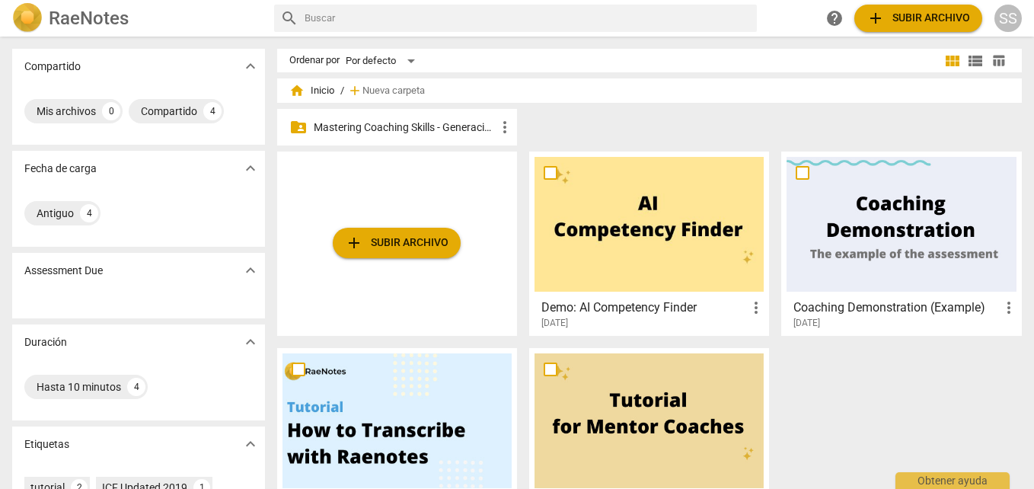
click at [461, 122] on p "Mastering Coaching Skills - Generación 32" at bounding box center [405, 128] width 182 height 16
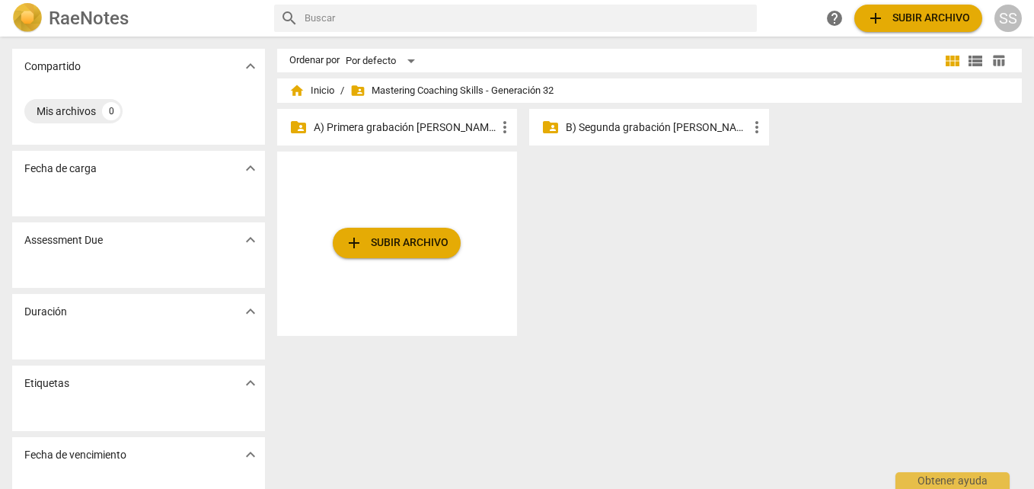
click at [429, 126] on p "A) Primera grabación de agosto" at bounding box center [405, 128] width 182 height 16
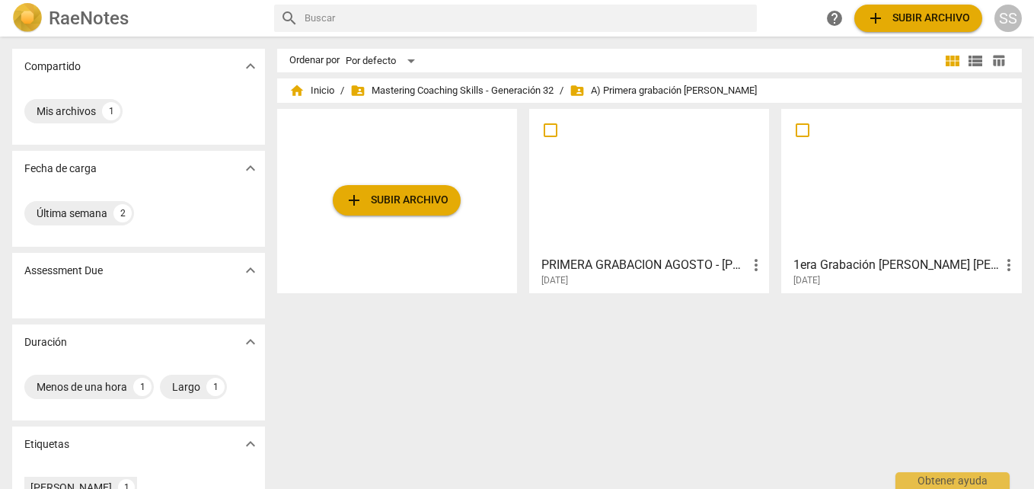
click at [632, 161] on div at bounding box center [649, 181] width 229 height 135
click at [632, 0] on html "RaeNotes search help add Subir archivo SS Compartido expand_more Mis archivos 1…" at bounding box center [517, 0] width 1034 height 0
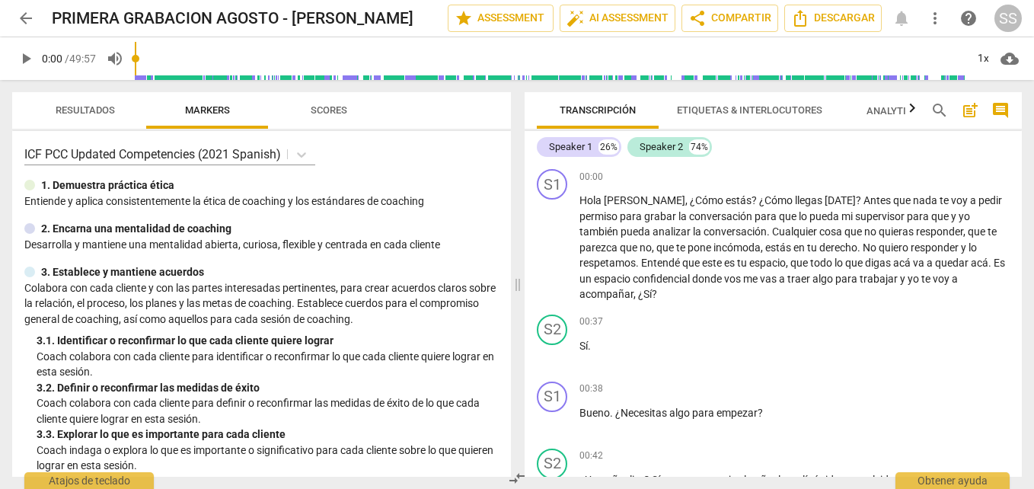
click at [970, 111] on span "post_add" at bounding box center [970, 110] width 18 height 18
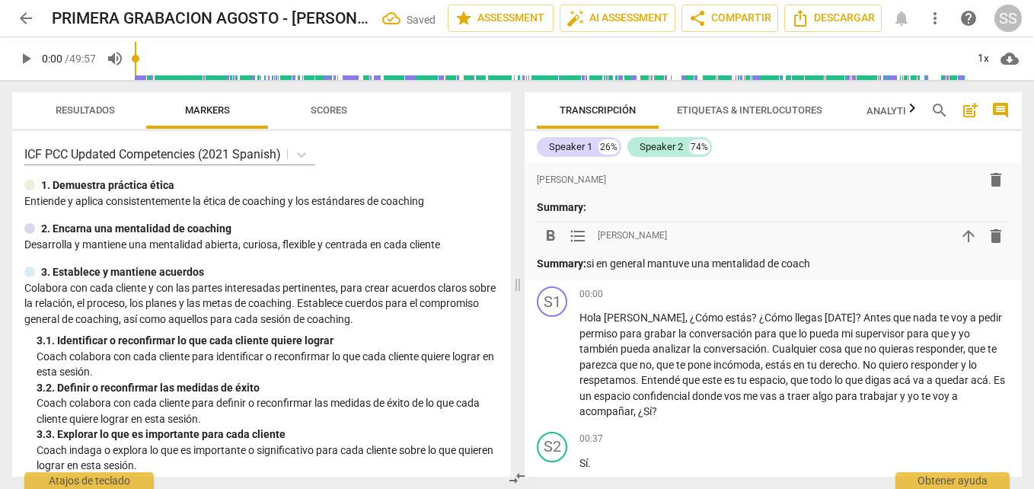
click at [605, 261] on p "Summary: si en general mantuve una mentalidad de coach" at bounding box center [773, 264] width 473 height 16
click at [964, 230] on span "arrow_upward" at bounding box center [969, 236] width 18 height 18
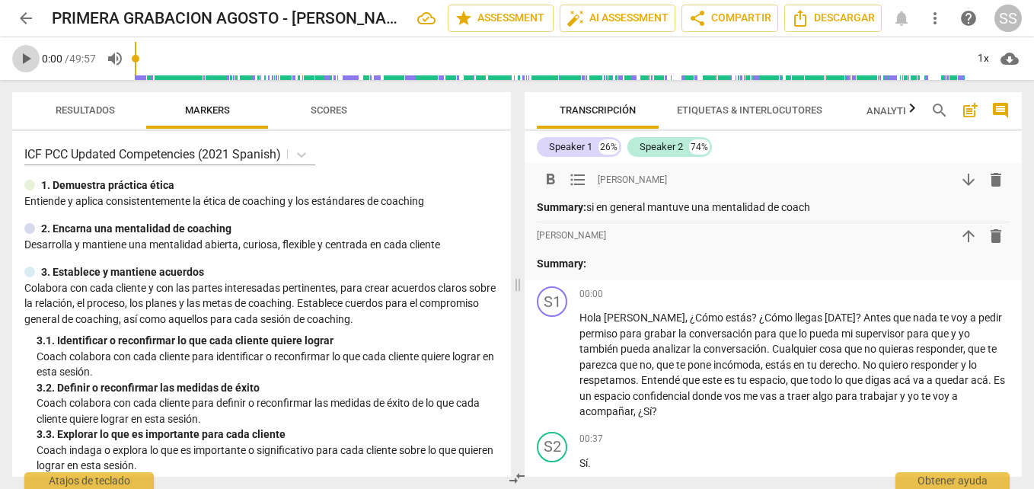
click at [30, 68] on button "play_arrow" at bounding box center [25, 58] width 27 height 27
click at [26, 59] on span "play_arrow" at bounding box center [26, 59] width 18 height 18
type input "2"
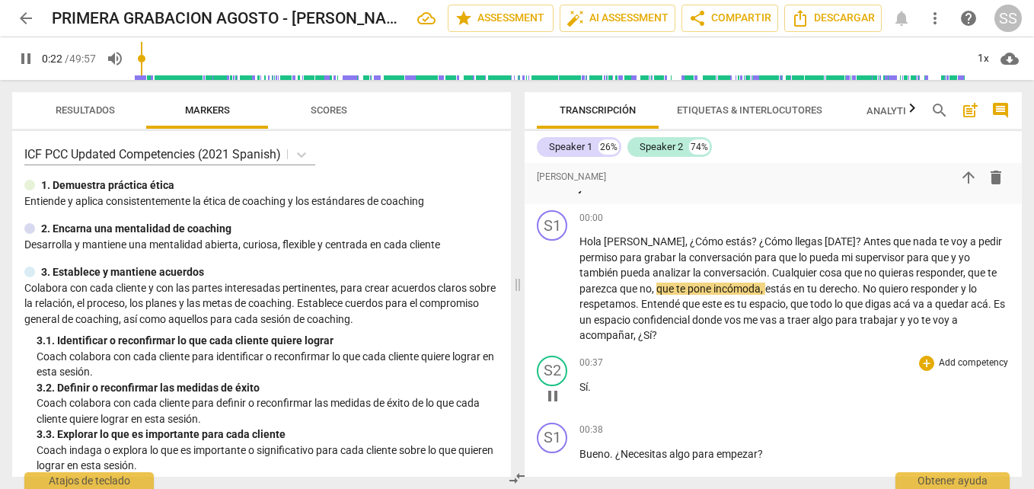
click at [586, 381] on span "Sí" at bounding box center [584, 387] width 8 height 12
click at [589, 381] on span "." at bounding box center [589, 387] width 3 height 12
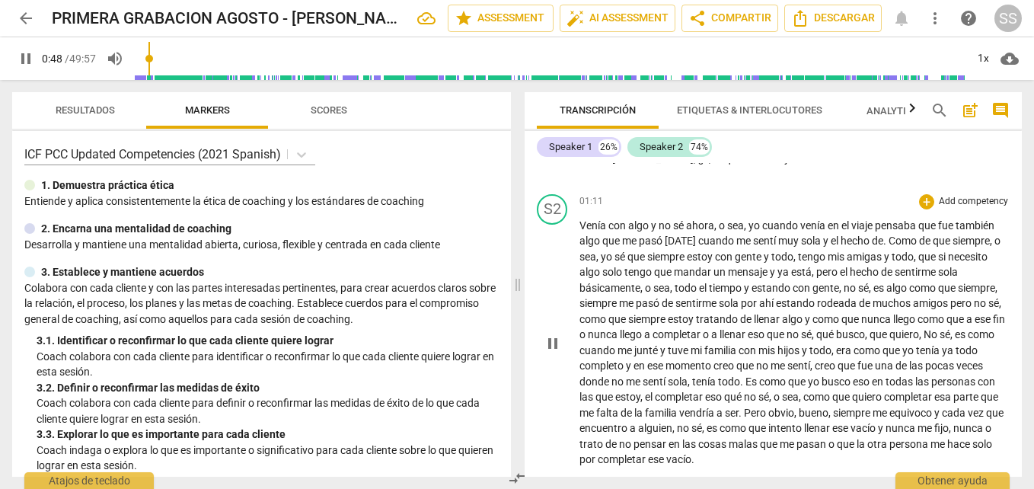
scroll to position [564, 0]
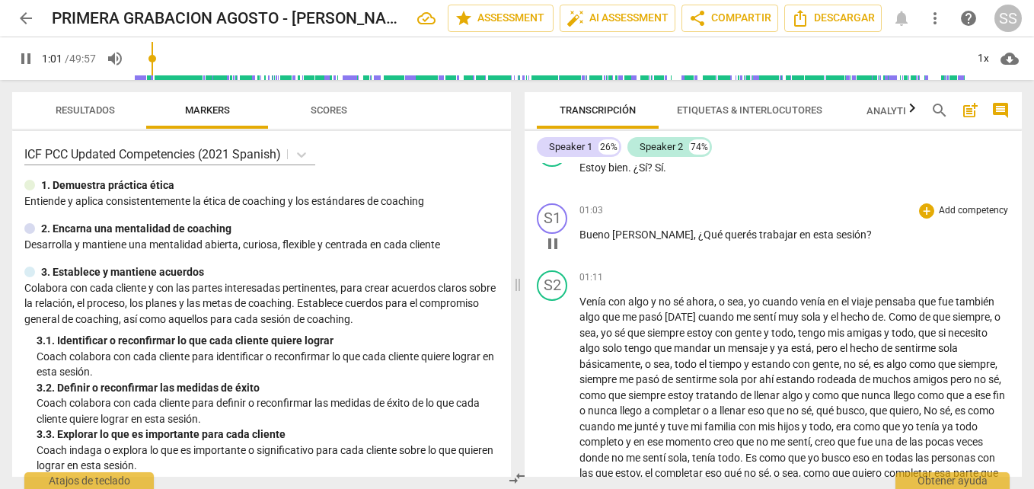
click at [725, 228] on span "querés" at bounding box center [742, 234] width 34 height 12
click at [925, 203] on div "+" at bounding box center [926, 210] width 15 height 15
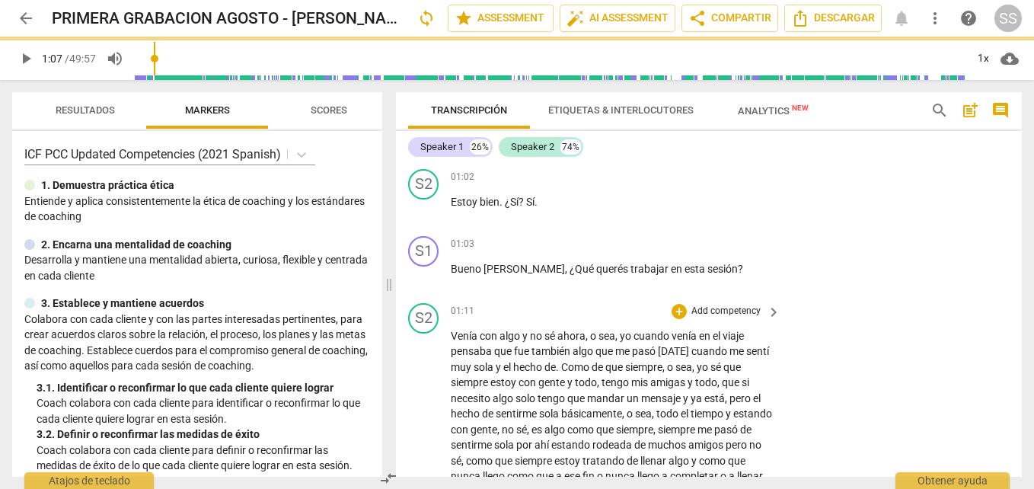
scroll to position [598, 0]
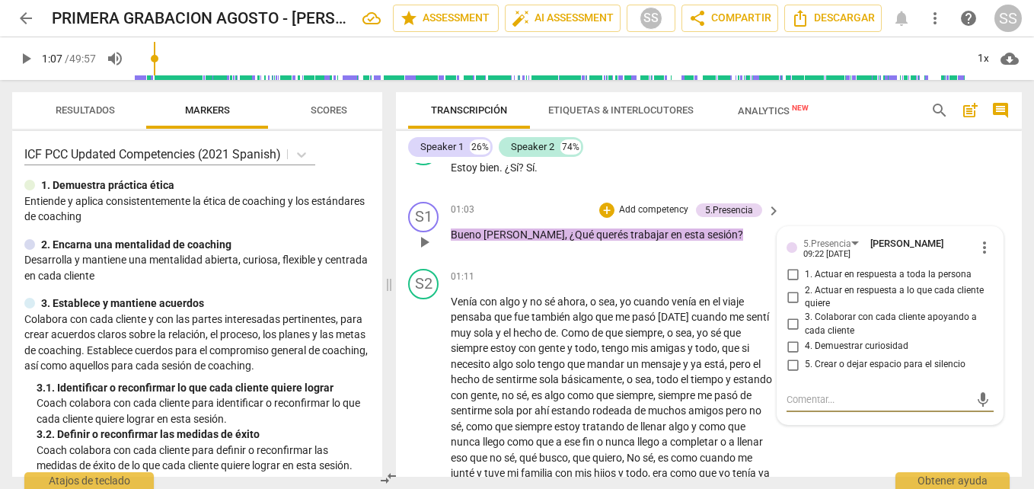
click at [773, 202] on span "keyboard_arrow_right" at bounding box center [774, 211] width 18 height 18
click at [773, 202] on div "01:03 + Add competency 5.Presencia keyboard_arrow_right" at bounding box center [616, 210] width 331 height 17
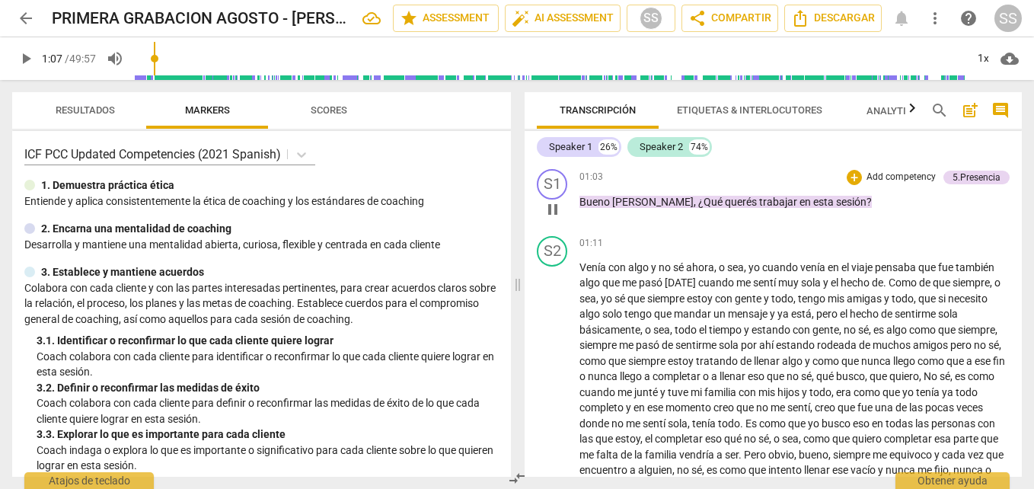
scroll to position [564, 0]
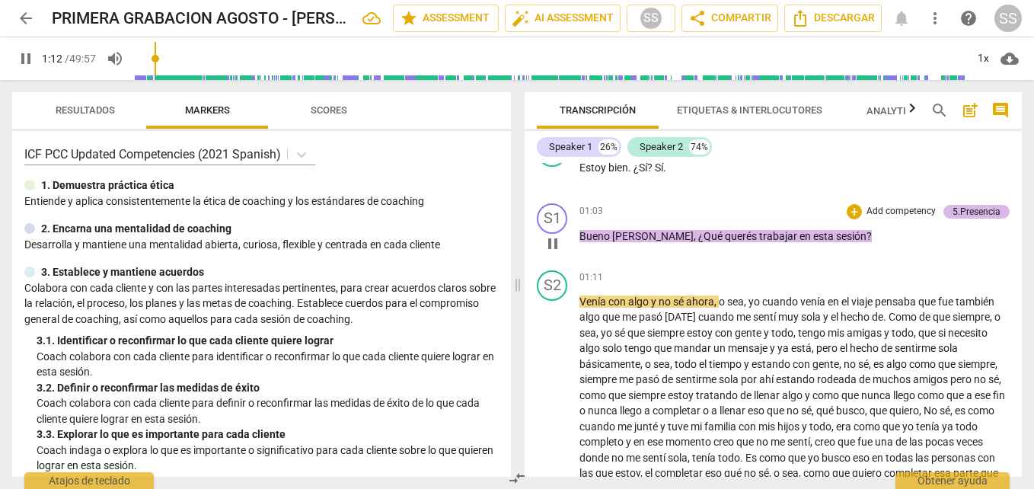
drag, startPoint x: 943, startPoint y: 196, endPoint x: 951, endPoint y: 198, distance: 8.7
click at [953, 205] on div "5.Presencia" at bounding box center [977, 212] width 48 height 14
click at [951, 198] on div "S1 play_arrow pause 01:03 + Add competency 5.Presencia keyboard_arrow_right Bue…" at bounding box center [773, 230] width 497 height 67
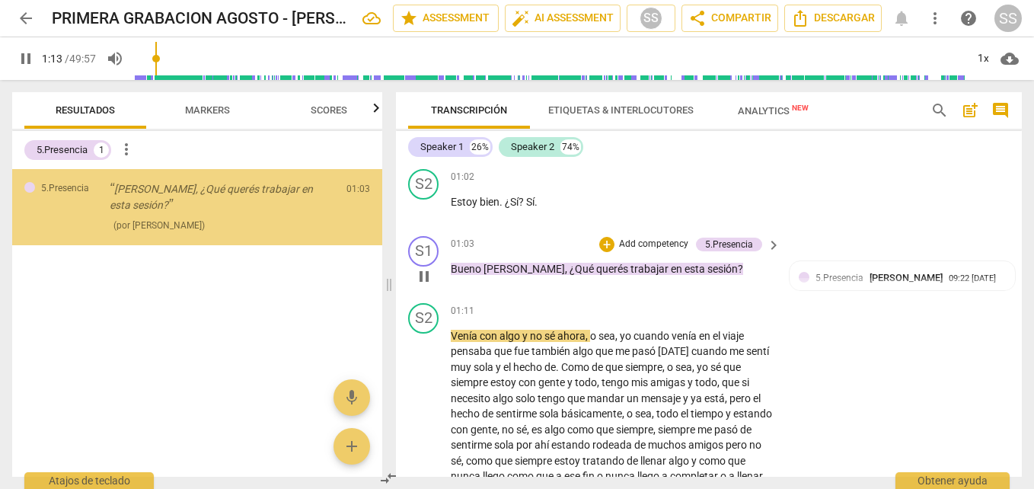
scroll to position [598, 0]
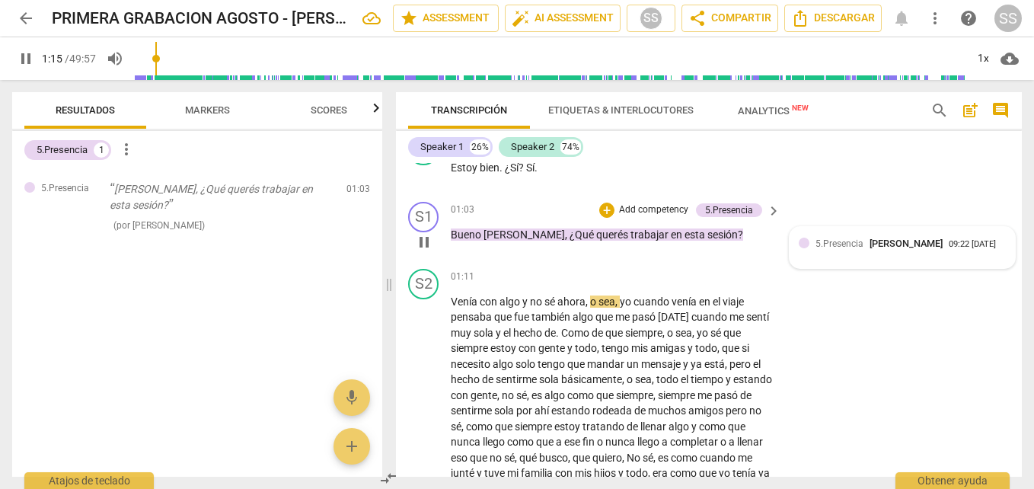
click at [909, 238] on span "Seba Sosa" at bounding box center [906, 243] width 73 height 11
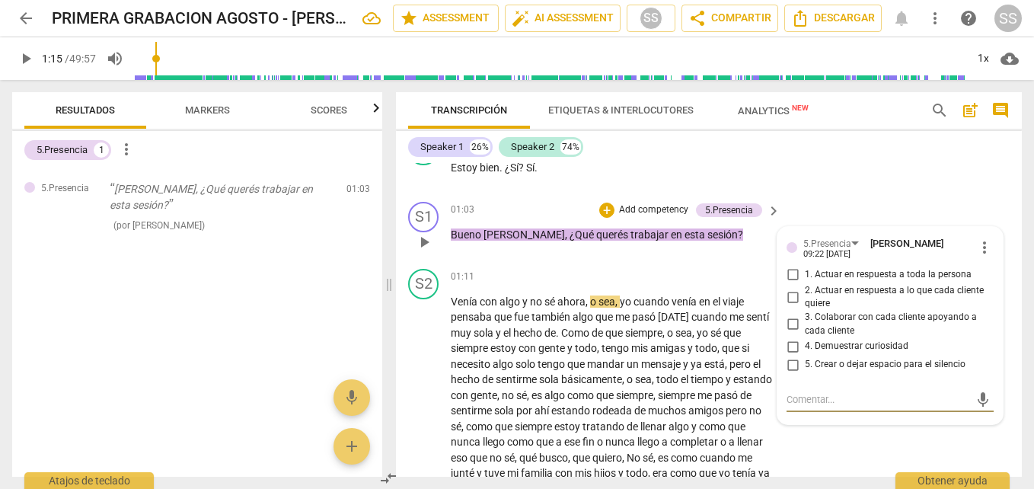
click at [976, 238] on span "more_vert" at bounding box center [985, 247] width 18 height 18
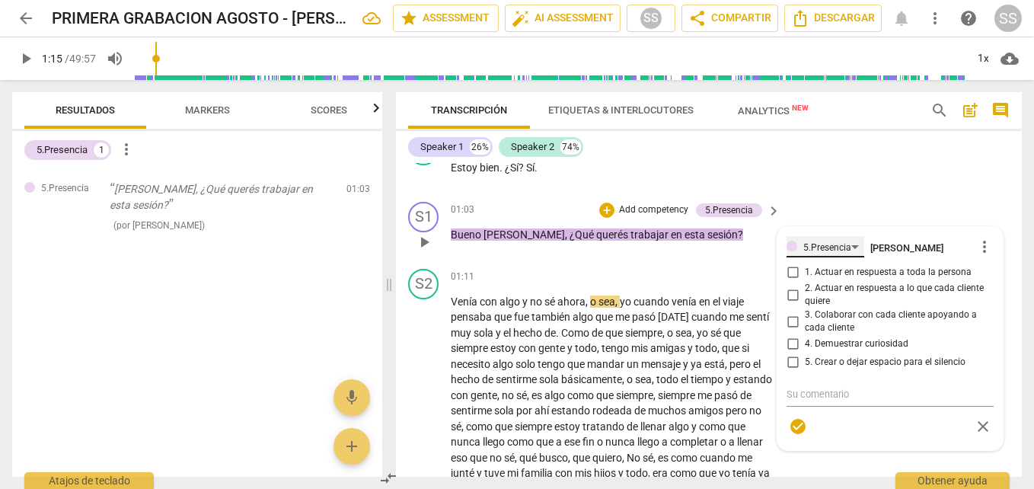
click at [849, 236] on div "5.Presencia" at bounding box center [826, 246] width 78 height 21
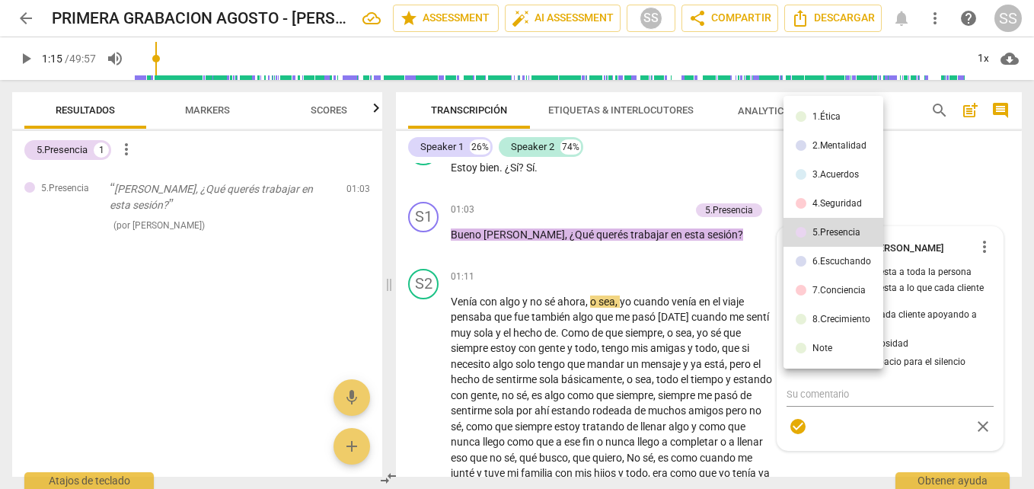
click at [837, 175] on div "3.Acuerdos" at bounding box center [836, 174] width 46 height 9
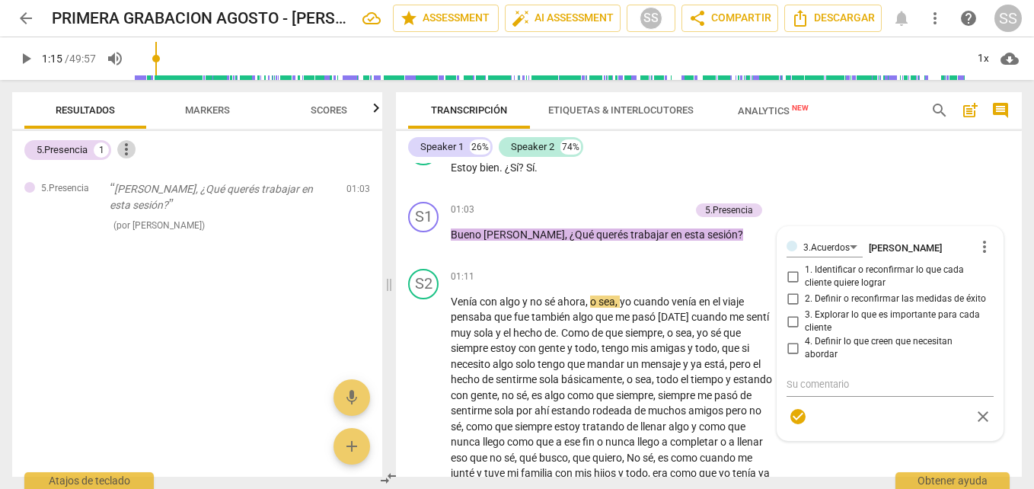
click at [129, 145] on span "more_vert" at bounding box center [126, 149] width 18 height 18
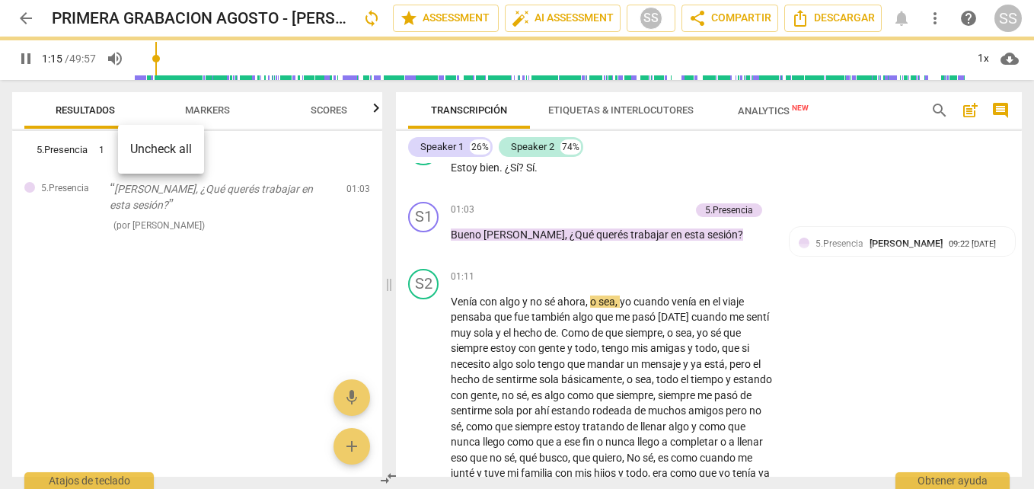
click at [149, 146] on li "Uncheck all" at bounding box center [161, 149] width 86 height 37
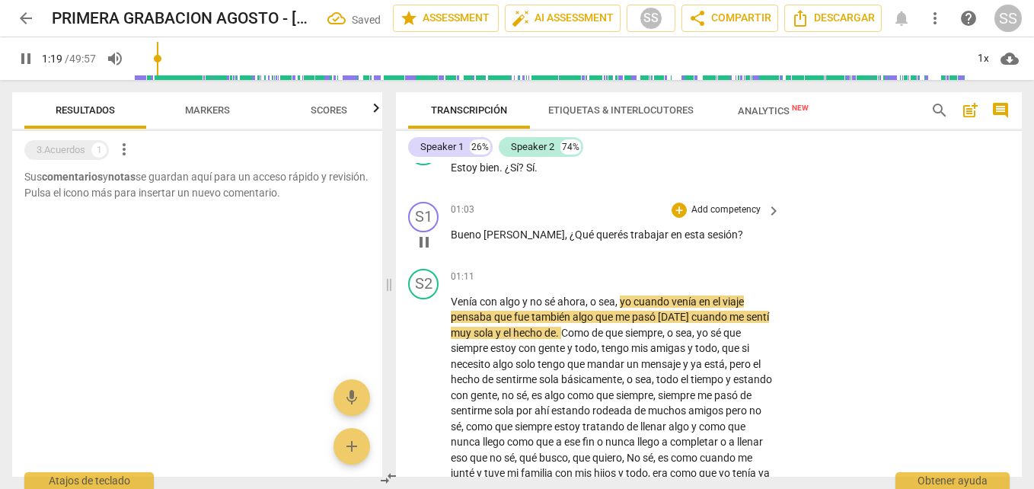
click at [596, 228] on span "querés" at bounding box center [613, 234] width 34 height 12
click at [681, 203] on div "+" at bounding box center [679, 210] width 15 height 15
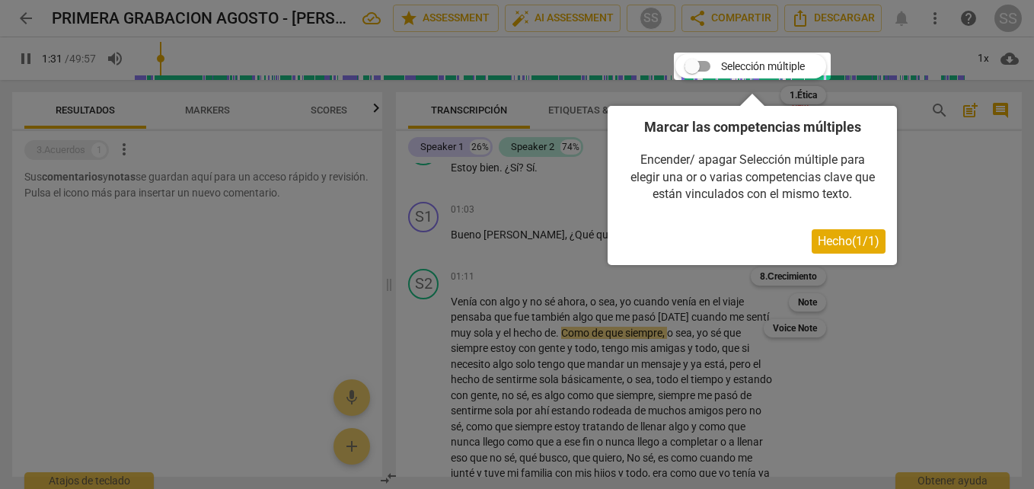
click at [695, 62] on div at bounding box center [752, 66] width 157 height 27
click at [701, 64] on div at bounding box center [752, 66] width 157 height 27
click at [709, 64] on div at bounding box center [752, 66] width 157 height 27
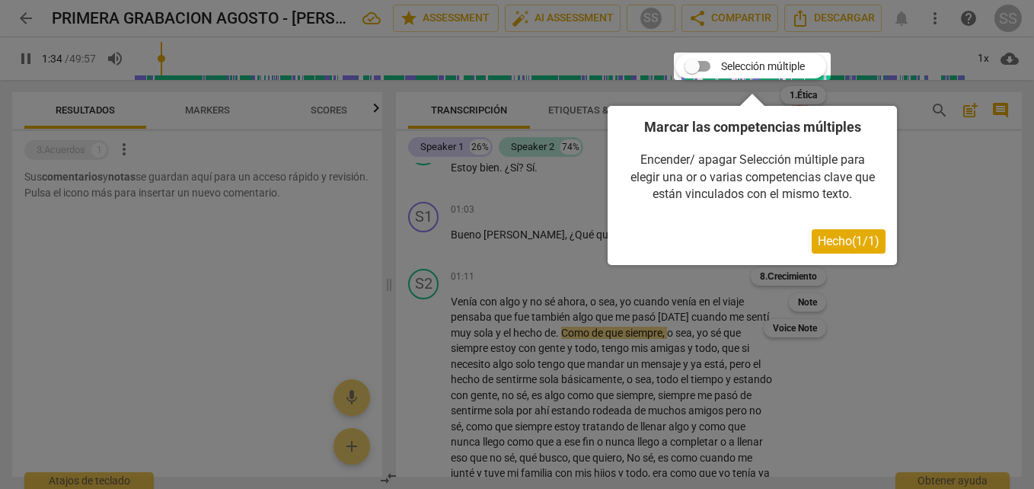
click at [703, 61] on div at bounding box center [752, 66] width 157 height 27
click at [586, 252] on div at bounding box center [517, 244] width 1034 height 489
click at [850, 233] on button "Hecho ( 1 / 1 )" at bounding box center [849, 241] width 74 height 24
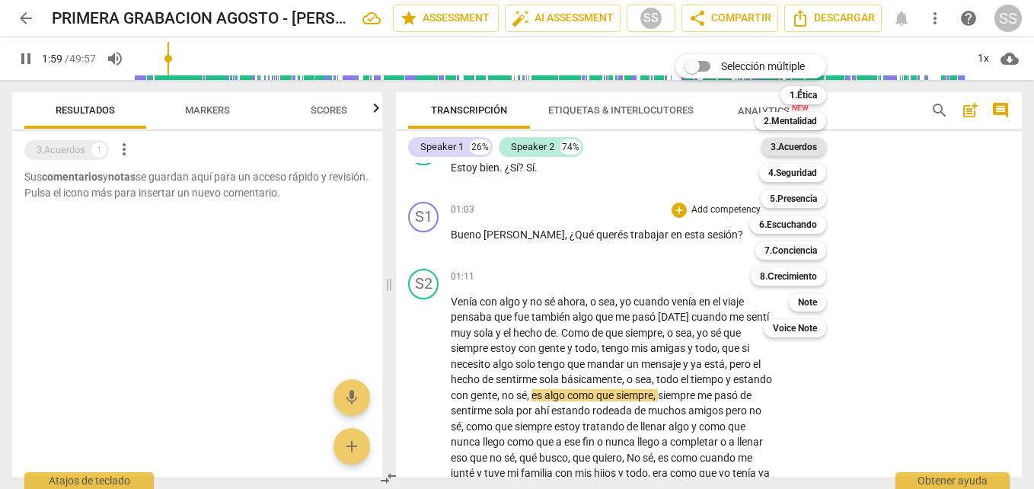
click at [809, 145] on b "3.Acuerdos" at bounding box center [794, 147] width 46 height 18
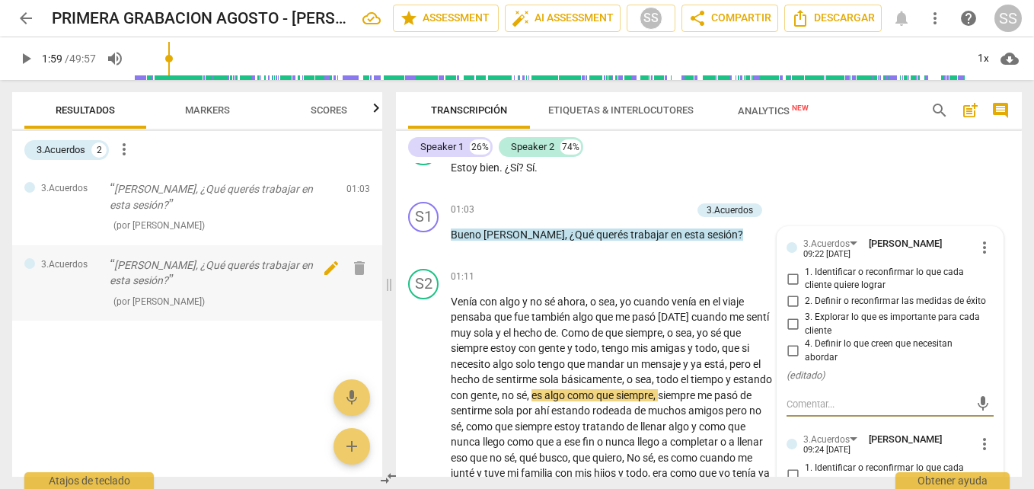
click at [360, 271] on span "delete" at bounding box center [359, 268] width 18 height 18
click at [586, 60] on input "range" at bounding box center [550, 58] width 831 height 49
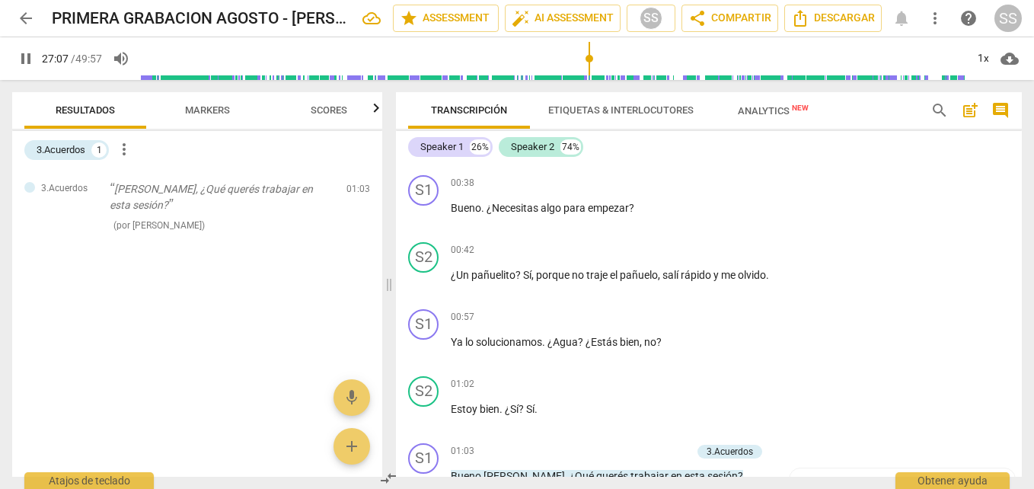
scroll to position [0, 0]
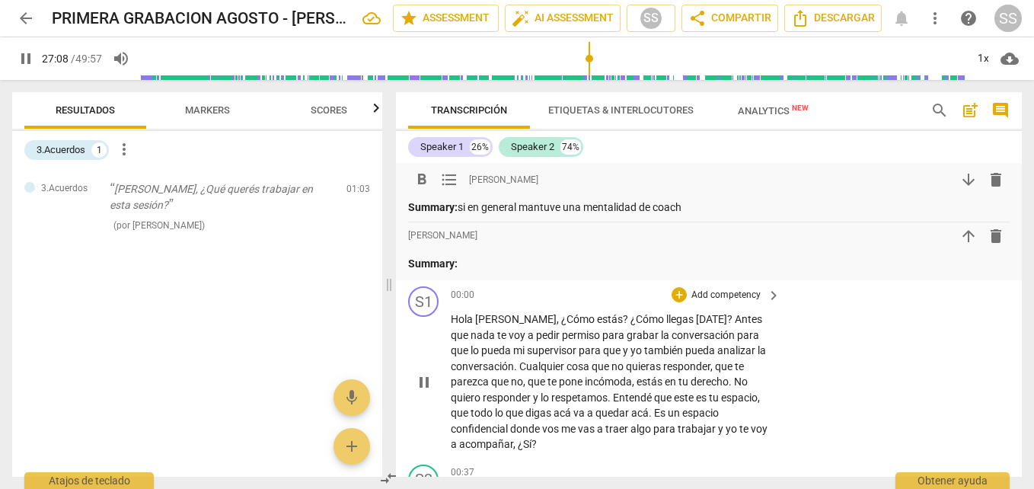
click at [631, 409] on span "acá" at bounding box center [640, 413] width 18 height 12
click at [626, 360] on span "quieras" at bounding box center [644, 366] width 37 height 12
click at [470, 321] on span "Hola" at bounding box center [463, 319] width 24 height 12
drag, startPoint x: 470, startPoint y: 321, endPoint x: 473, endPoint y: 344, distance: 23.8
click at [470, 321] on span "Hola" at bounding box center [463, 319] width 24 height 12
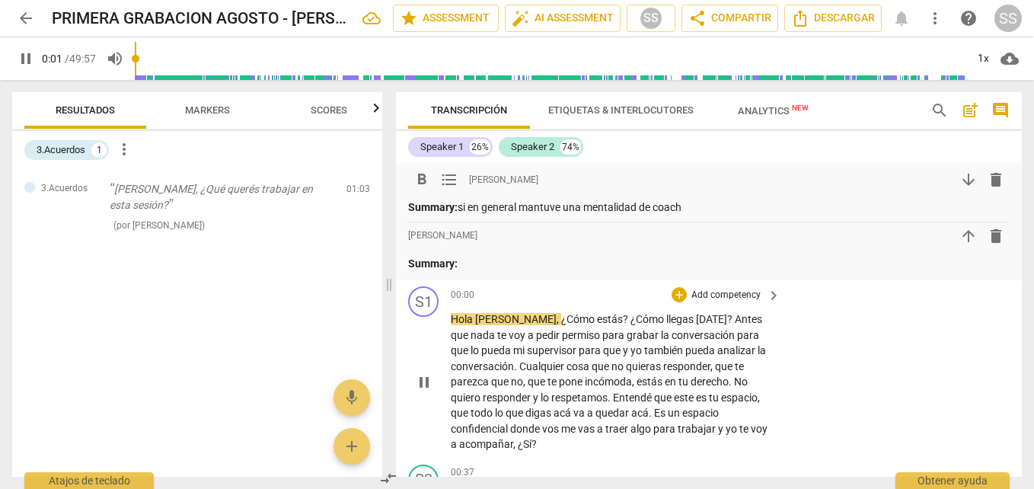
click at [427, 375] on span "pause" at bounding box center [424, 382] width 18 height 18
click at [0, 0] on span "play_arrow" at bounding box center [0, 0] width 0 height 0
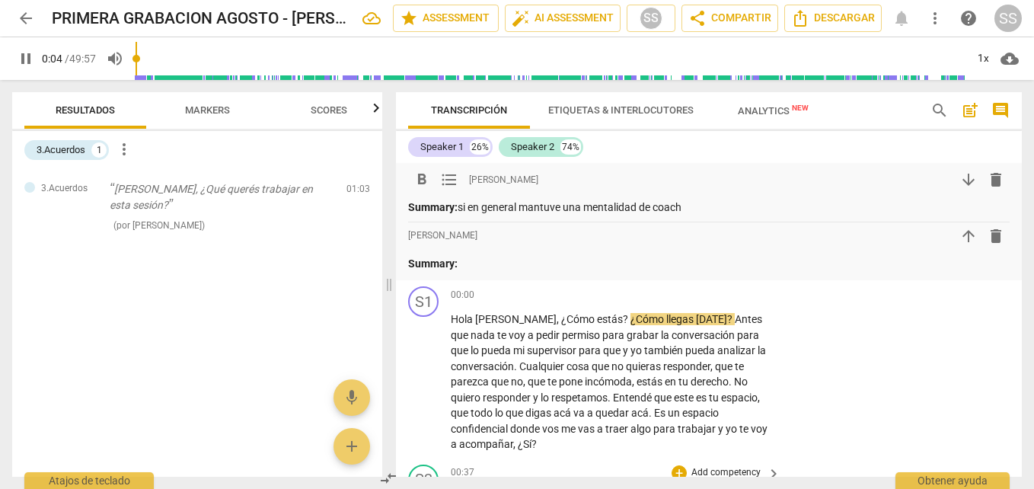
scroll to position [228, 0]
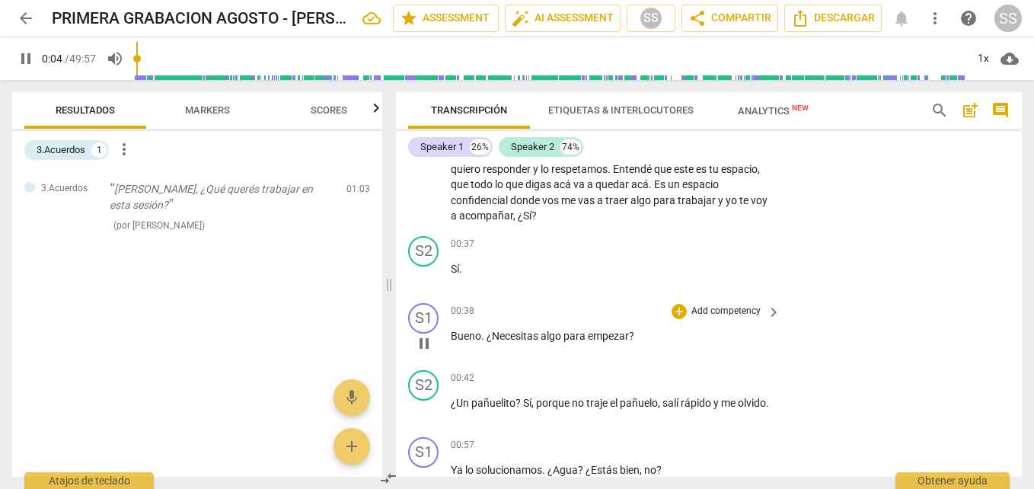
click at [512, 310] on div "00:38 + Add competency keyboard_arrow_right Bueno . ¿Necesitas algo para empeza…" at bounding box center [616, 330] width 331 height 55
click at [510, 330] on span "¿Necesitas" at bounding box center [514, 336] width 54 height 12
click at [513, 330] on span "¿Necesitas" at bounding box center [514, 336] width 54 height 12
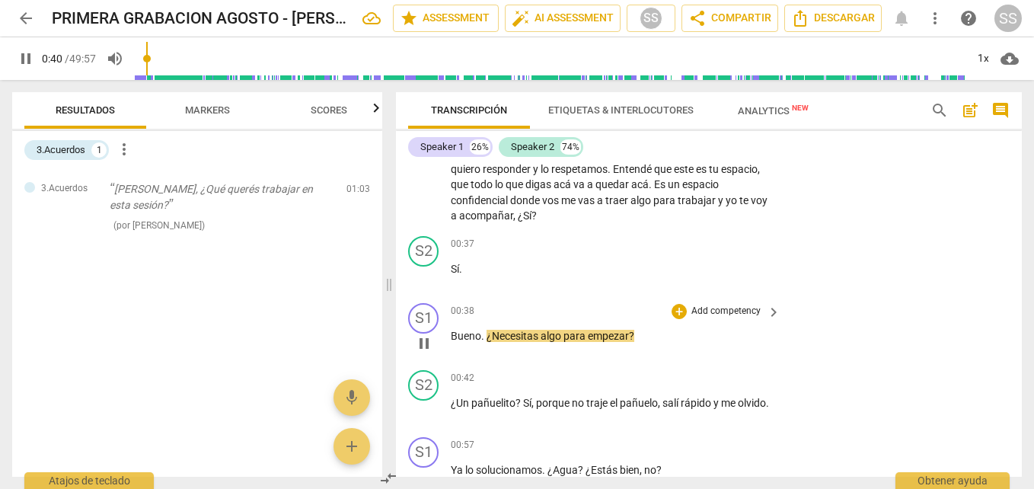
click at [513, 330] on span "¿Necesitas" at bounding box center [514, 336] width 54 height 12
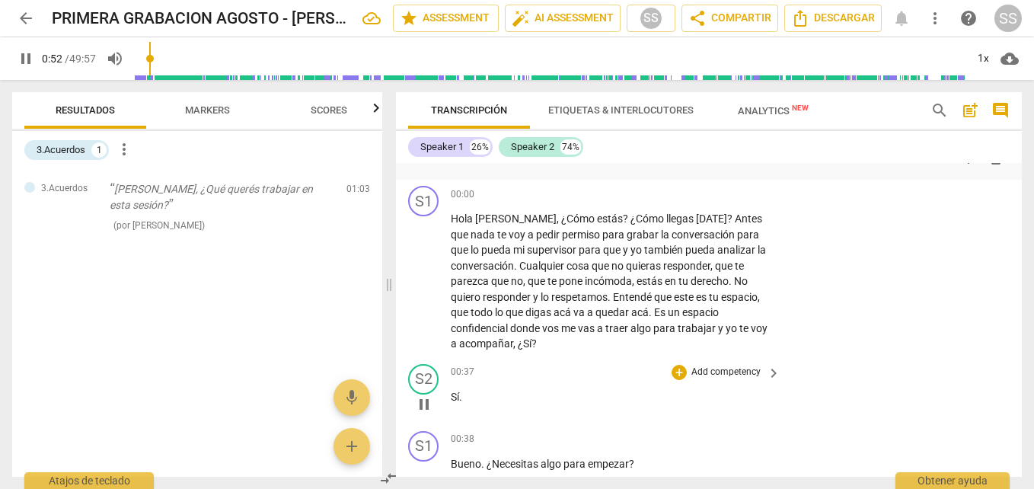
scroll to position [0, 0]
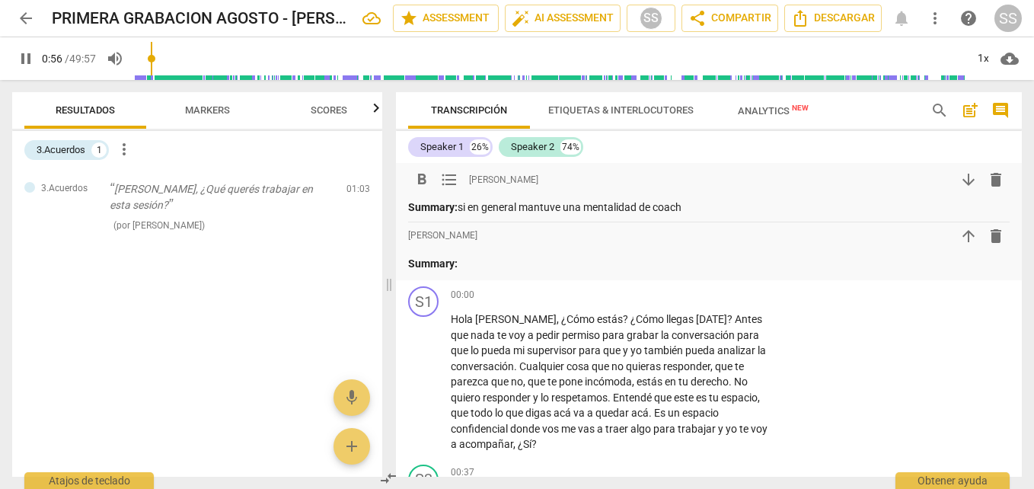
click at [219, 110] on span "Markers" at bounding box center [207, 109] width 45 height 11
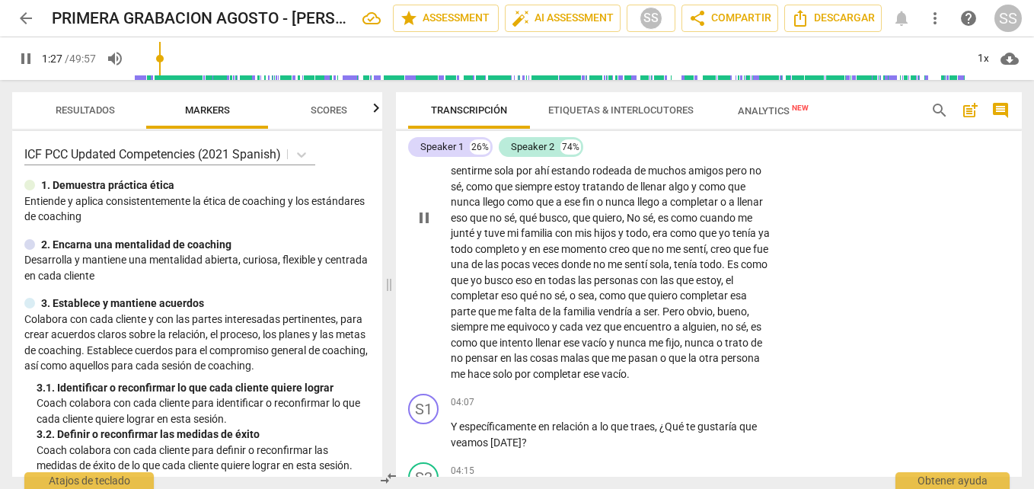
scroll to position [914, 0]
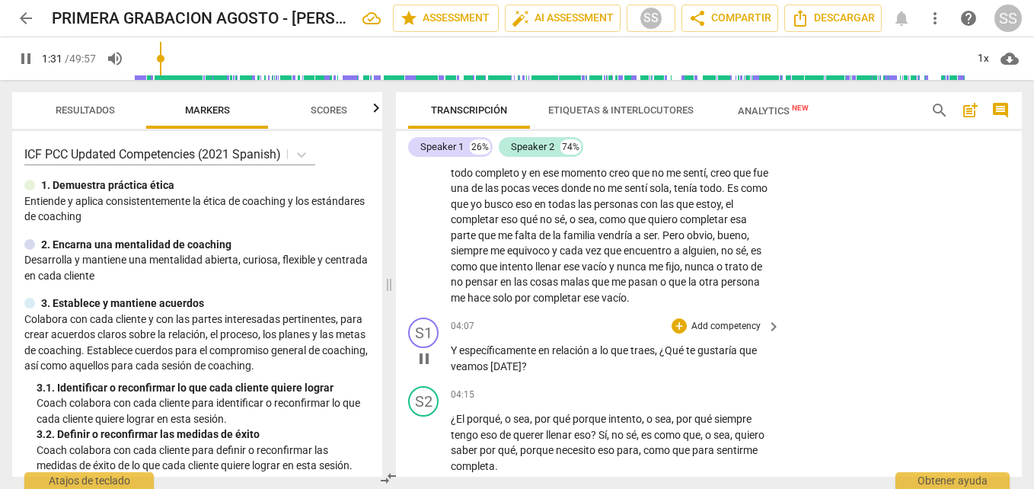
click at [625, 344] on span "que" at bounding box center [621, 350] width 20 height 12
click at [567, 344] on span "relación" at bounding box center [572, 350] width 40 height 12
click at [676, 318] on div "+" at bounding box center [679, 325] width 15 height 15
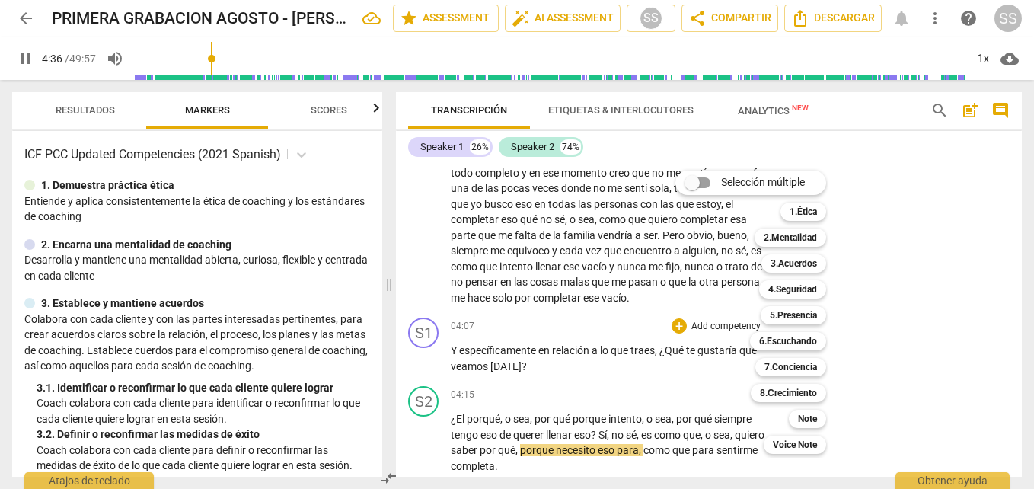
click at [915, 342] on div at bounding box center [517, 244] width 1034 height 489
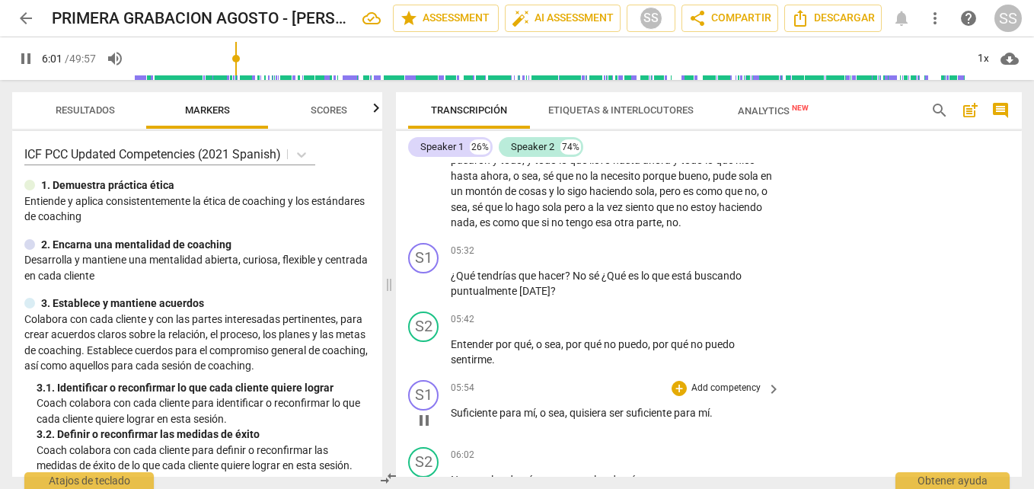
scroll to position [1523, 0]
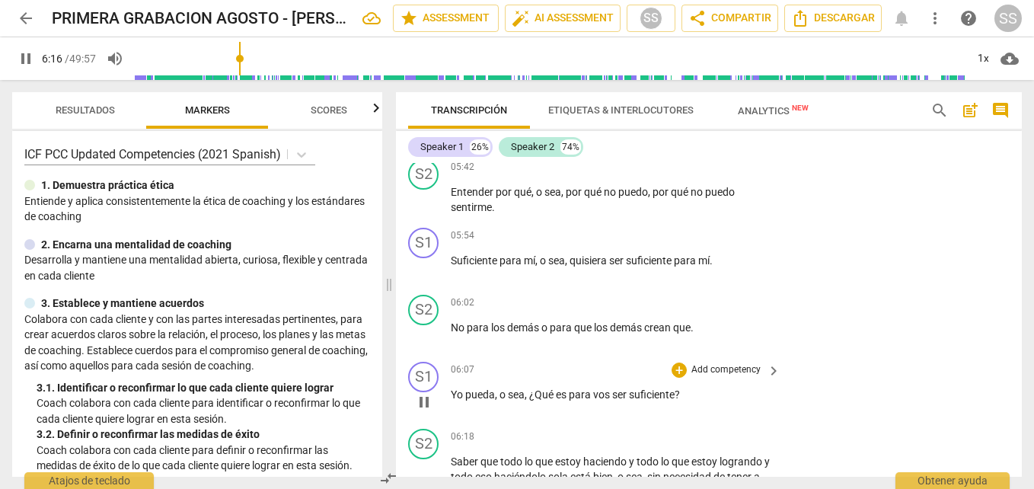
click at [580, 388] on span "para" at bounding box center [581, 394] width 24 height 12
click at [579, 388] on span "para" at bounding box center [581, 394] width 24 height 12
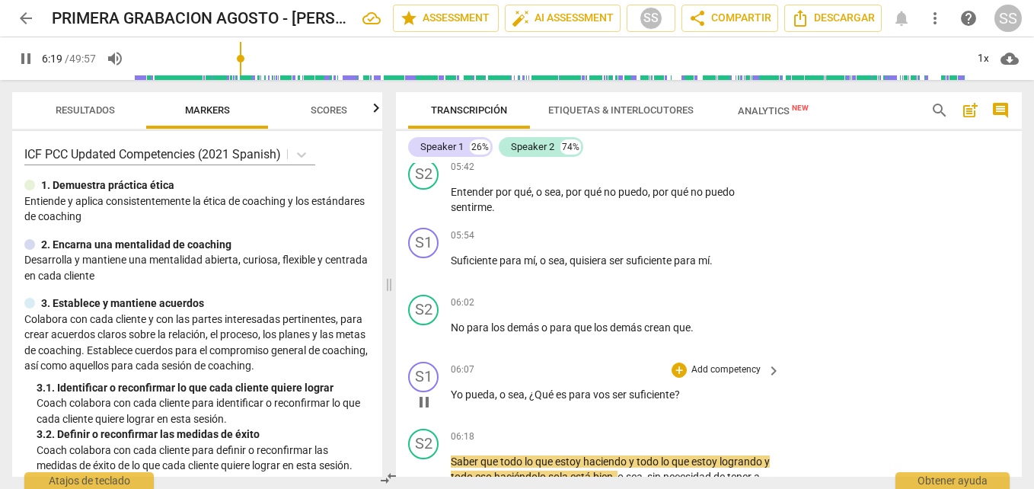
click at [658, 388] on span "suficiente" at bounding box center [652, 394] width 46 height 12
click at [652, 388] on span "suficiente" at bounding box center [652, 394] width 46 height 12
click at [677, 363] on div "+" at bounding box center [679, 370] width 15 height 15
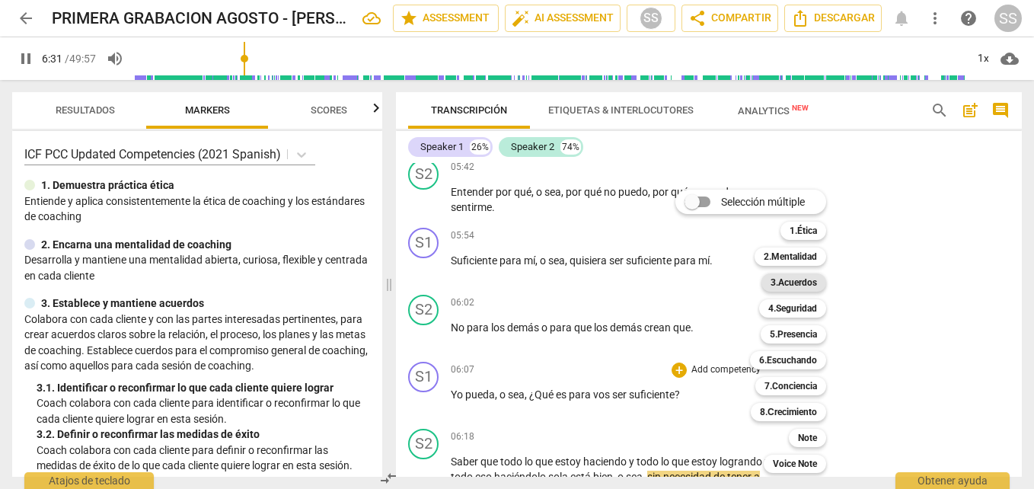
click at [784, 281] on b "3.Acuerdos" at bounding box center [794, 282] width 46 height 18
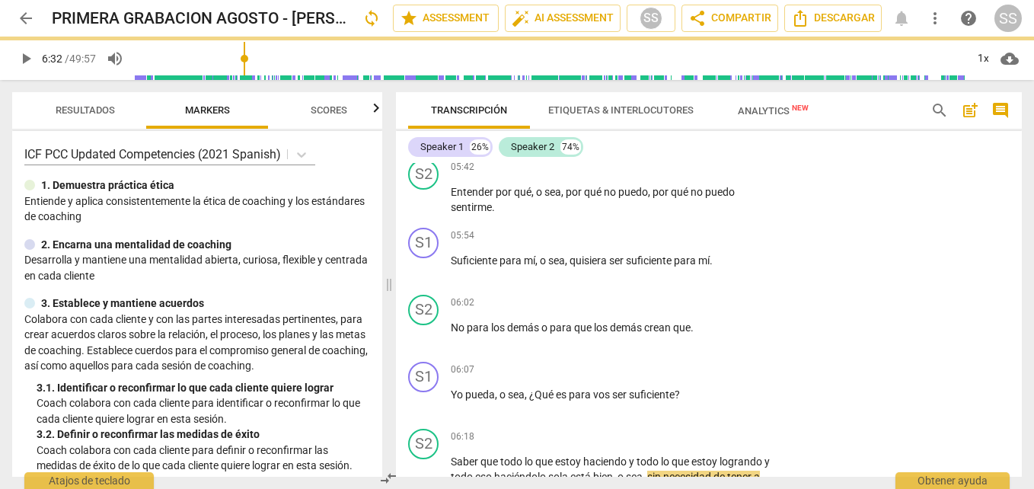
type input "392"
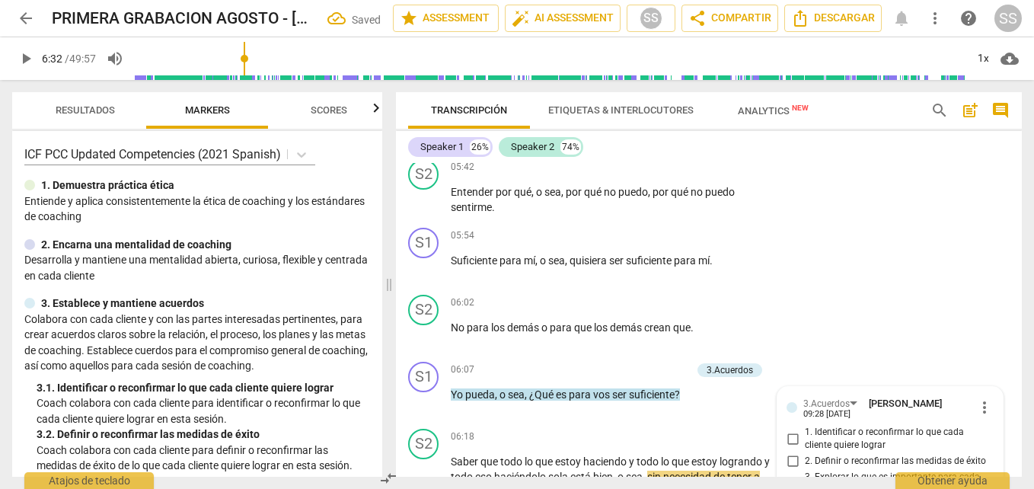
scroll to position [1739, 0]
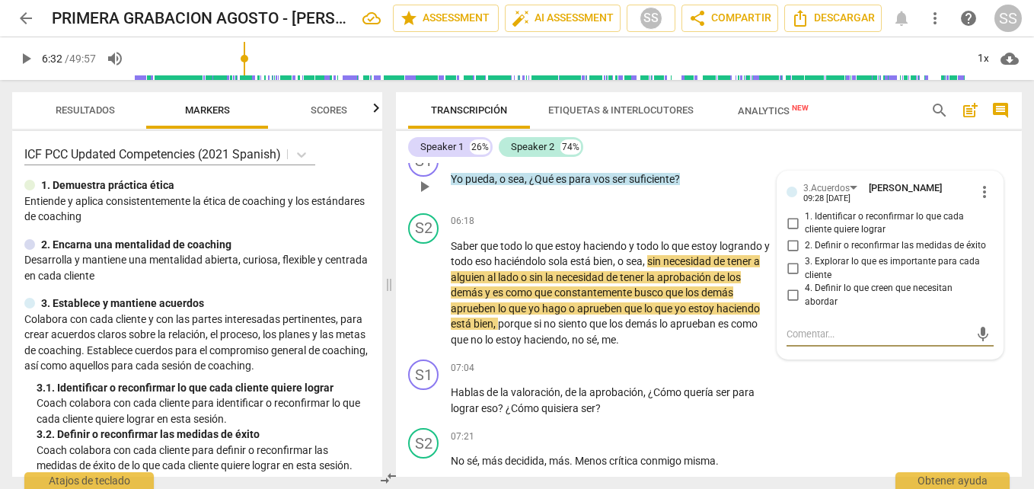
click at [788, 260] on input "3. Explorar lo que es importante para cada cliente" at bounding box center [793, 269] width 24 height 18
click at [791, 260] on input "3. Explorar lo que es importante para cada cliente" at bounding box center [793, 269] width 24 height 18
checkbox input "true"
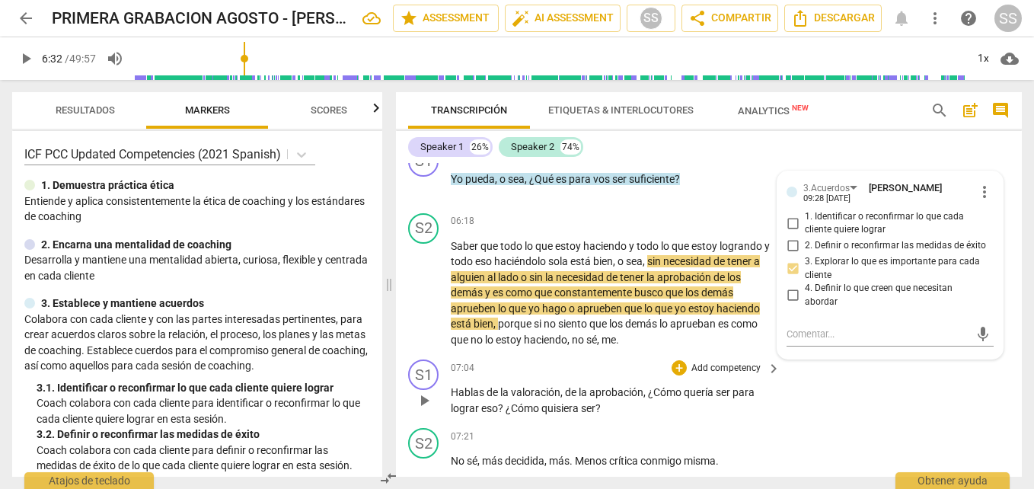
click at [823, 390] on div "S1 play_arrow pause 07:04 + Add competency keyboard_arrow_right Hablas de la va…" at bounding box center [709, 387] width 626 height 69
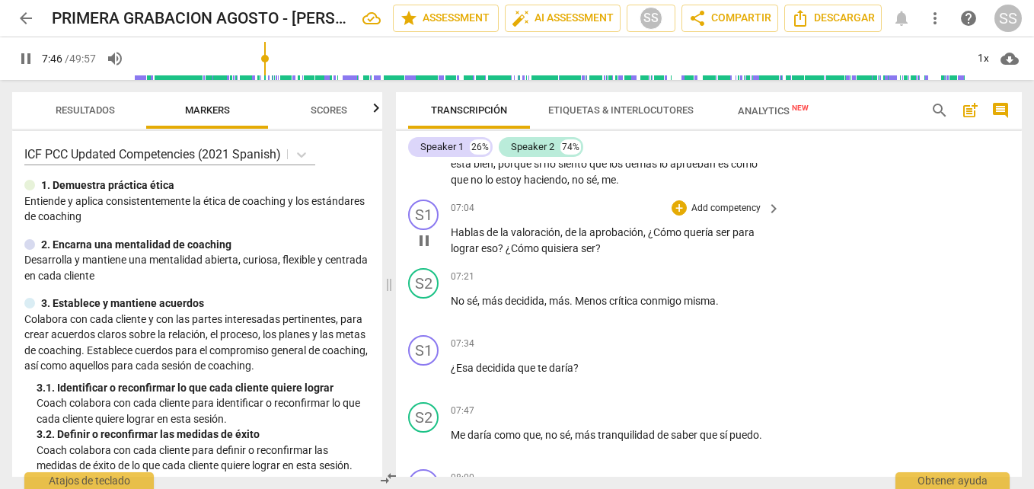
scroll to position [1891, 0]
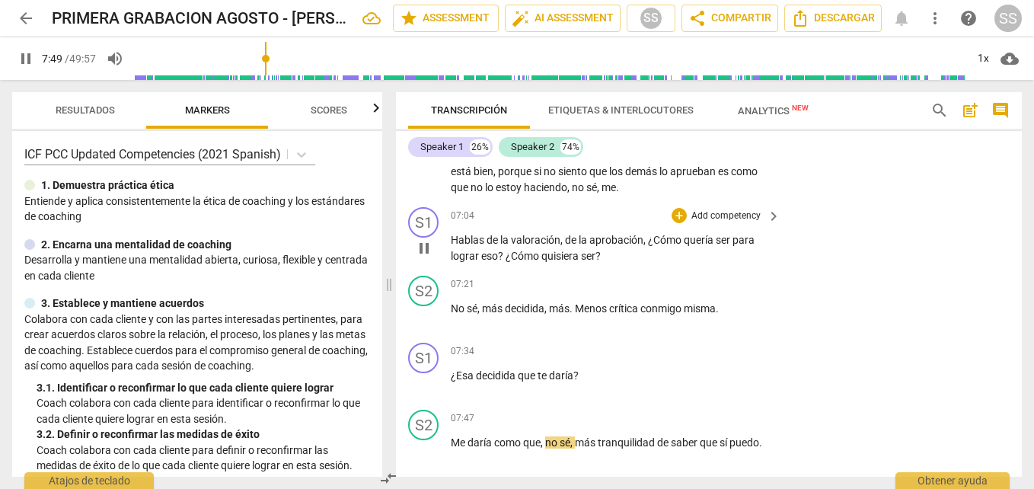
drag, startPoint x: 425, startPoint y: 229, endPoint x: 481, endPoint y: 247, distance: 59.0
click at [425, 239] on span "pause" at bounding box center [424, 248] width 18 height 18
type input "470"
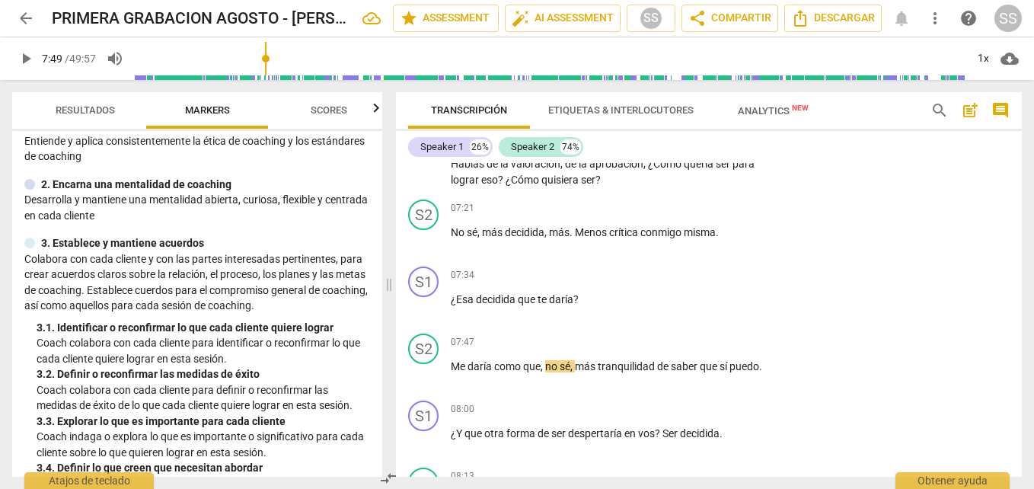
scroll to position [76, 0]
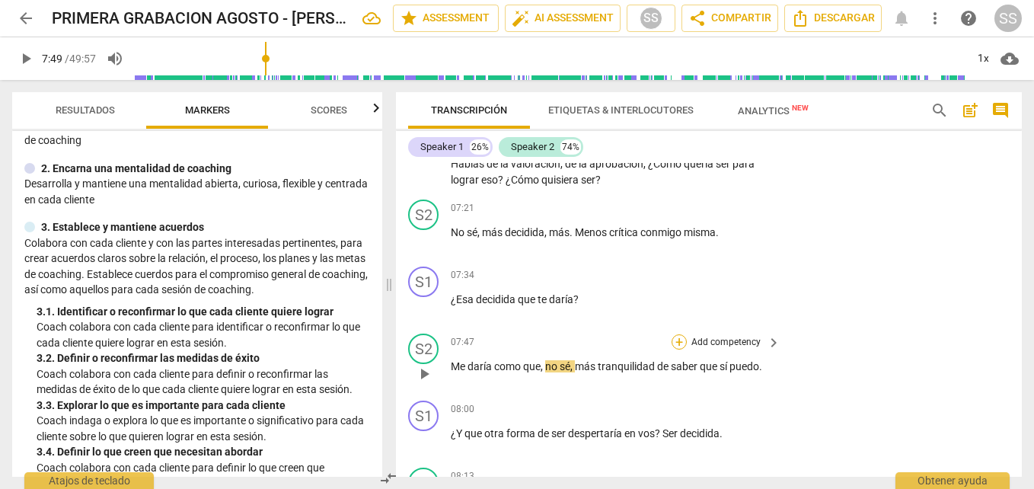
click at [682, 334] on div "+" at bounding box center [679, 341] width 15 height 15
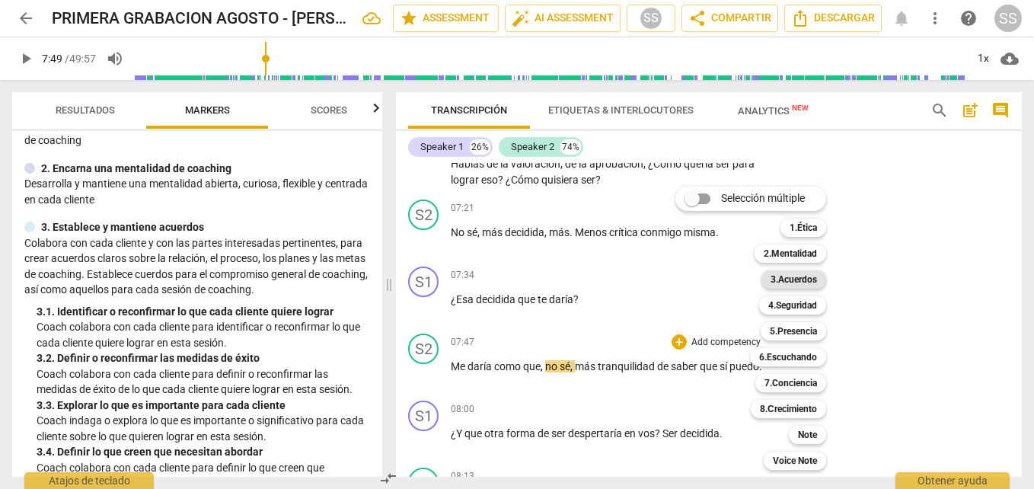
click at [792, 282] on b "3.Acuerdos" at bounding box center [794, 279] width 46 height 18
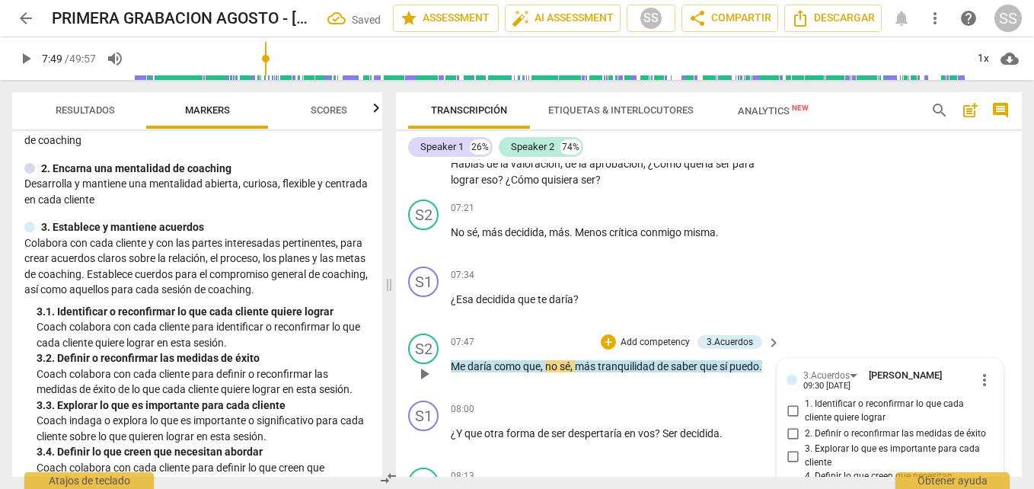
scroll to position [2156, 0]
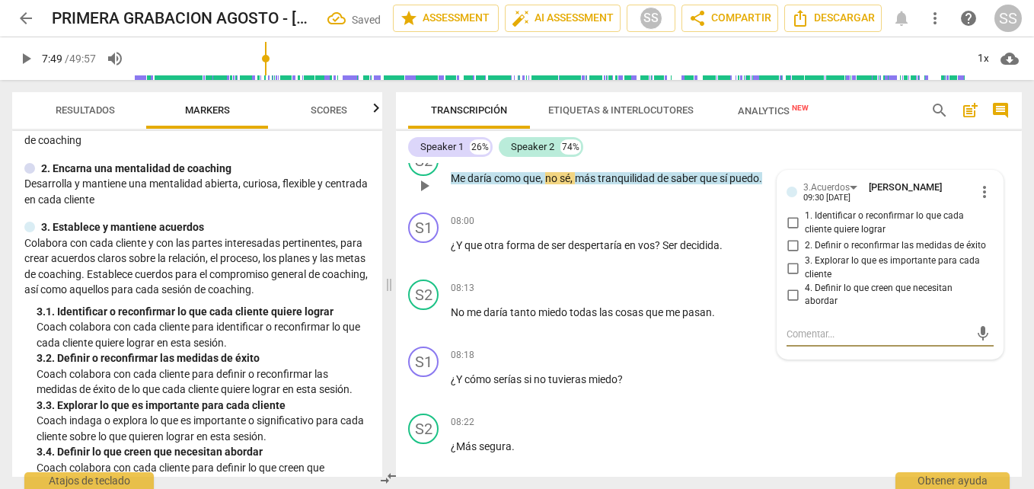
click at [790, 259] on input "3. Explorar lo que es importante para cada cliente" at bounding box center [793, 268] width 24 height 18
click at [786, 259] on input "3. Explorar lo que es importante para cada cliente" at bounding box center [793, 268] width 24 height 18
drag, startPoint x: 792, startPoint y: 251, endPoint x: 860, endPoint y: 311, distance: 90.1
click at [792, 259] on input "3. Explorar lo que es importante para cada cliente" at bounding box center [793, 268] width 24 height 18
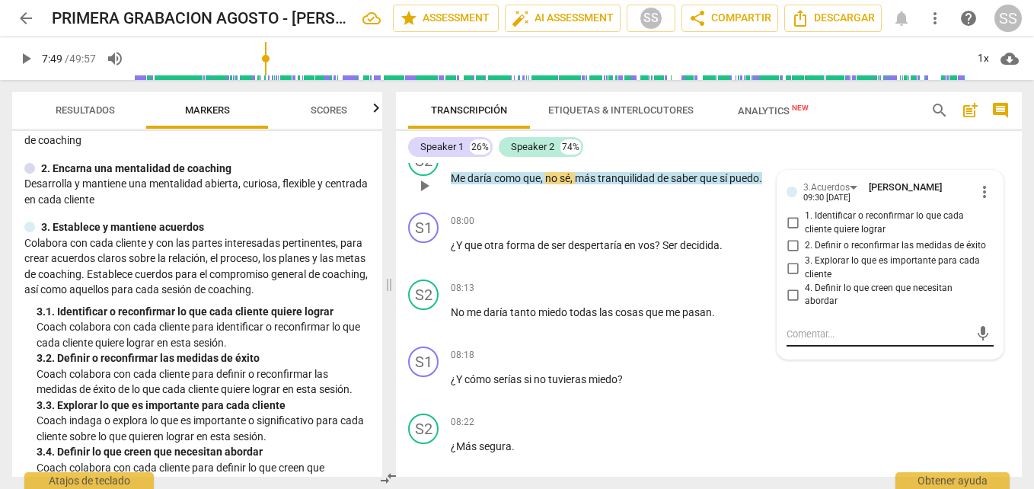
click at [792, 259] on input "3. Explorar lo que es importante para cada cliente" at bounding box center [793, 268] width 24 height 18
click at [794, 259] on input "3. Explorar lo que es importante para cada cliente" at bounding box center [793, 268] width 24 height 18
click at [885, 254] on span "3. Explorar lo que es importante para cada cliente" at bounding box center [896, 267] width 183 height 27
click at [805, 259] on input "3. Explorar lo que es importante para cada cliente" at bounding box center [793, 268] width 24 height 18
click at [885, 254] on span "3. Explorar lo que es importante para cada cliente" at bounding box center [896, 267] width 183 height 27
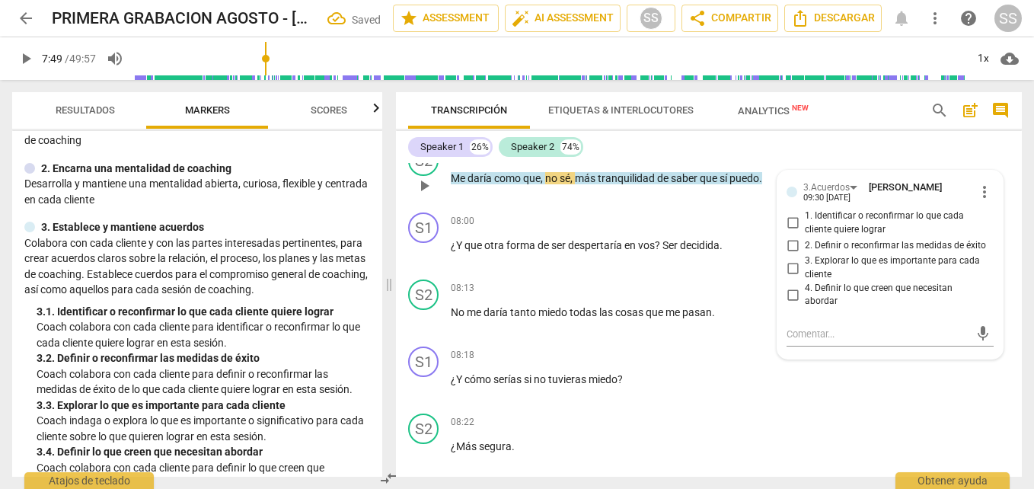
click at [805, 259] on input "3. Explorar lo que es importante para cada cliente" at bounding box center [793, 268] width 24 height 18
click at [885, 254] on span "3. Explorar lo que es importante para cada cliente" at bounding box center [896, 267] width 183 height 27
click at [805, 259] on input "3. Explorar lo que es importante para cada cliente" at bounding box center [793, 268] width 24 height 18
click at [791, 259] on input "3. Explorar lo que es importante para cada cliente" at bounding box center [793, 268] width 24 height 18
checkbox input "true"
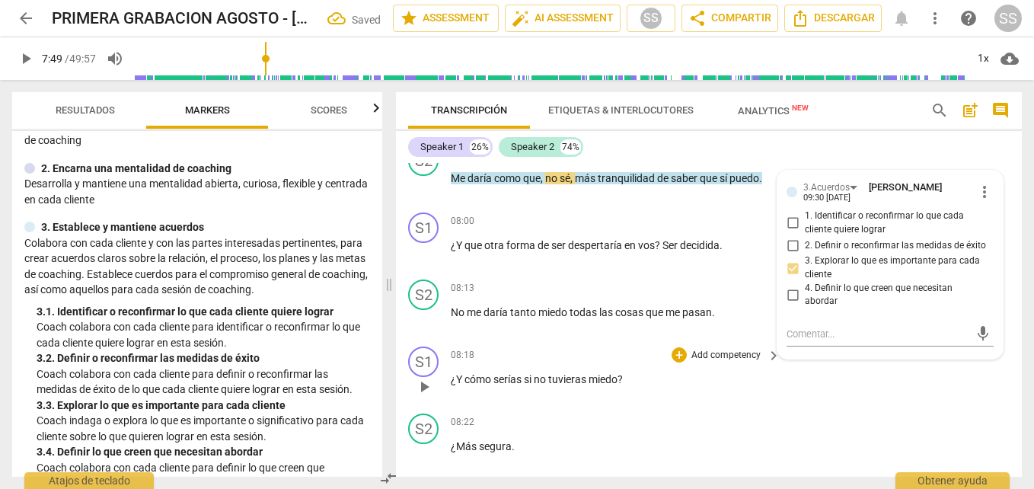
click at [816, 386] on div "S1 play_arrow pause 08:18 + Add competency keyboard_arrow_right ¿Y cómo serías …" at bounding box center [709, 373] width 626 height 67
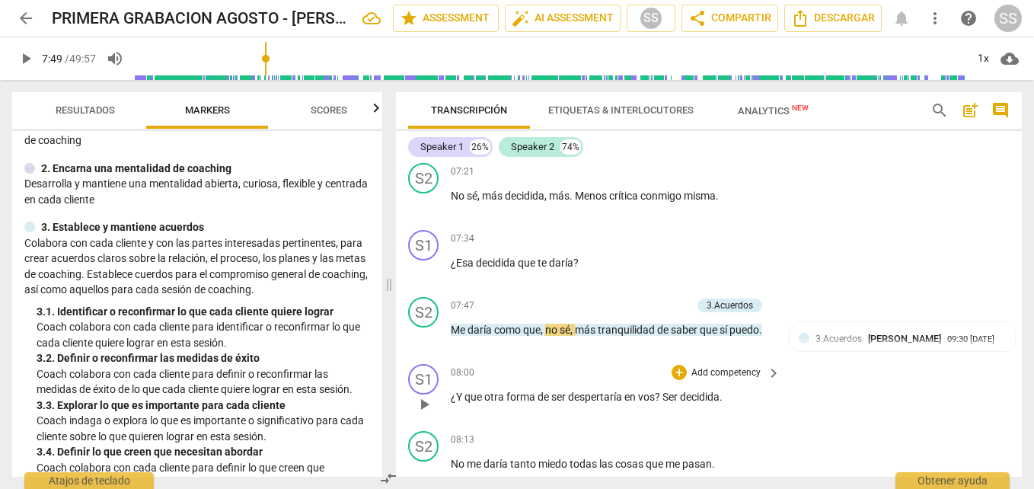
scroll to position [2003, 0]
click at [423, 329] on span "play_arrow" at bounding box center [424, 338] width 18 height 18
click at [0, 0] on span "pause" at bounding box center [0, 0] width 0 height 0
click at [430, 329] on span "play_arrow" at bounding box center [424, 338] width 18 height 18
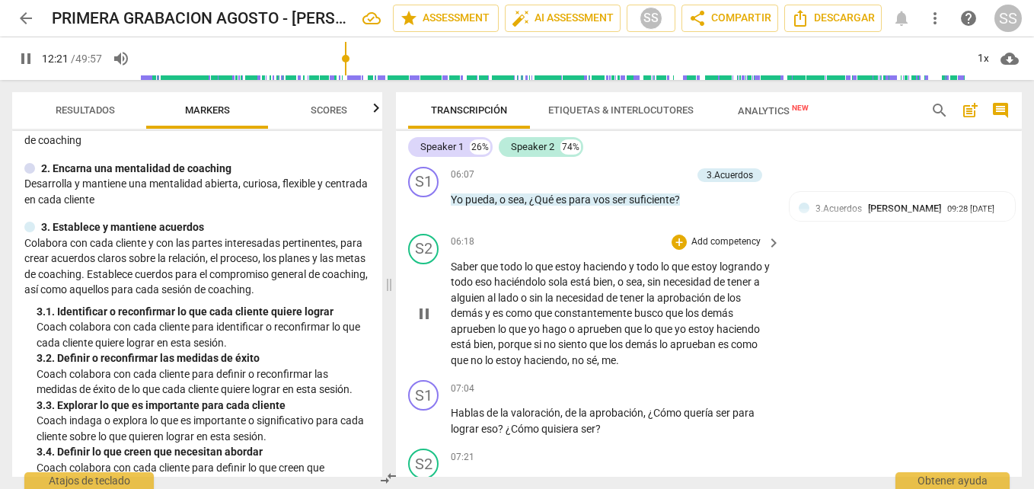
scroll to position [1794, 0]
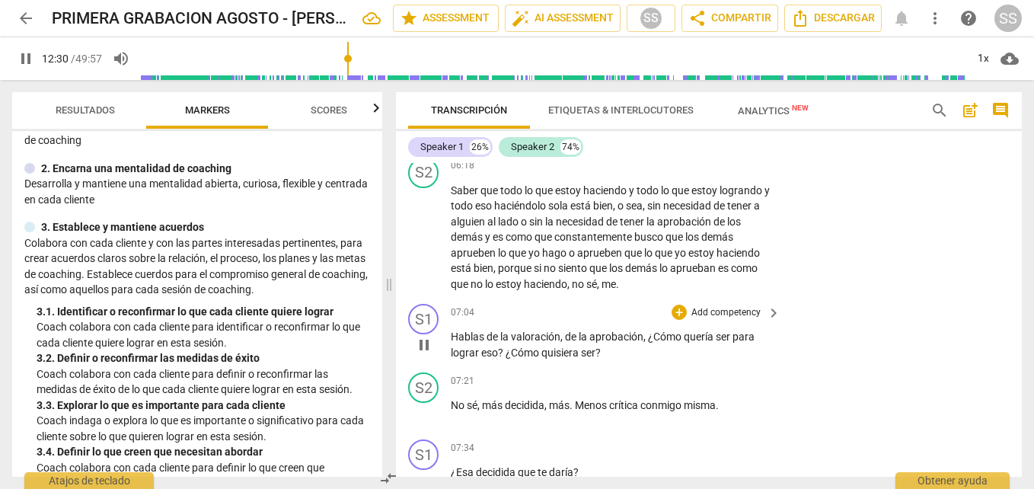
click at [557, 331] on span "valoración" at bounding box center [536, 337] width 50 height 12
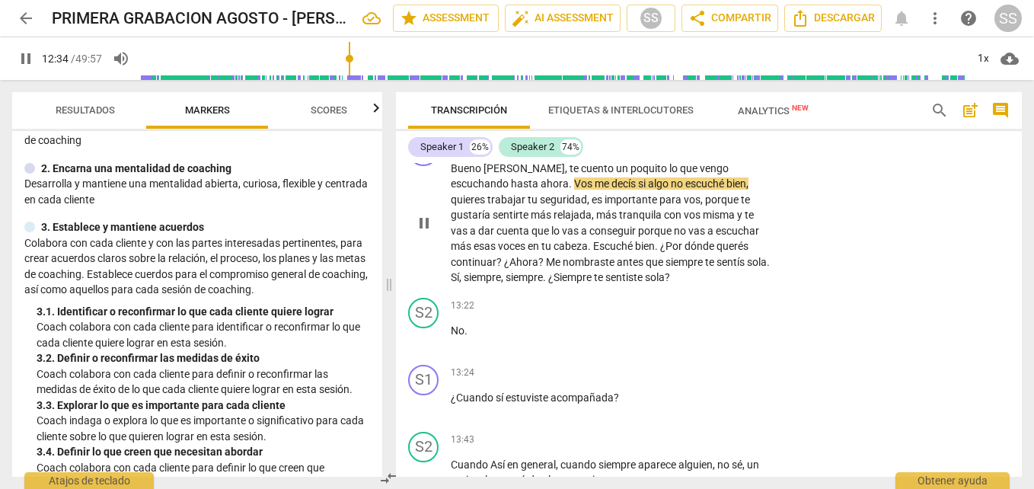
click at [423, 223] on span "pause" at bounding box center [424, 223] width 18 height 18
type input "756"
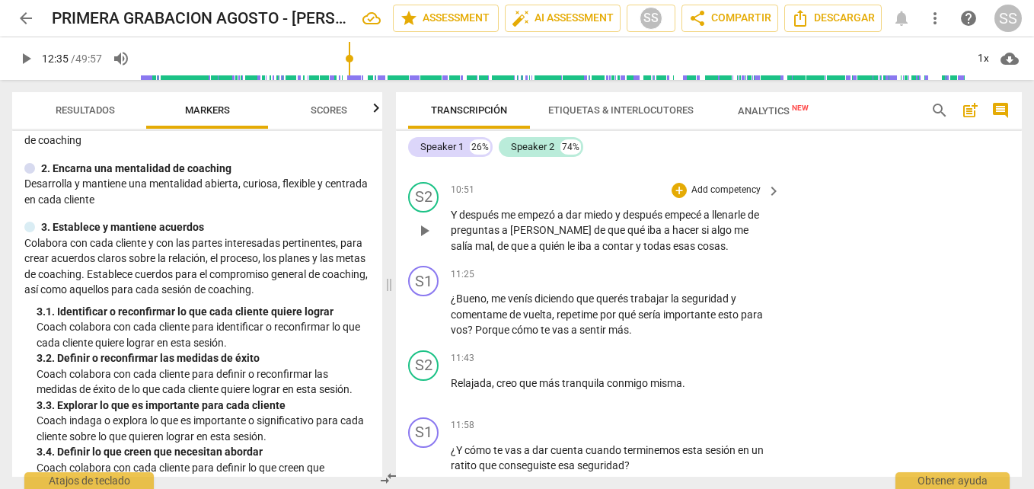
scroll to position [3149, 0]
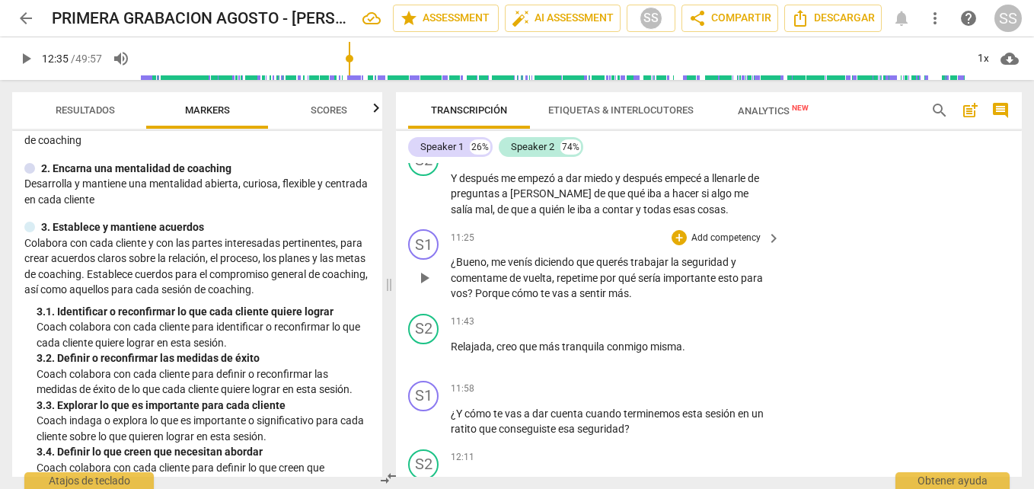
click at [673, 246] on div "+ Add competency keyboard_arrow_right" at bounding box center [725, 237] width 113 height 17
click at [679, 236] on div "+" at bounding box center [679, 237] width 15 height 15
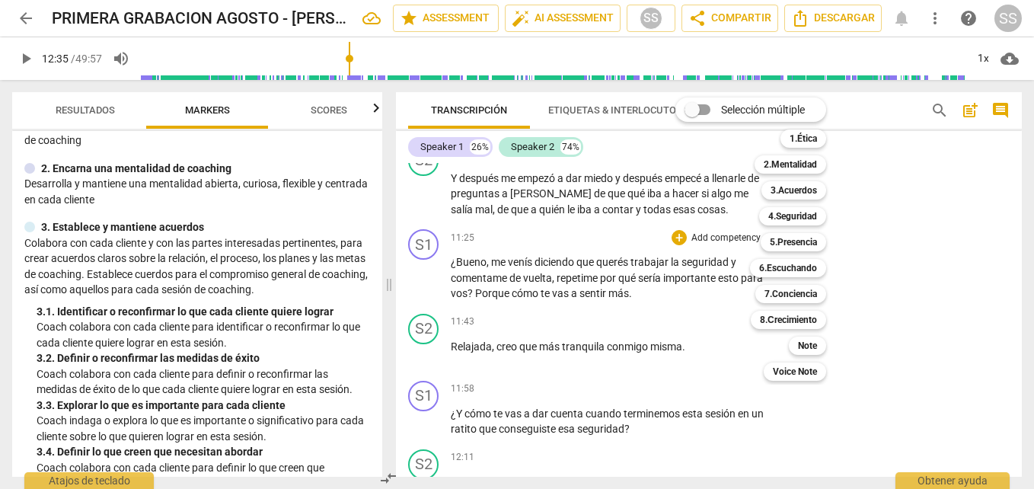
click at [375, 182] on div at bounding box center [517, 244] width 1034 height 489
click at [375, 181] on div at bounding box center [517, 244] width 1034 height 489
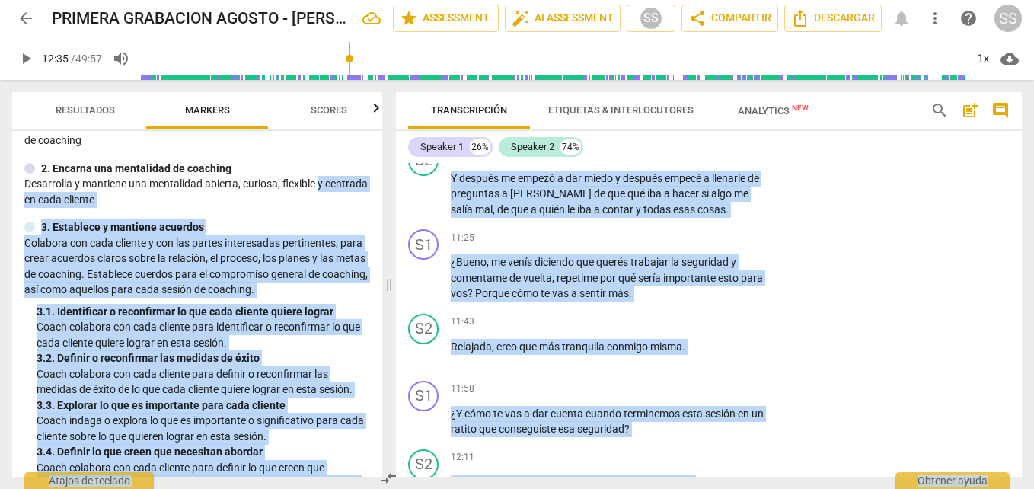
scroll to position [379, 0]
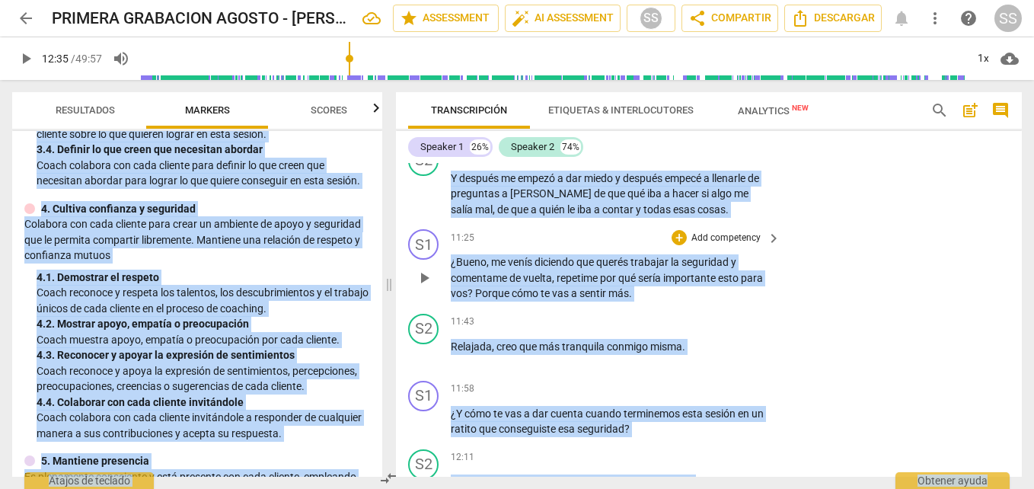
click at [401, 291] on div "S1 play_arrow pause 11:25 + Add competency keyboard_arrow_right ¿Bueno , me ven…" at bounding box center [709, 265] width 626 height 85
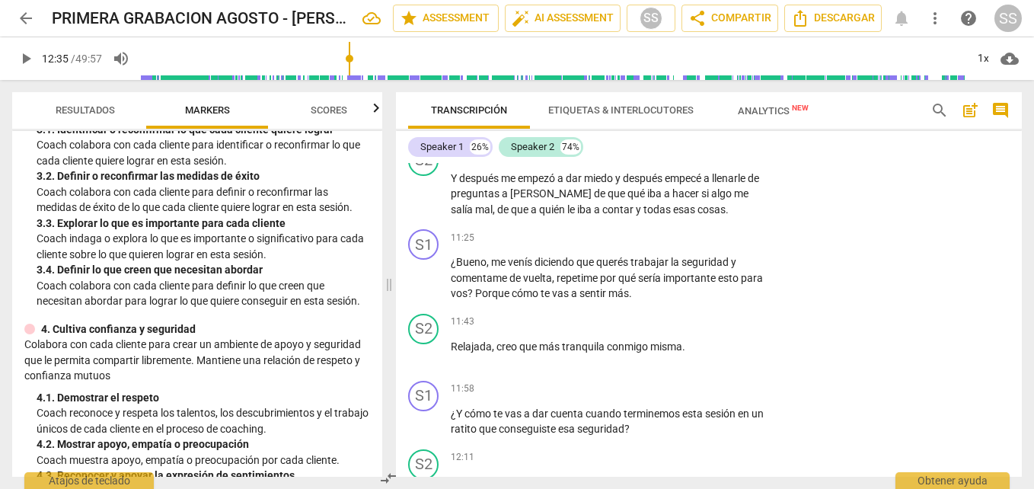
scroll to position [222, 0]
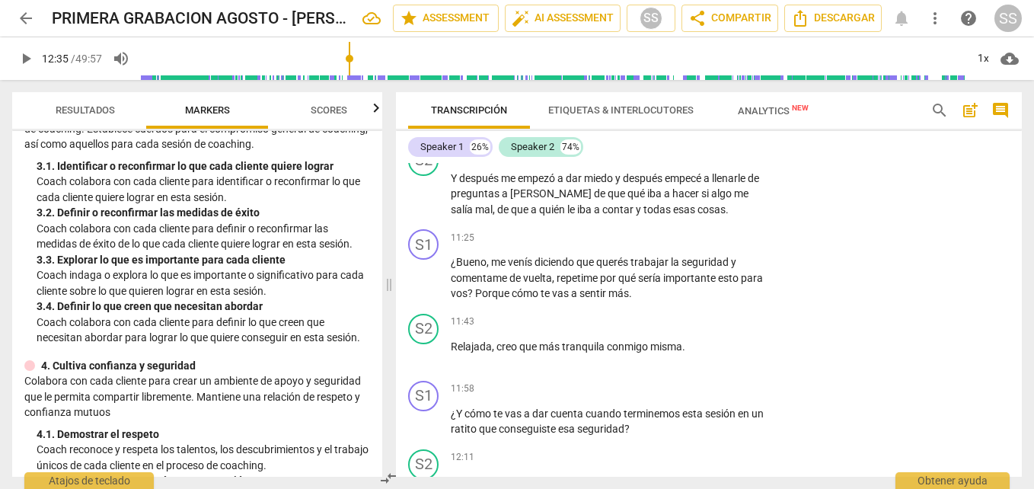
click at [383, 197] on div "Resultados Markers Scores ICF PCC Updated Competencies (2021 Spanish) 1. Demues…" at bounding box center [194, 284] width 388 height 409
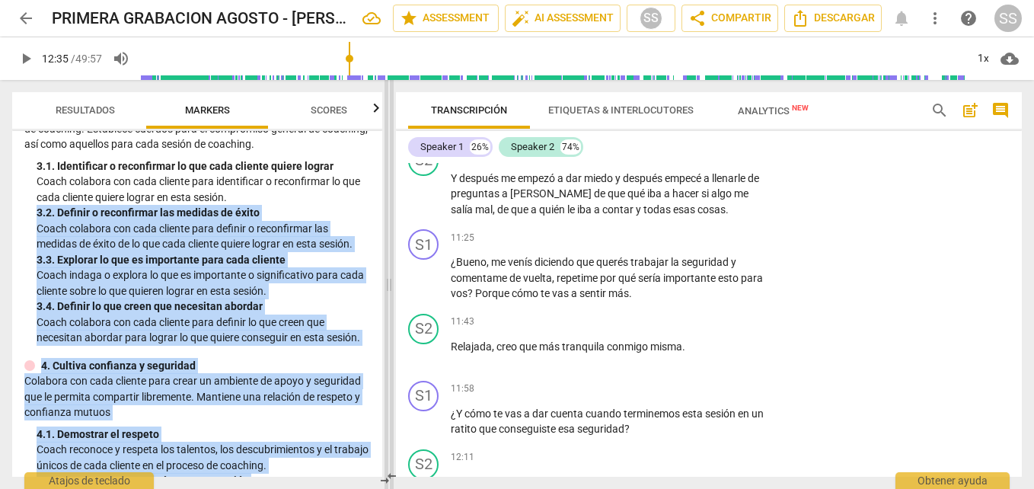
drag, startPoint x: 383, startPoint y: 197, endPoint x: 386, endPoint y: 187, distance: 11.1
click at [386, 187] on div "Resultados Markers Scores ICF PCC Updated Competencies (2021 Spanish) 1. Demues…" at bounding box center [517, 284] width 1034 height 409
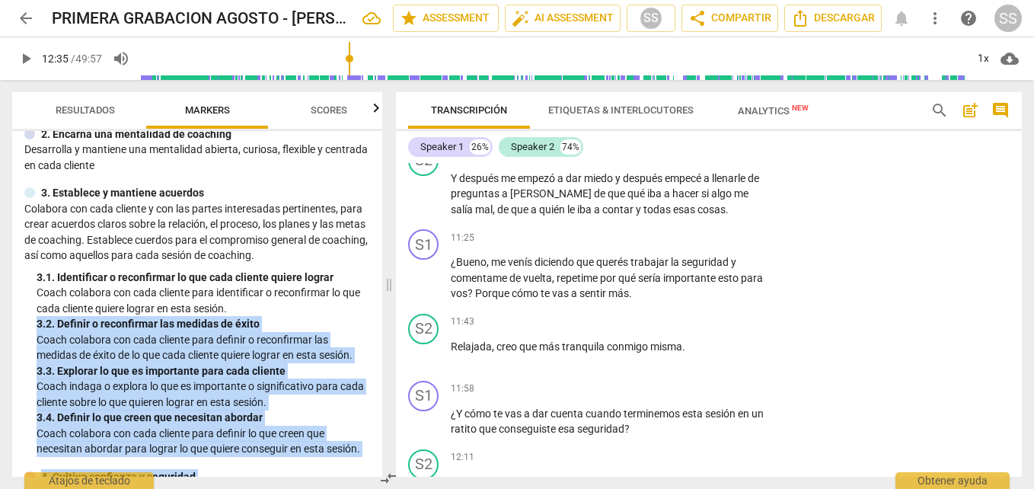
scroll to position [94, 0]
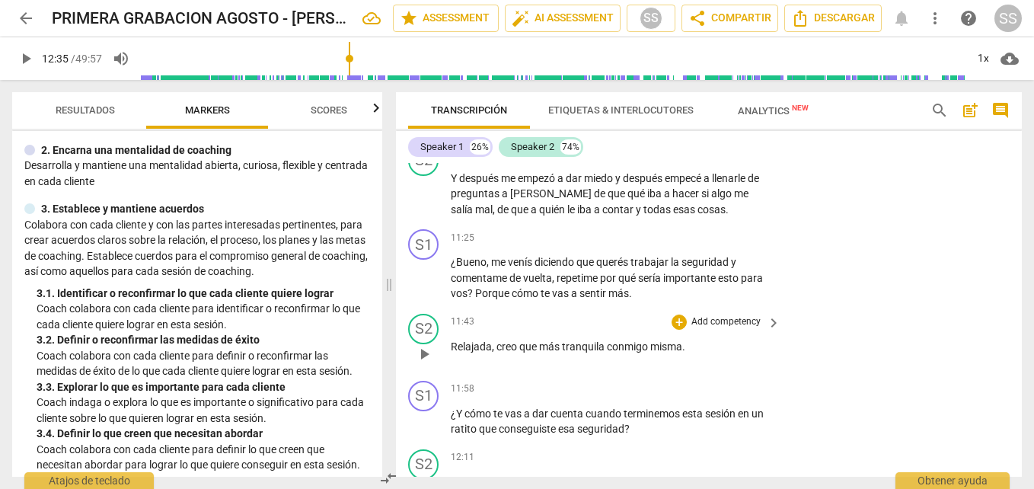
click at [909, 368] on div "S2 play_arrow pause 11:43 + Add competency keyboard_arrow_right Relajada , creo…" at bounding box center [709, 341] width 626 height 67
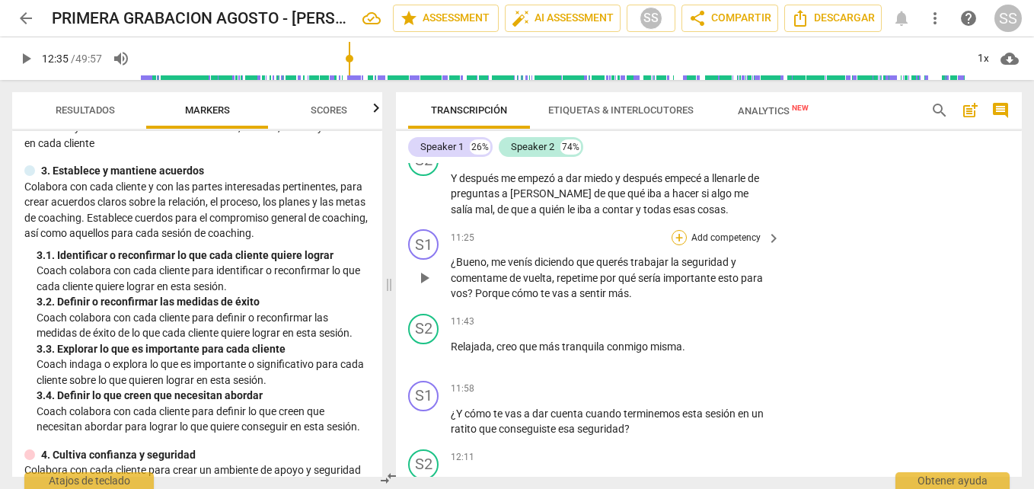
click at [679, 238] on div "+" at bounding box center [679, 237] width 15 height 15
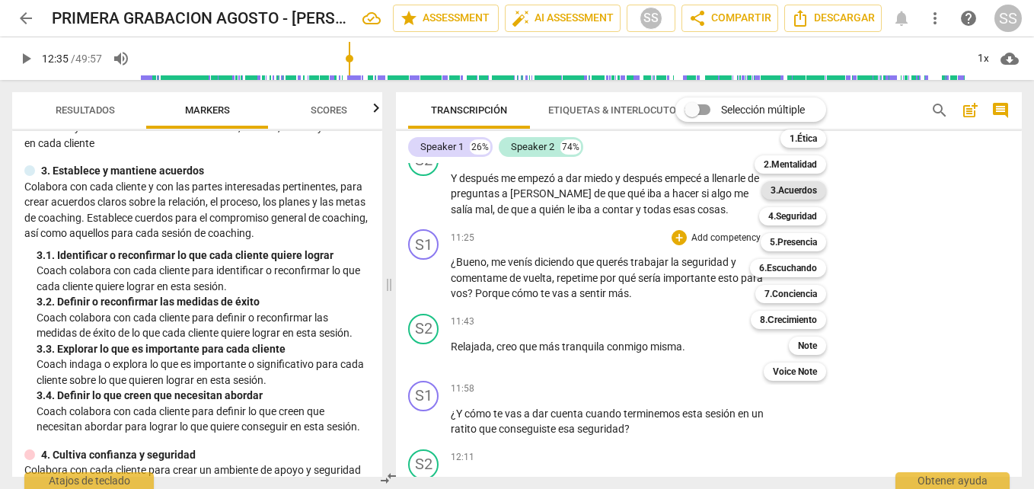
click at [794, 193] on b "3.Acuerdos" at bounding box center [794, 190] width 46 height 18
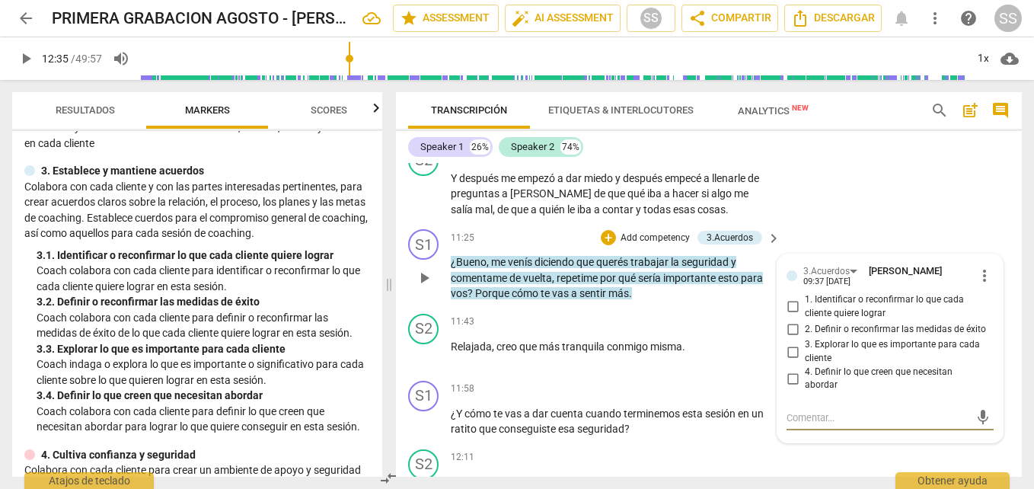
click at [789, 350] on input "3. Explorar lo que es importante para cada cliente" at bounding box center [793, 352] width 24 height 18
click at [787, 355] on input "3. Explorar lo que es importante para cada cliente" at bounding box center [793, 352] width 24 height 18
click at [791, 353] on input "3. Explorar lo que es importante para cada cliente" at bounding box center [793, 352] width 24 height 18
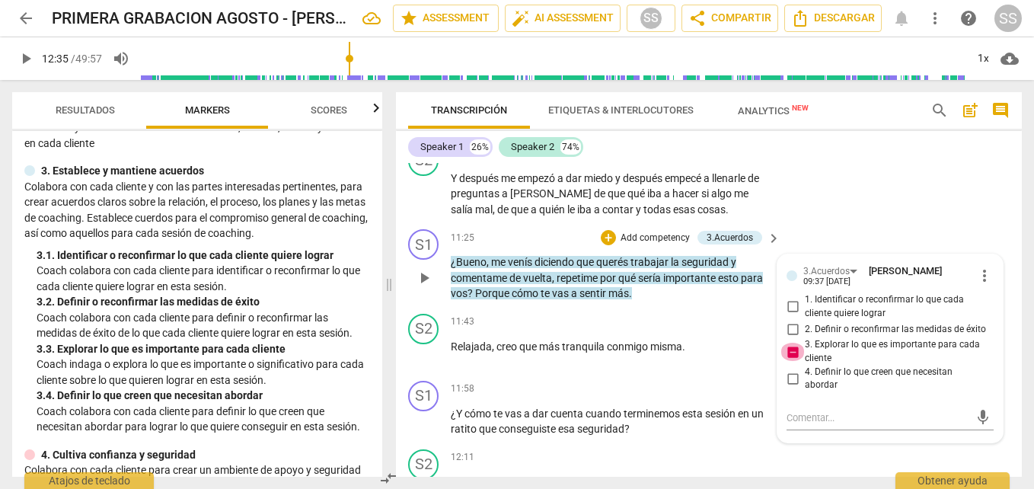
click at [792, 354] on input "3. Explorar lo que es importante para cada cliente" at bounding box center [793, 352] width 24 height 18
checkbox input "true"
click at [752, 356] on div "11:43 + Add competency keyboard_arrow_right Relajada , creo que más tranquila c…" at bounding box center [616, 341] width 331 height 55
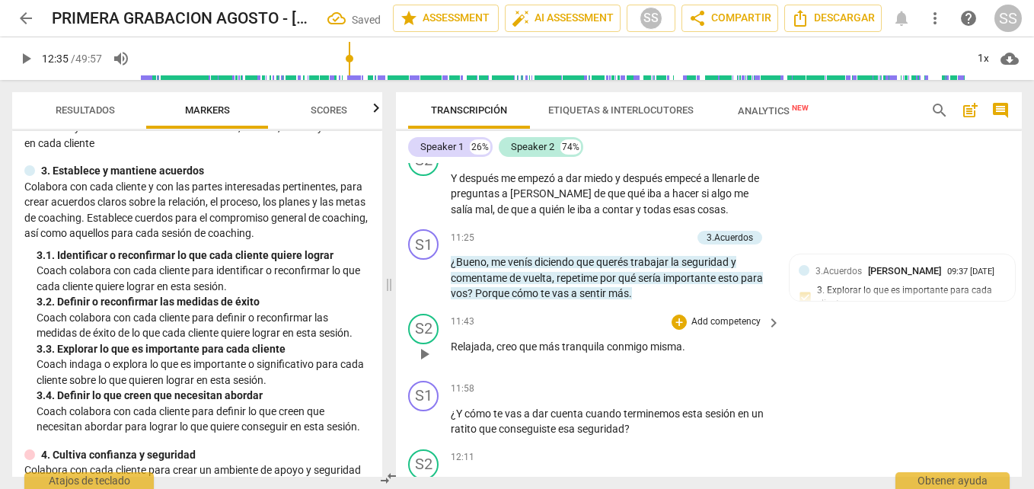
scroll to position [3225, 0]
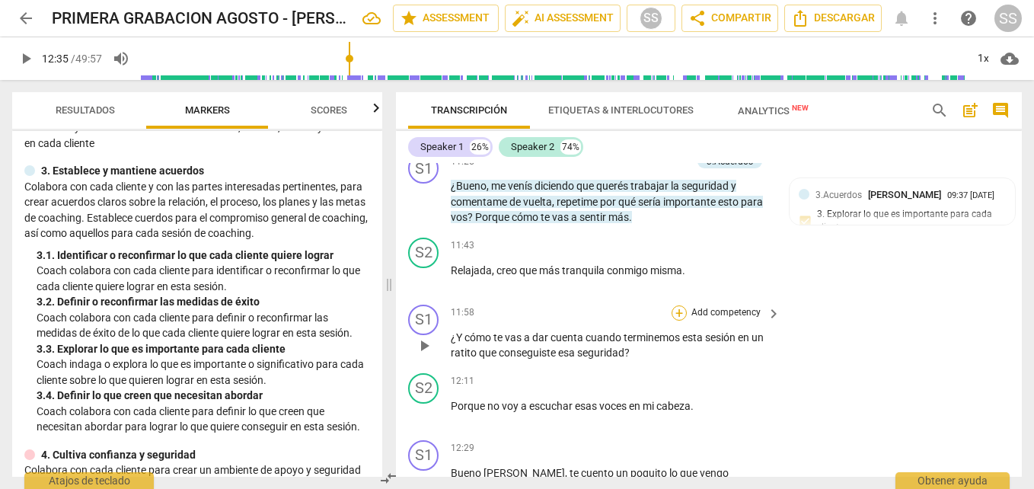
click at [681, 312] on div "+" at bounding box center [679, 312] width 15 height 15
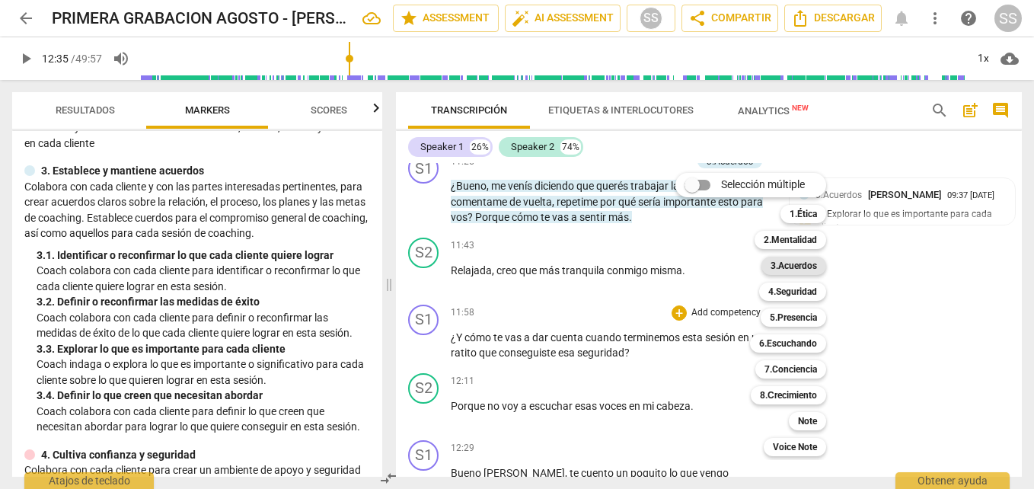
click at [794, 257] on b "3.Acuerdos" at bounding box center [794, 266] width 46 height 18
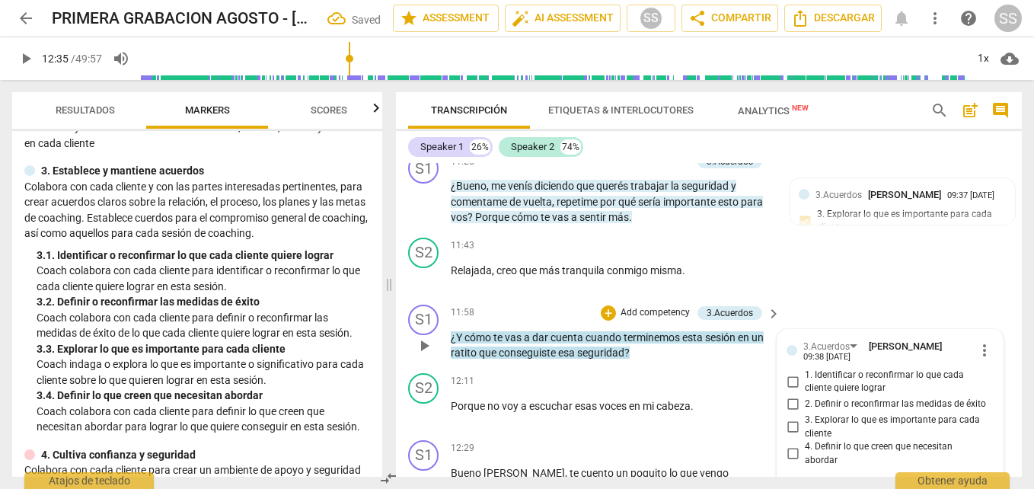
scroll to position [3399, 0]
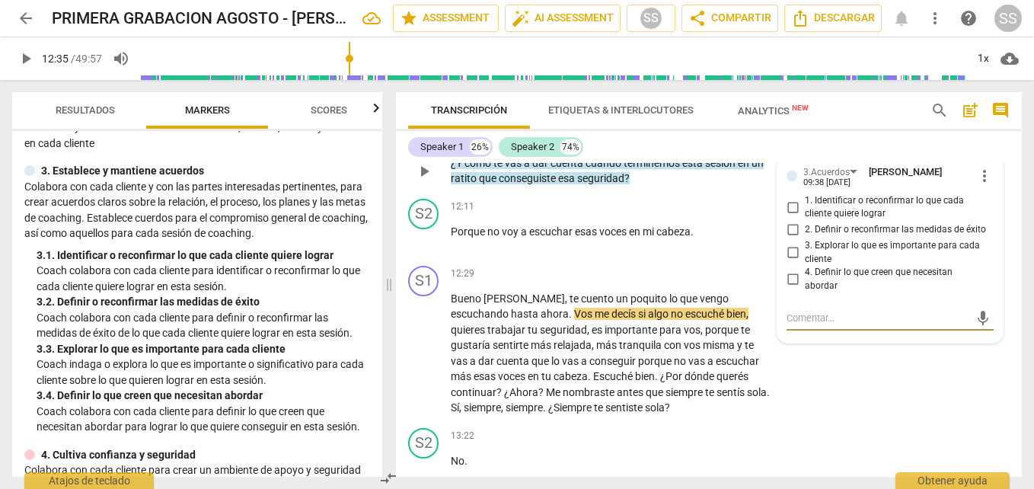
click at [789, 280] on input "4. Definir lo que creen que necesitan abordar" at bounding box center [793, 279] width 24 height 18
click at [791, 280] on input "4. Definir lo que creen que necesitan abordar" at bounding box center [793, 279] width 24 height 18
checkbox input "true"
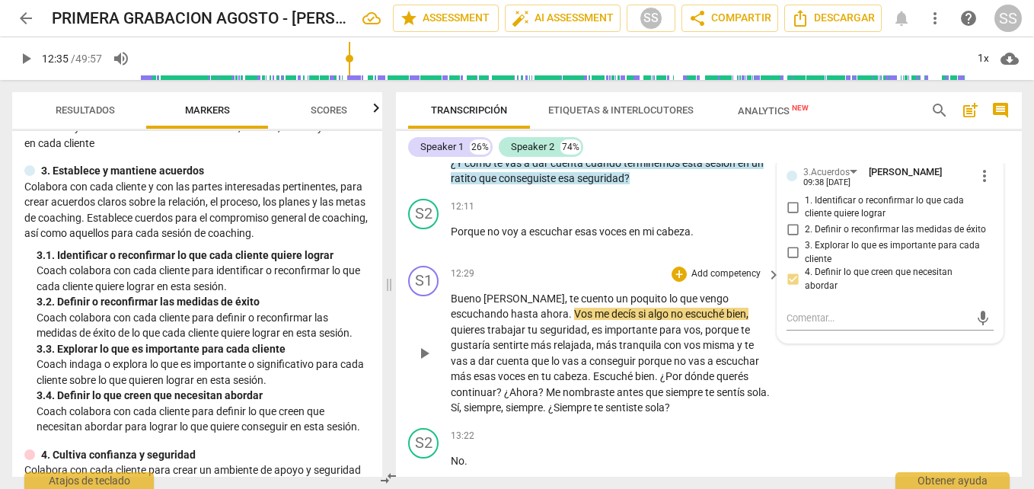
click at [685, 404] on p "Bueno Romy , te cuento un poquito lo que vengo escuchando hasta ahora . Vos me …" at bounding box center [612, 353] width 322 height 125
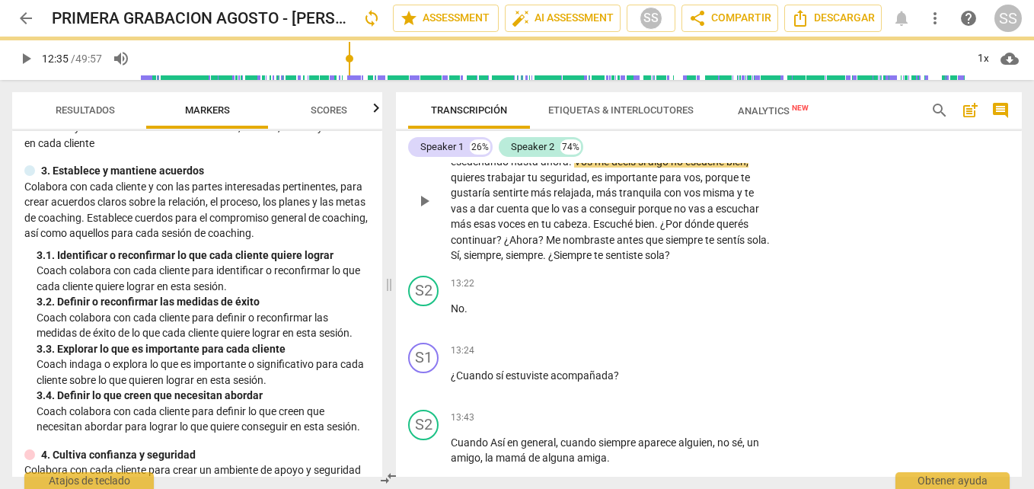
scroll to position [3628, 0]
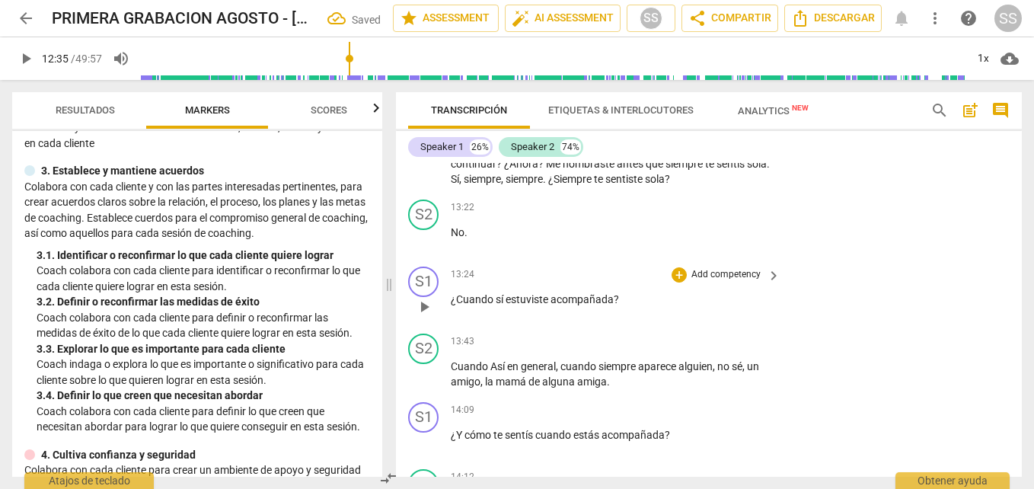
click at [612, 304] on span "acompañada" at bounding box center [582, 299] width 63 height 12
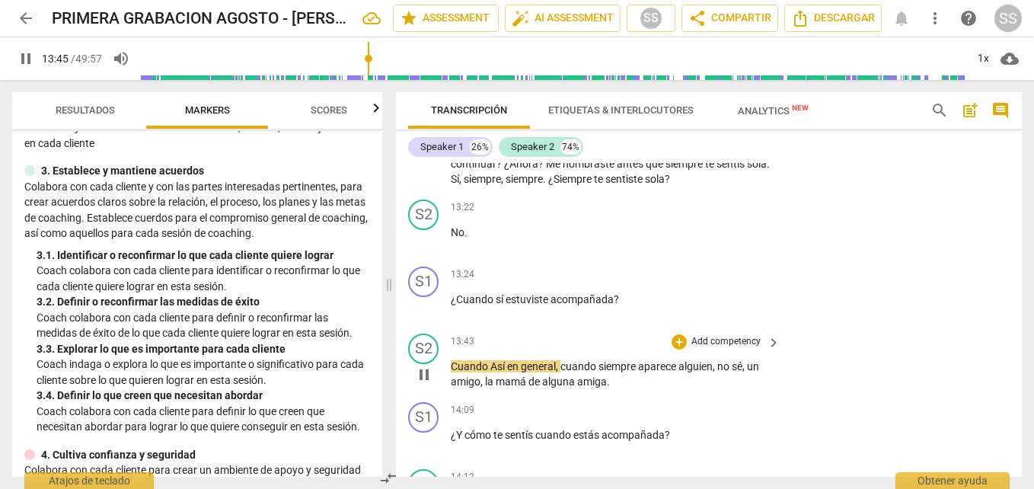
click at [429, 374] on span "pause" at bounding box center [424, 375] width 18 height 18
type input "826"
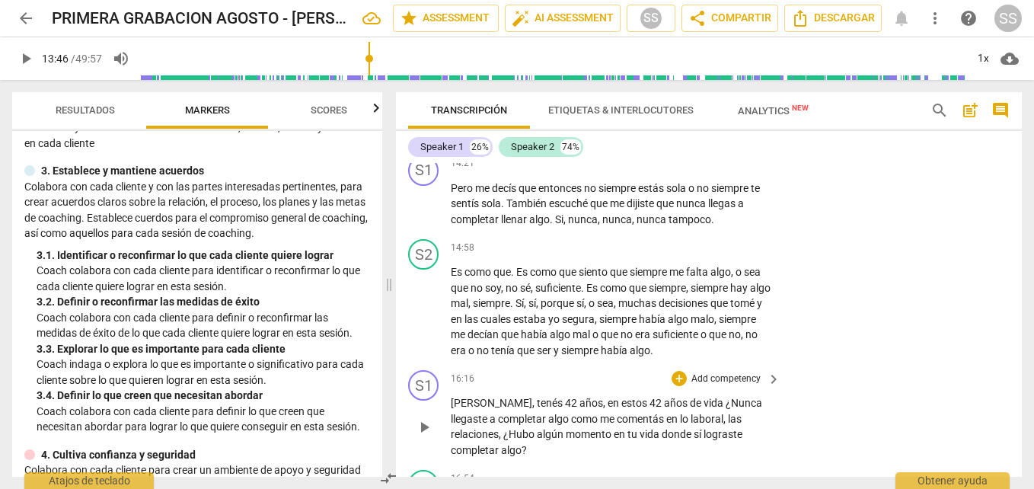
scroll to position [4085, 0]
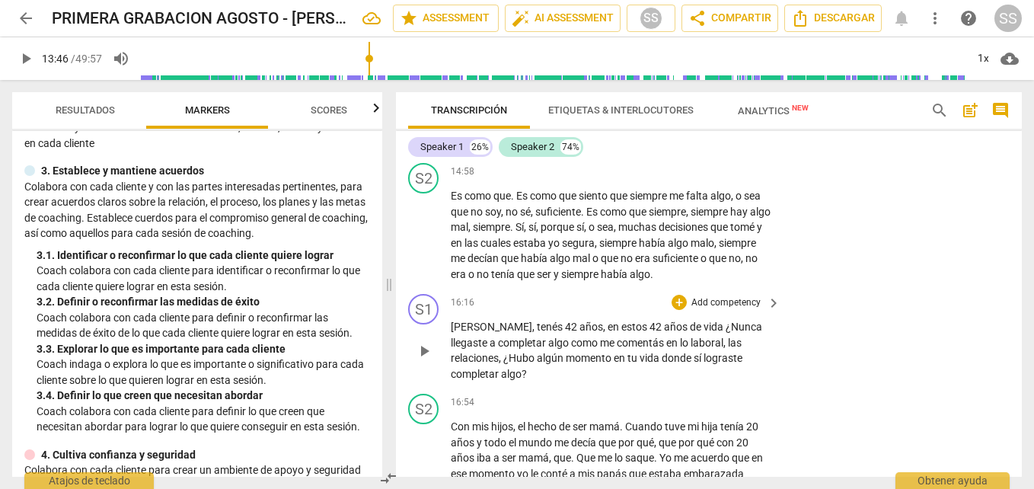
click at [640, 358] on span "vida" at bounding box center [651, 358] width 22 height 12
click at [675, 303] on div "+" at bounding box center [679, 302] width 15 height 15
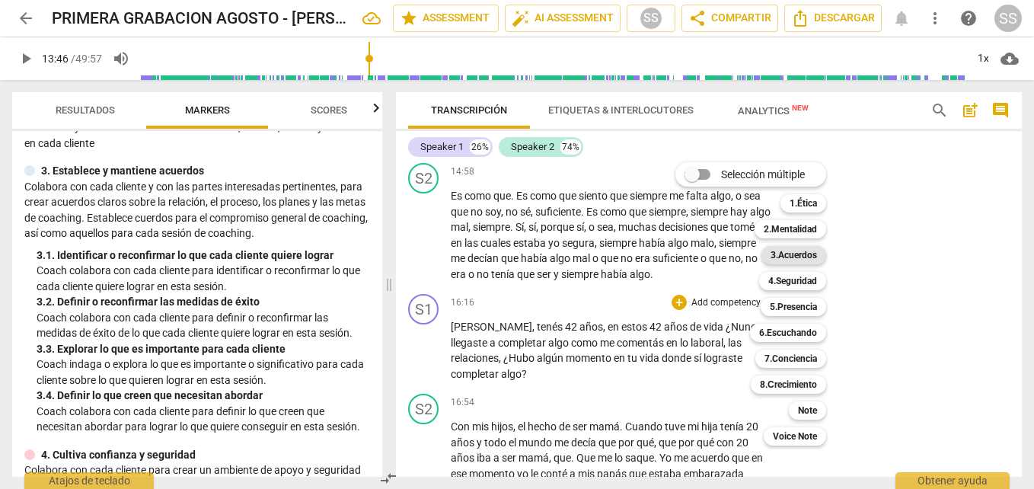
click at [787, 254] on b "3.Acuerdos" at bounding box center [794, 255] width 46 height 18
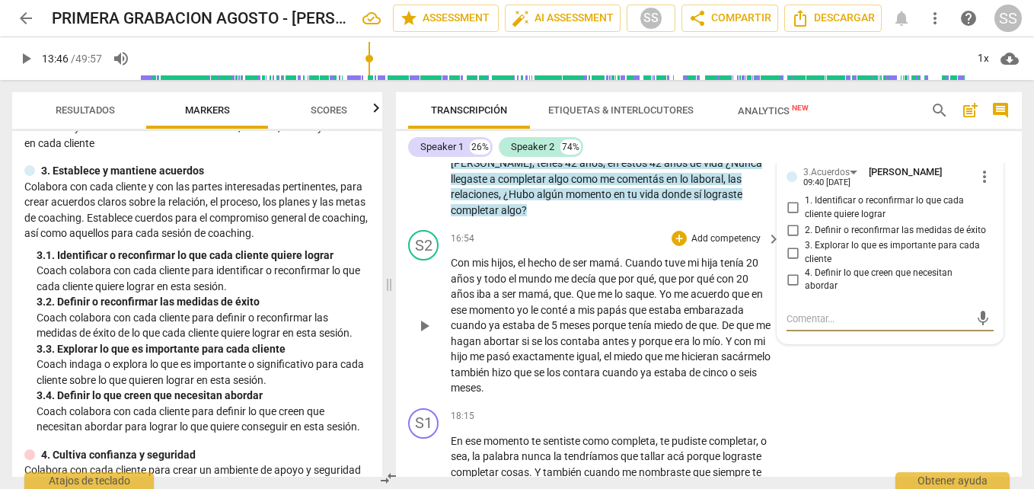
scroll to position [4172, 0]
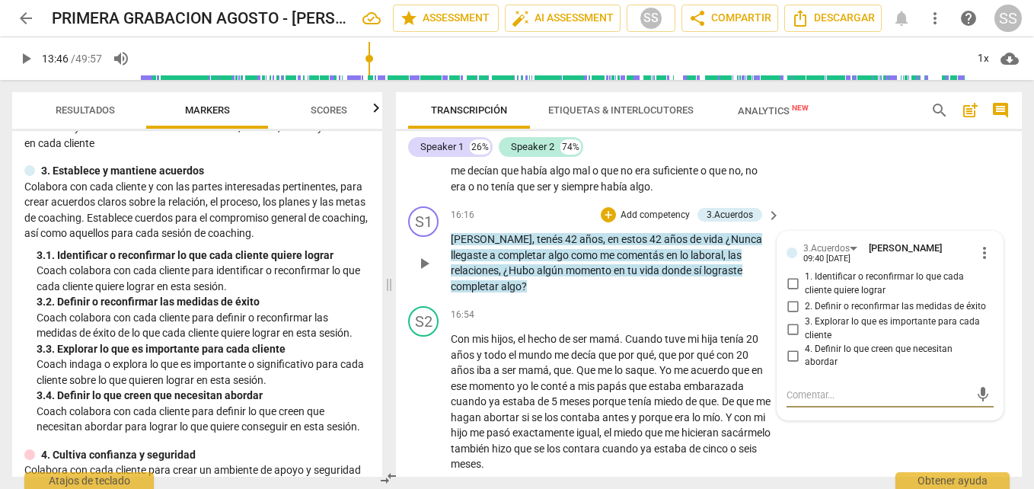
click at [793, 309] on input "2. Definir o reconfirmar las medidas de éxito" at bounding box center [793, 306] width 24 height 18
checkbox input "true"
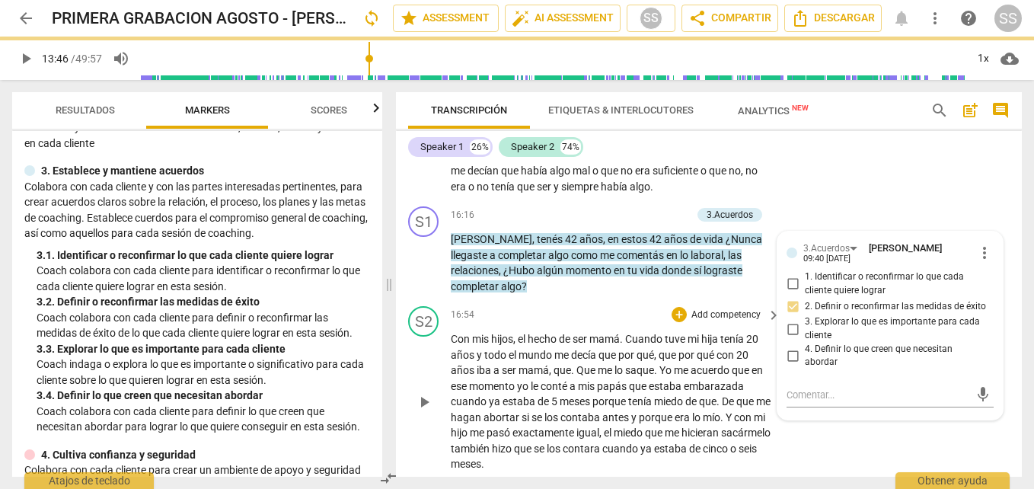
click at [646, 350] on span "qué" at bounding box center [646, 355] width 18 height 12
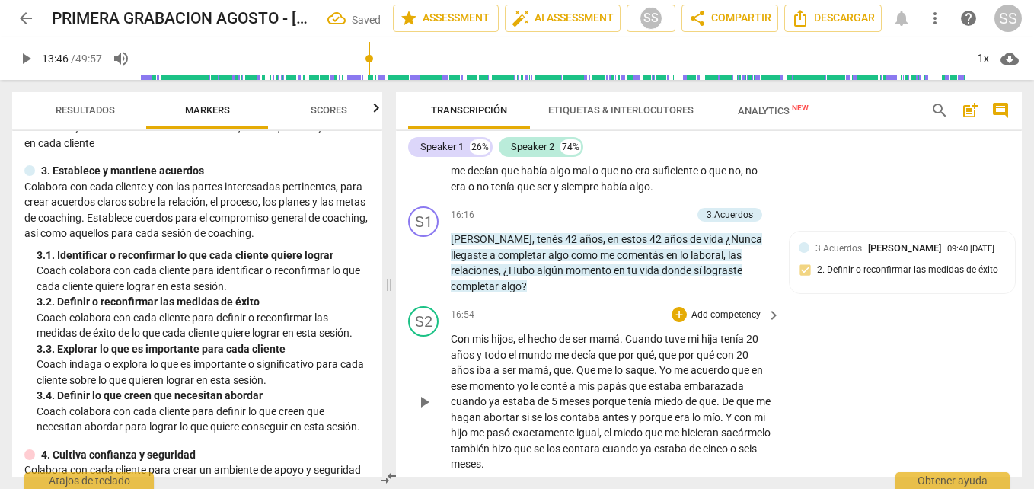
scroll to position [4401, 0]
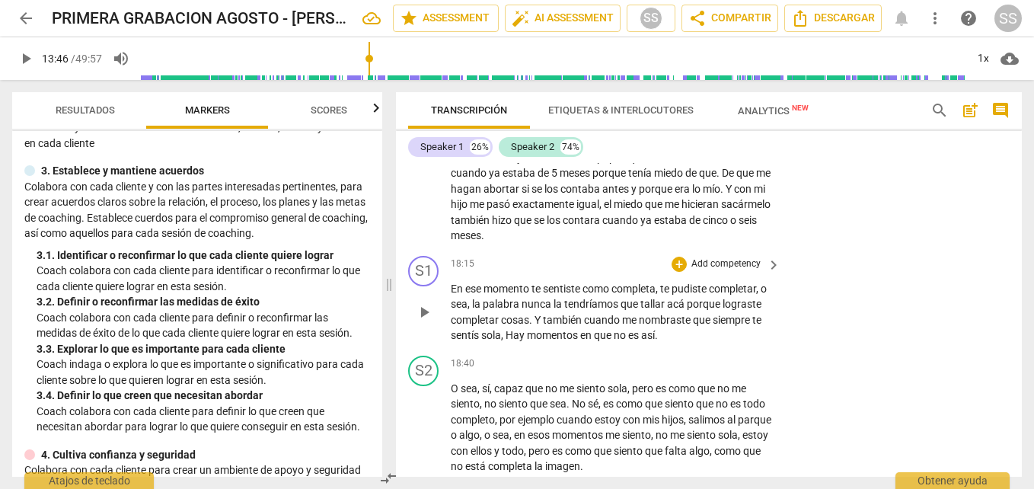
click at [655, 334] on span "así" at bounding box center [648, 335] width 14 height 12
click at [676, 263] on div "+" at bounding box center [679, 264] width 15 height 15
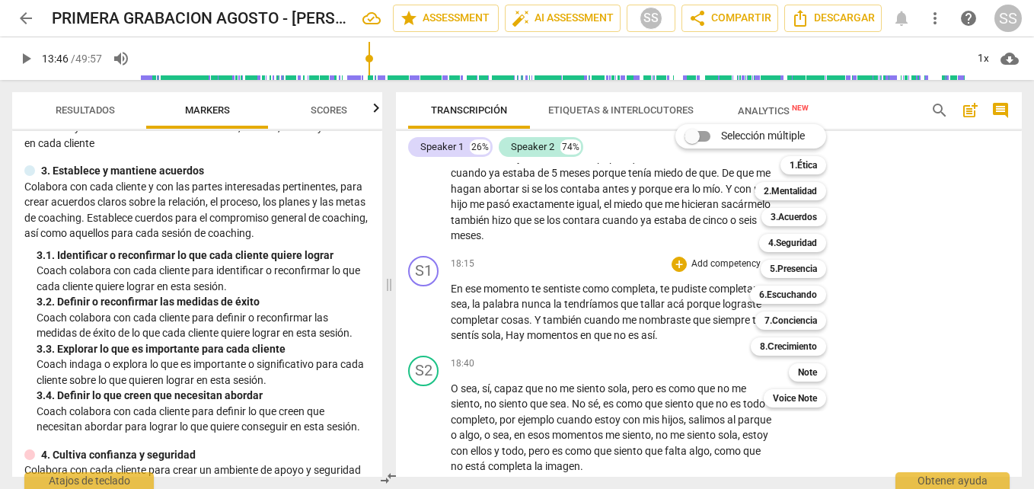
click at [716, 337] on div "Selección múltiple m 1.Ética 1 2.Mentalidad 2 3.Acuerdos 3 4.Seguridad 4 5.Pres…" at bounding box center [763, 265] width 186 height 291
click at [715, 337] on div "Selección múltiple m 1.Ética 1 2.Mentalidad 2 3.Acuerdos 3 4.Seguridad 4 5.Pres…" at bounding box center [763, 265] width 186 height 291
click at [715, 342] on div "Selección múltiple m 1.Ética 1 2.Mentalidad 2 3.Acuerdos 3 4.Seguridad 4 5.Pres…" at bounding box center [763, 265] width 186 height 291
click at [720, 367] on div "Selección múltiple m 1.Ética 1 2.Mentalidad 2 3.Acuerdos 3 4.Seguridad 4 5.Pres…" at bounding box center [763, 265] width 186 height 291
click at [715, 335] on div "Selección múltiple m 1.Ética 1 2.Mentalidad 2 3.Acuerdos 3 4.Seguridad 4 5.Pres…" at bounding box center [763, 265] width 186 height 291
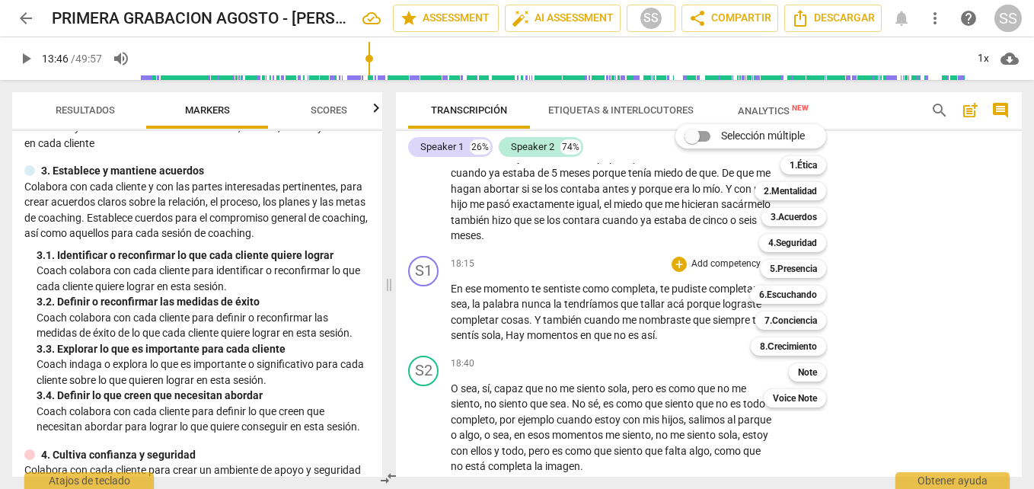
click at [712, 334] on div "Selección múltiple m 1.Ética 1 2.Mentalidad 2 3.Acuerdos 3 4.Seguridad 4 5.Pres…" at bounding box center [763, 265] width 186 height 291
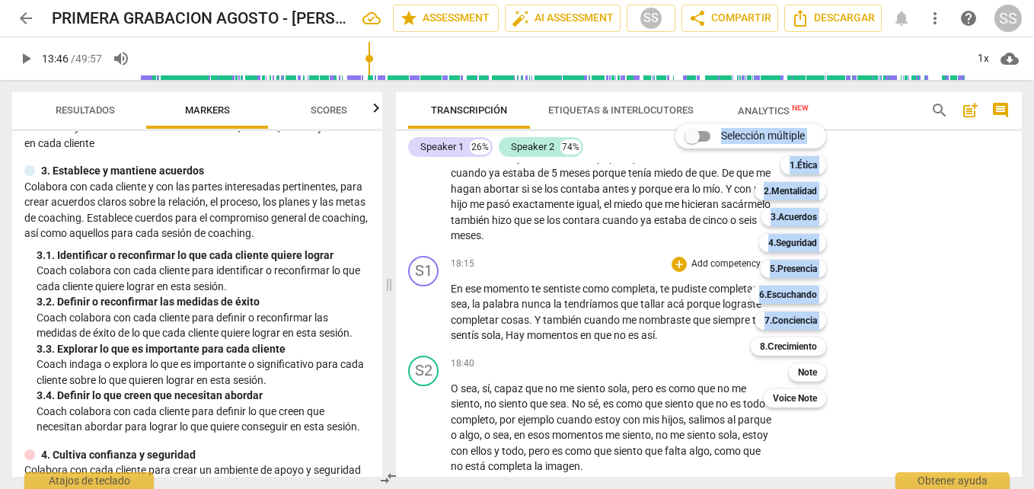
drag, startPoint x: 709, startPoint y: 331, endPoint x: 649, endPoint y: 339, distance: 60.7
click at [649, 339] on div "Selección múltiple m 1.Ética 1 2.Mentalidad 2 3.Acuerdos 3 4.Seguridad 4 5.Pres…" at bounding box center [517, 244] width 1034 height 489
click at [718, 353] on div "Selección múltiple m 1.Ética 1 2.Mentalidad 2 3.Acuerdos 3 4.Seguridad 4 5.Pres…" at bounding box center [763, 265] width 186 height 291
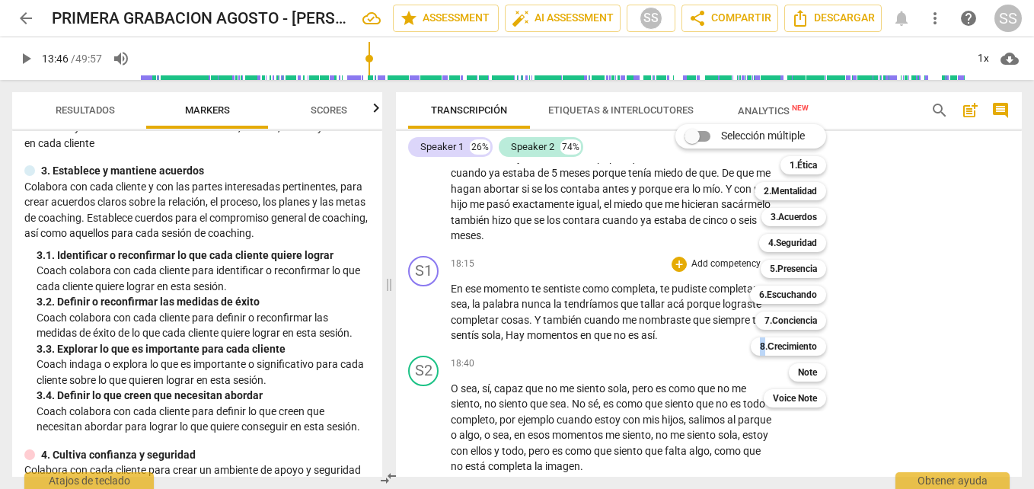
drag, startPoint x: 649, startPoint y: 339, endPoint x: 718, endPoint y: 353, distance: 70.7
click at [718, 353] on div "Selección múltiple m 1.Ética 1 2.Mentalidad 2 3.Acuerdos 3 4.Seguridad 4 5.Pres…" at bounding box center [763, 265] width 186 height 291
drag, startPoint x: 718, startPoint y: 353, endPoint x: 906, endPoint y: 400, distance: 193.2
click at [906, 400] on div at bounding box center [517, 244] width 1034 height 489
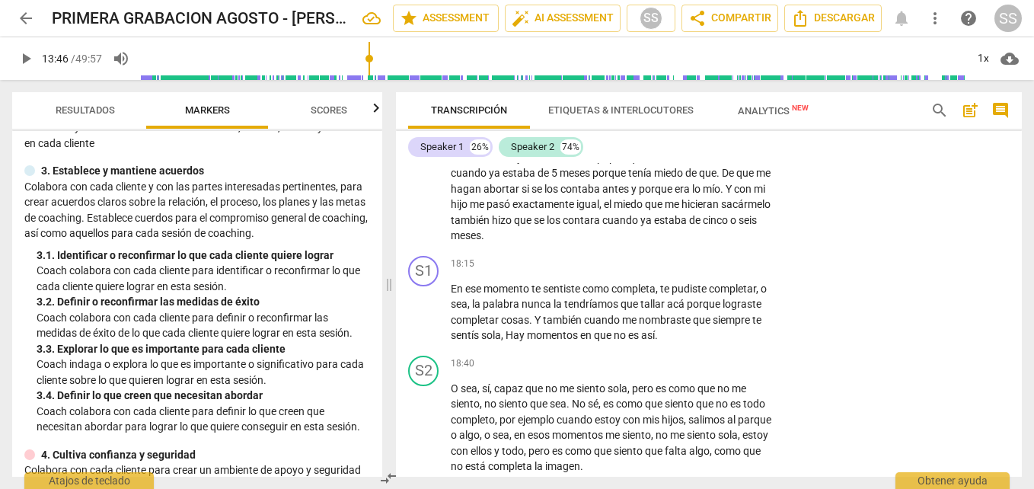
click at [921, 371] on div "S2 play_arrow pause 18:40 + Add competency keyboard_arrow_right O sea , sí , ca…" at bounding box center [709, 415] width 626 height 131
click at [658, 337] on span "." at bounding box center [656, 335] width 3 height 12
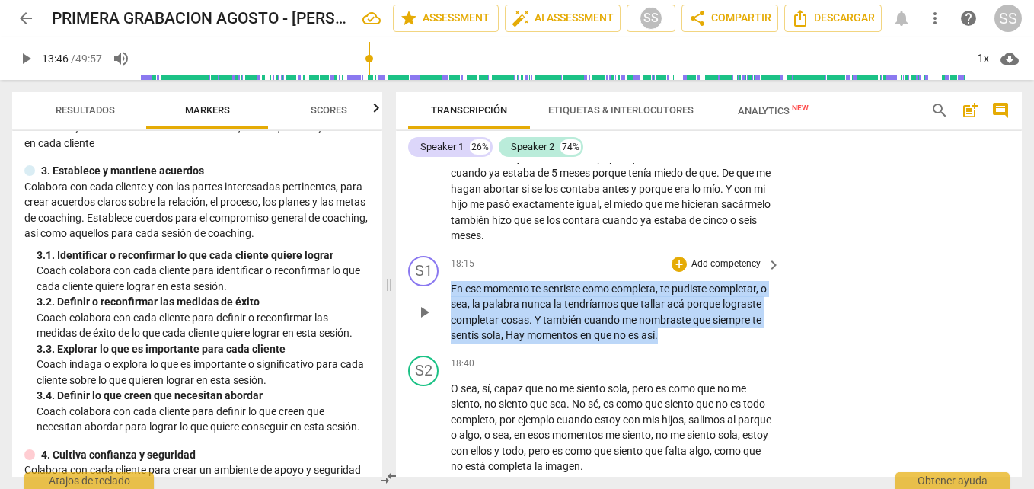
drag, startPoint x: 712, startPoint y: 337, endPoint x: 457, endPoint y: 293, distance: 258.8
click at [457, 293] on p "En ese momento te sentiste como completa , te pudiste completar , o sea , la pa…" at bounding box center [612, 312] width 322 height 62
click at [680, 267] on div "+" at bounding box center [679, 264] width 15 height 15
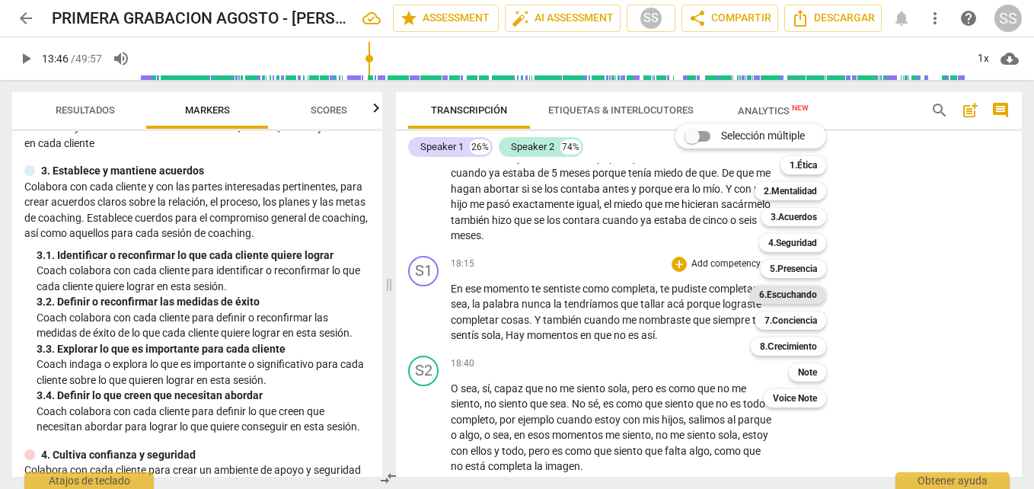
click at [789, 290] on b "6.Escuchando" at bounding box center [788, 295] width 58 height 18
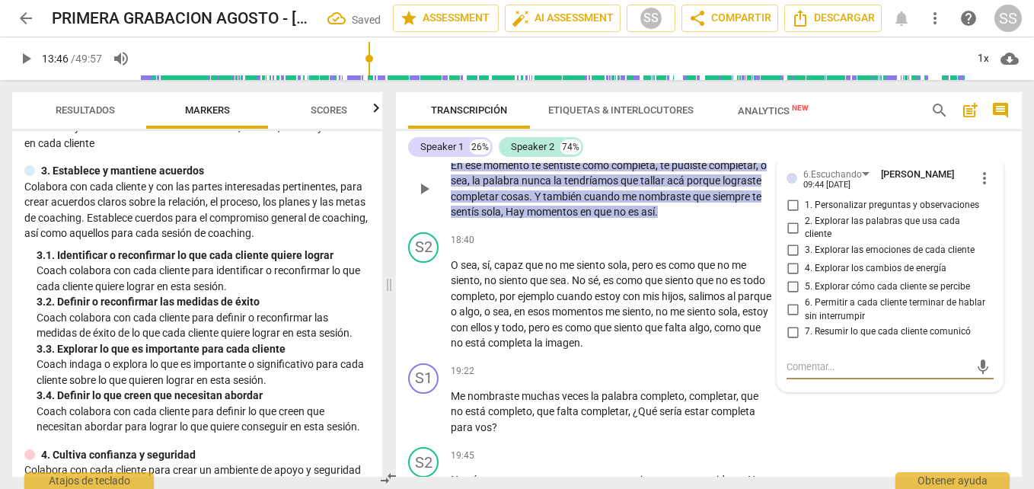
scroll to position [4488, 0]
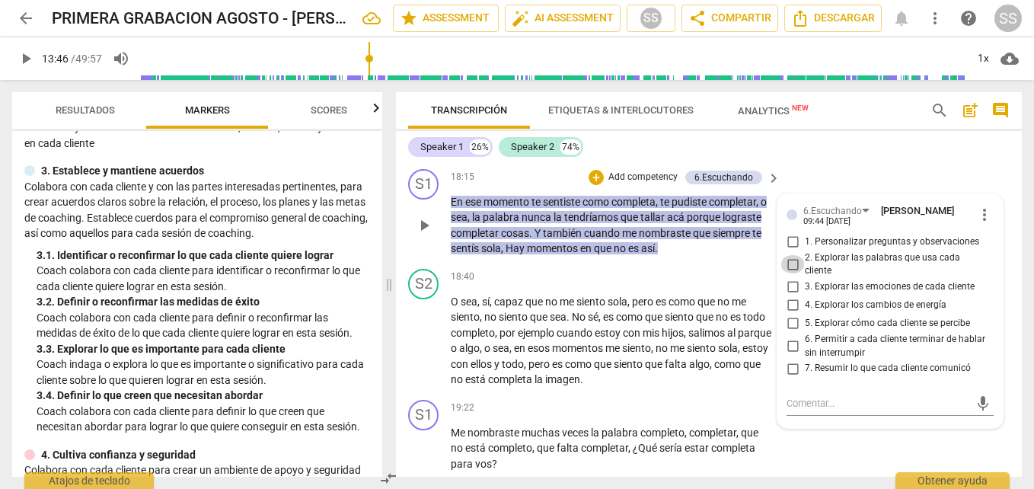
click at [790, 262] on input "2. Explorar las palabras que usa cada cliente" at bounding box center [793, 264] width 24 height 18
checkbox input "true"
click at [731, 398] on div "S1 play_arrow pause 19:22 + Add competency keyboard_arrow_right Me nombraste mu…" at bounding box center [709, 436] width 626 height 85
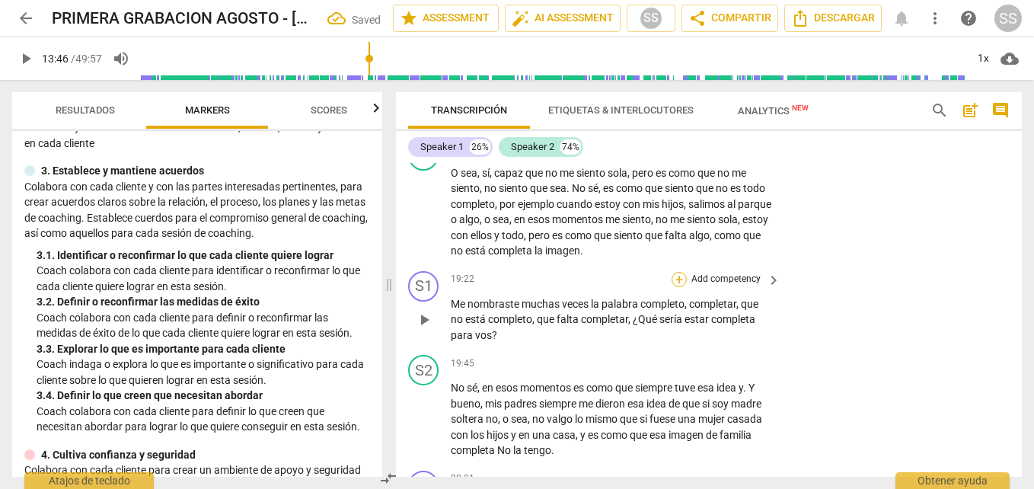
scroll to position [4640, 0]
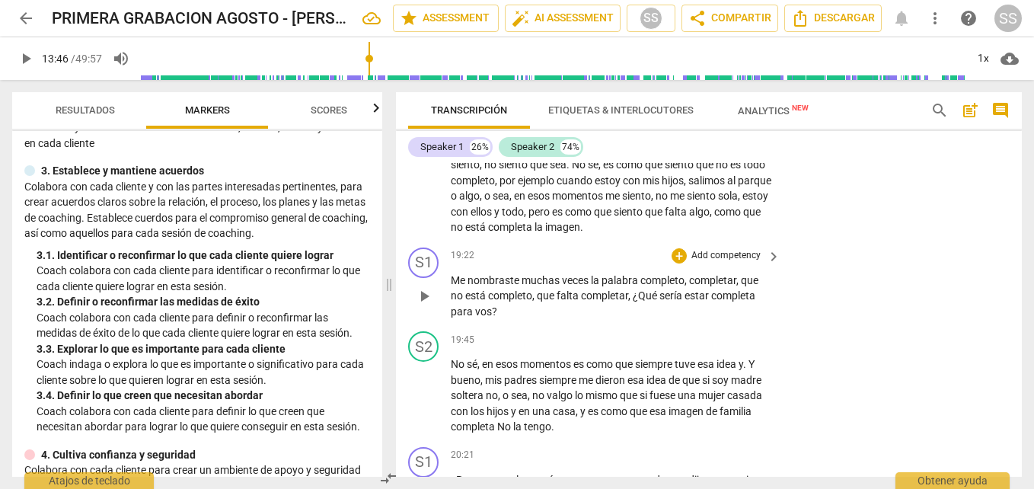
click at [493, 311] on span "?" at bounding box center [494, 311] width 5 height 12
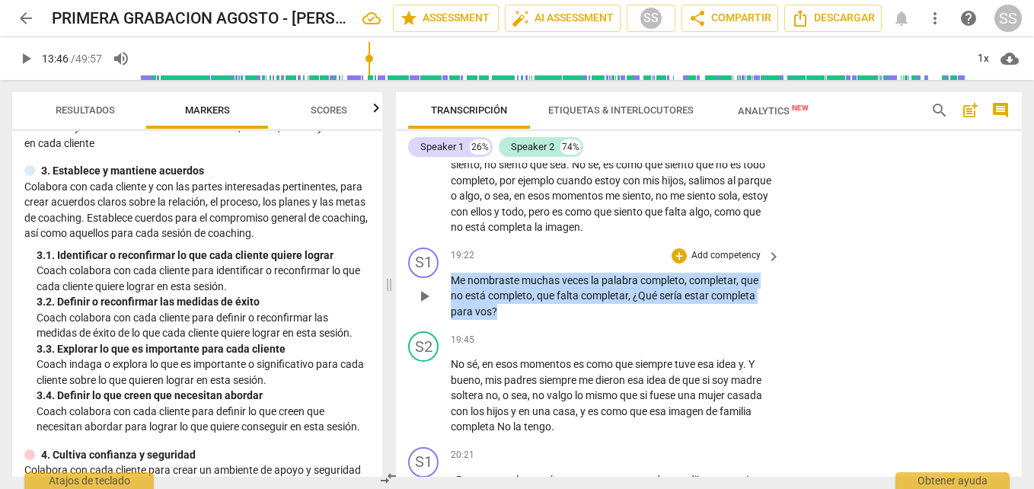
drag, startPoint x: 493, startPoint y: 311, endPoint x: 451, endPoint y: 286, distance: 48.9
click at [451, 286] on p "Me nombraste muchas veces la palabra completo , completar , que no está complet…" at bounding box center [612, 296] width 322 height 47
click at [704, 257] on p "Add competency" at bounding box center [726, 256] width 72 height 14
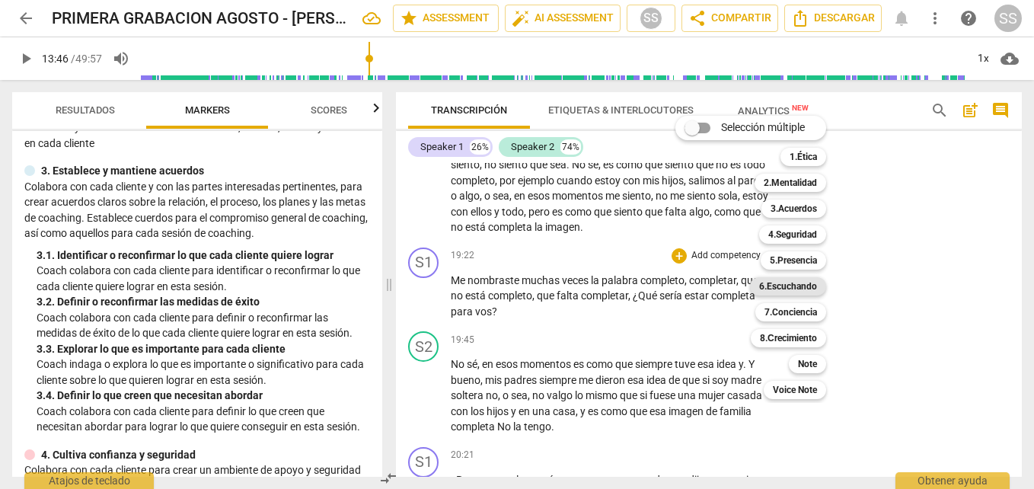
click at [791, 283] on b "6.Escuchando" at bounding box center [788, 286] width 58 height 18
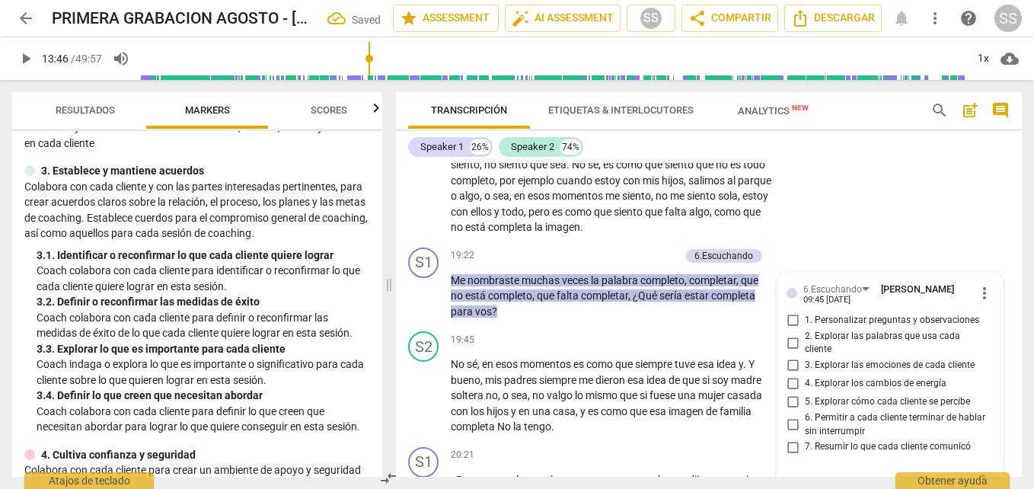
scroll to position [4644, 0]
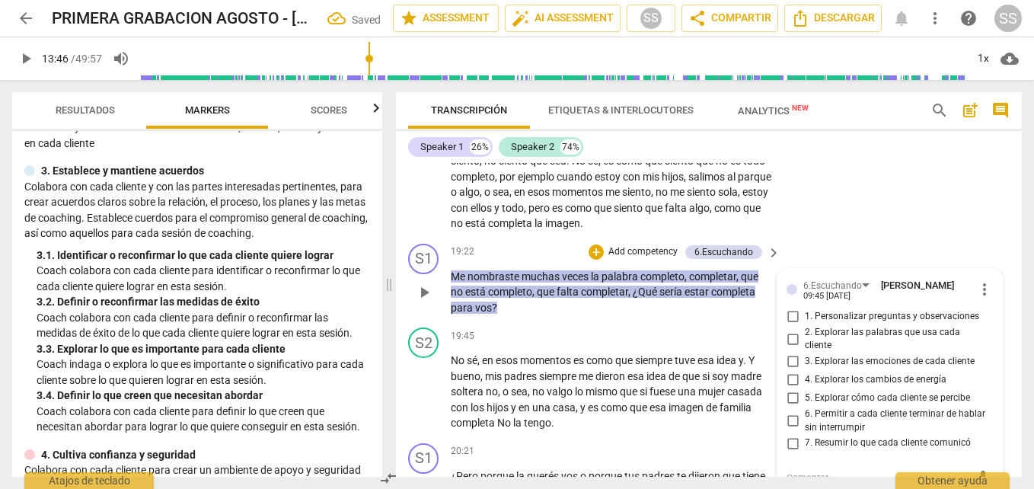
click at [791, 340] on input "2. Explorar las palabras que usa cada cliente" at bounding box center [793, 339] width 24 height 18
click at [785, 335] on input "2. Explorar las palabras que usa cada cliente" at bounding box center [793, 339] width 24 height 18
click at [794, 334] on input "2. Explorar las palabras que usa cada cliente" at bounding box center [793, 339] width 24 height 18
checkbox input "true"
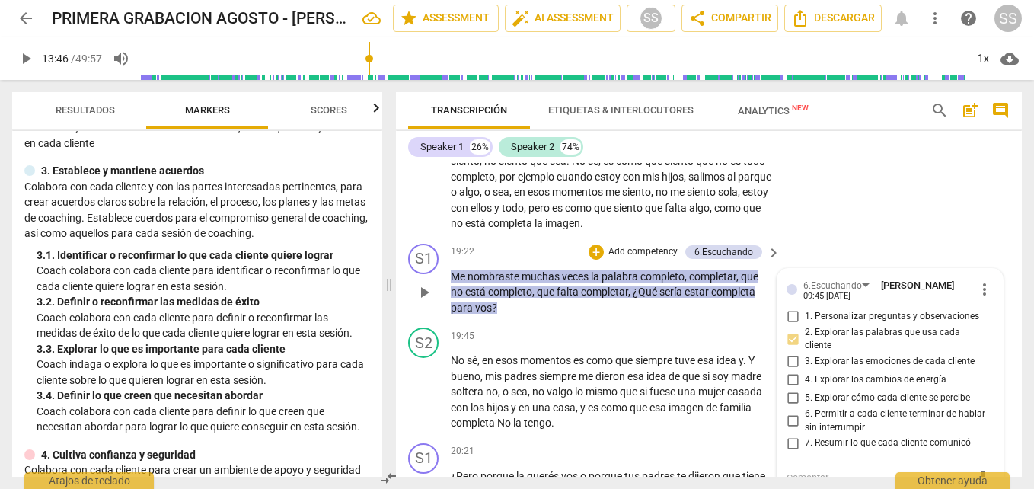
click at [698, 317] on div "S1 play_arrow pause 19:22 + Add competency 6.Escuchando keyboard_arrow_right Me…" at bounding box center [709, 280] width 626 height 85
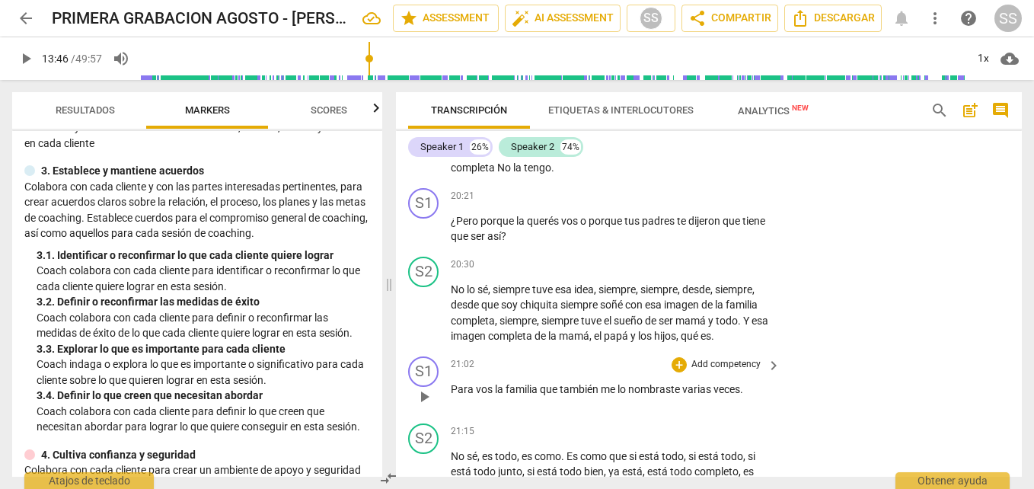
scroll to position [4872, 0]
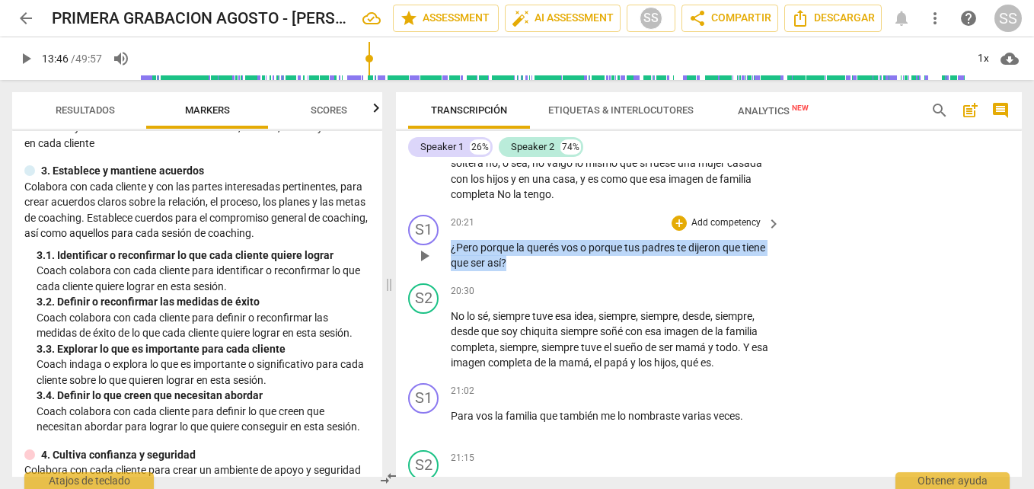
drag, startPoint x: 506, startPoint y: 268, endPoint x: 449, endPoint y: 248, distance: 60.7
click at [449, 248] on div "S1 play_arrow pause 20:21 + Add competency keyboard_arrow_right ¿Pero porque la…" at bounding box center [709, 243] width 626 height 69
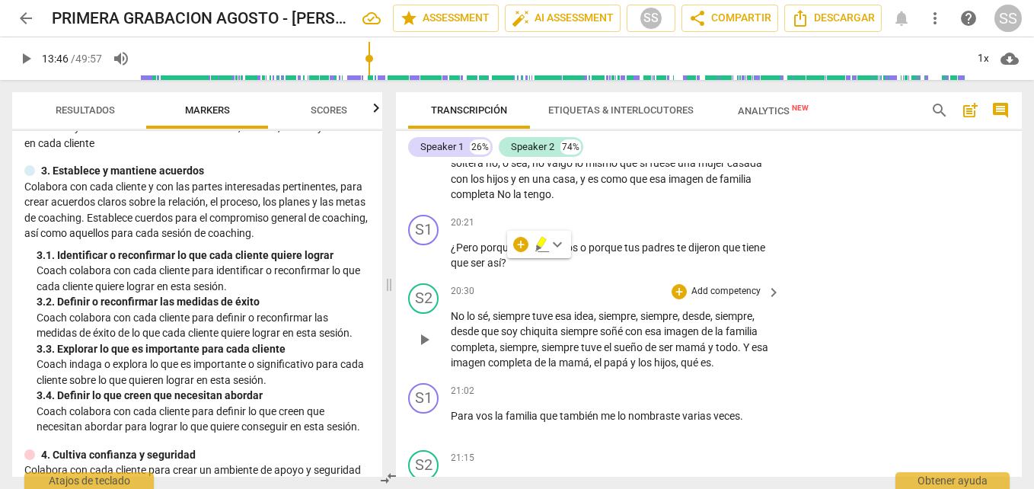
click at [887, 312] on div "S2 play_arrow pause 20:30 + Add competency keyboard_arrow_right No lo sé , siem…" at bounding box center [709, 327] width 626 height 100
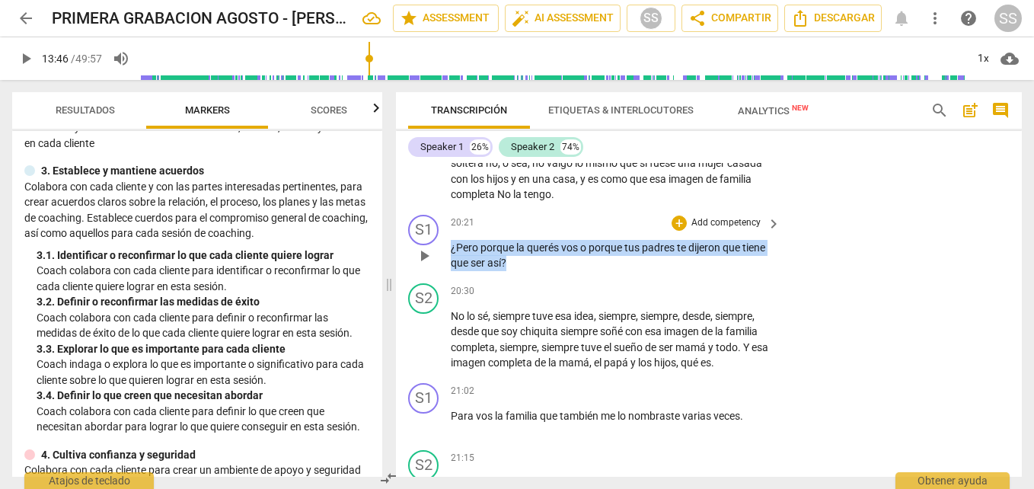
drag, startPoint x: 508, startPoint y: 269, endPoint x: 447, endPoint y: 253, distance: 63.0
click at [447, 253] on div "S1 play_arrow pause 20:21 + Add competency keyboard_arrow_right ¿Pero porque la…" at bounding box center [709, 243] width 626 height 69
click at [441, 264] on div "play_arrow pause" at bounding box center [431, 255] width 39 height 21
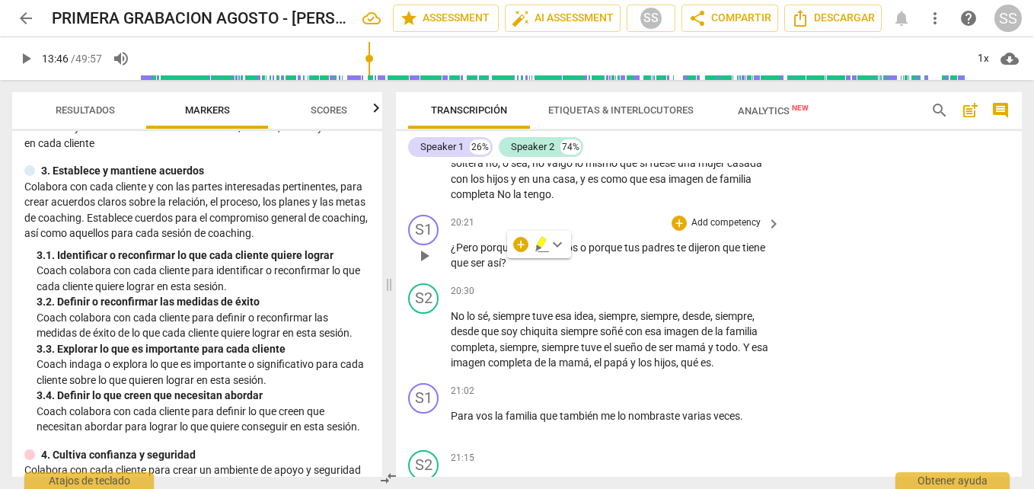
click at [441, 264] on div "play_arrow pause" at bounding box center [431, 255] width 39 height 21
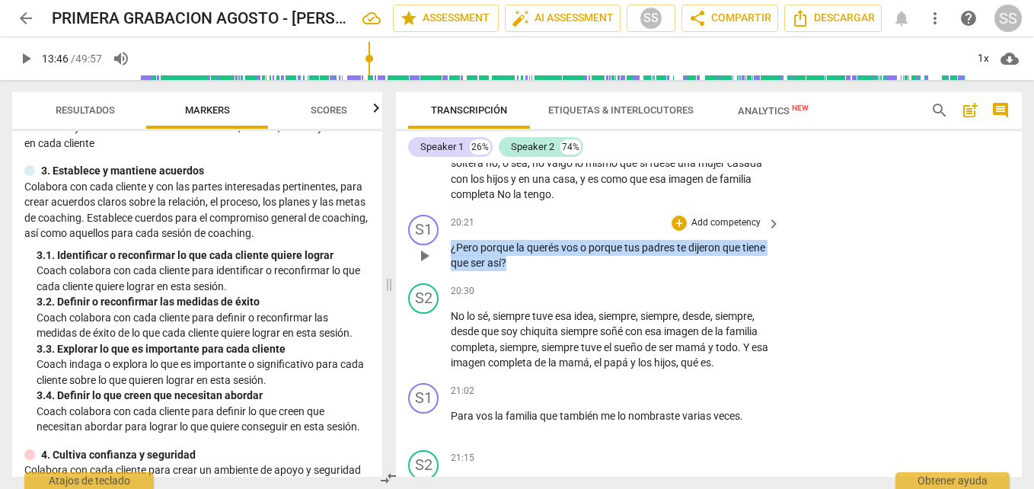
drag, startPoint x: 452, startPoint y: 246, endPoint x: 660, endPoint y: 259, distance: 208.3
click at [660, 259] on p "¿Pero porque la querés vos o porque tus padres te dijeron que tiene que ser así…" at bounding box center [612, 255] width 322 height 31
click at [746, 271] on p "¿Pero porque la querés vos o porque tus padres te dijeron que tiene que ser así…" at bounding box center [612, 255] width 322 height 31
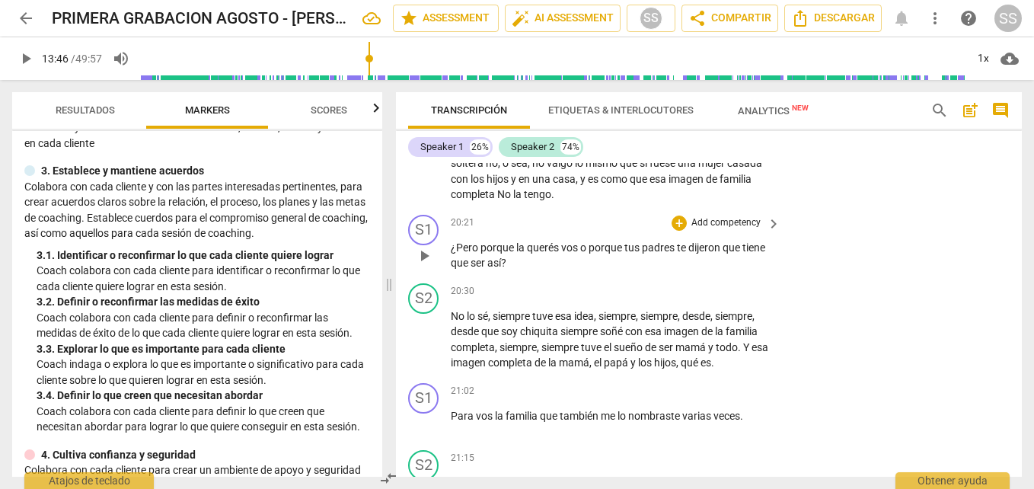
drag, startPoint x: 775, startPoint y: 254, endPoint x: 562, endPoint y: 242, distance: 212.8
click at [562, 242] on div "¿Pero porque la querés vos o porque tus padres te dijeron que tiene que ser así…" at bounding box center [616, 255] width 331 height 31
drag, startPoint x: 767, startPoint y: 248, endPoint x: 481, endPoint y: 270, distance: 286.5
click at [483, 270] on p "¿Pero porque la querés vos o porque tus padres te dijeron que tiene que ser así…" at bounding box center [612, 255] width 322 height 31
click at [481, 270] on p "¿Pero porque la querés vos o porque tus padres te dijeron que tiene que ser así…" at bounding box center [612, 255] width 322 height 31
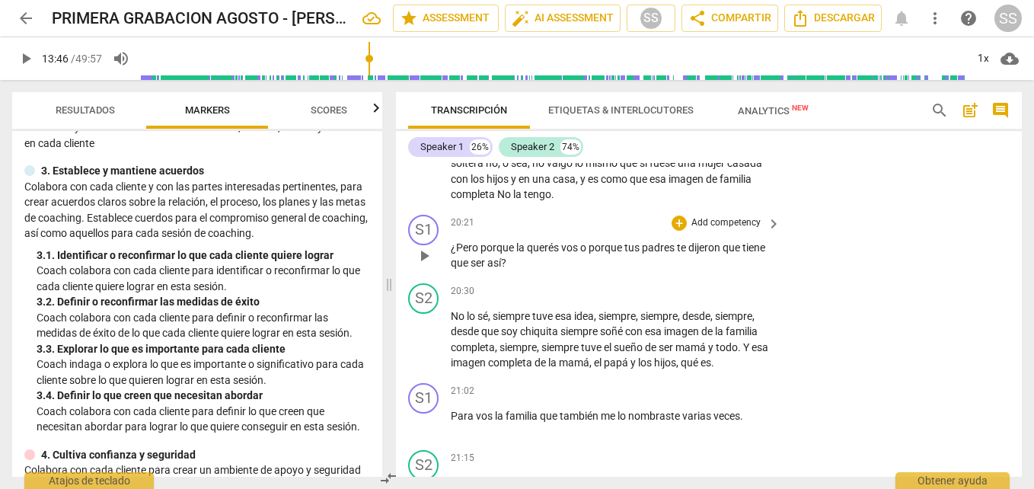
drag, startPoint x: 481, startPoint y: 270, endPoint x: 447, endPoint y: 264, distance: 35.0
click at [449, 267] on div "S1 play_arrow pause 20:21 + Add competency keyboard_arrow_right ¿Pero porque la…" at bounding box center [709, 243] width 626 height 69
click at [447, 264] on div "play_arrow pause" at bounding box center [431, 255] width 39 height 21
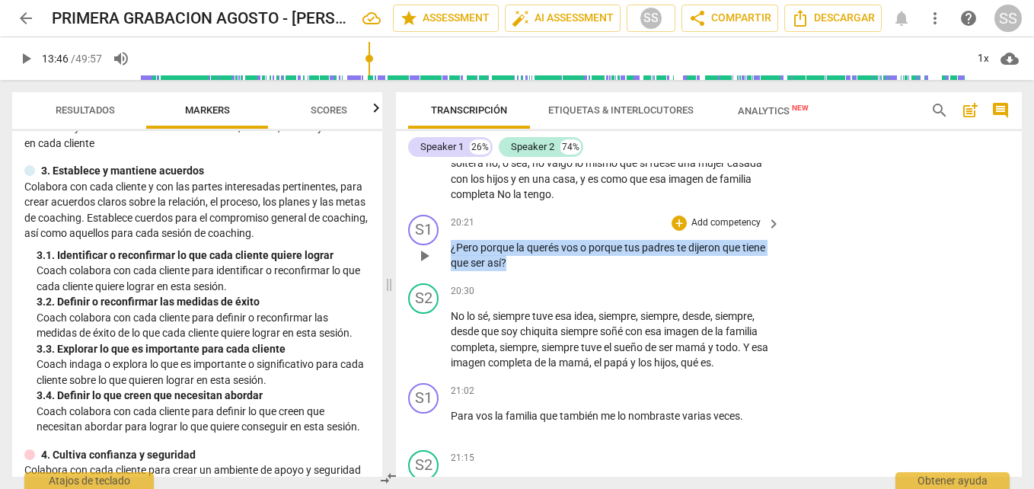
drag, startPoint x: 508, startPoint y: 266, endPoint x: 452, endPoint y: 252, distance: 58.0
click at [452, 252] on p "¿Pero porque la querés vos o porque tus padres te dijeron que tiene que ser así…" at bounding box center [612, 255] width 322 height 31
click at [561, 245] on span "keyboard_arrow_down" at bounding box center [557, 244] width 18 height 18
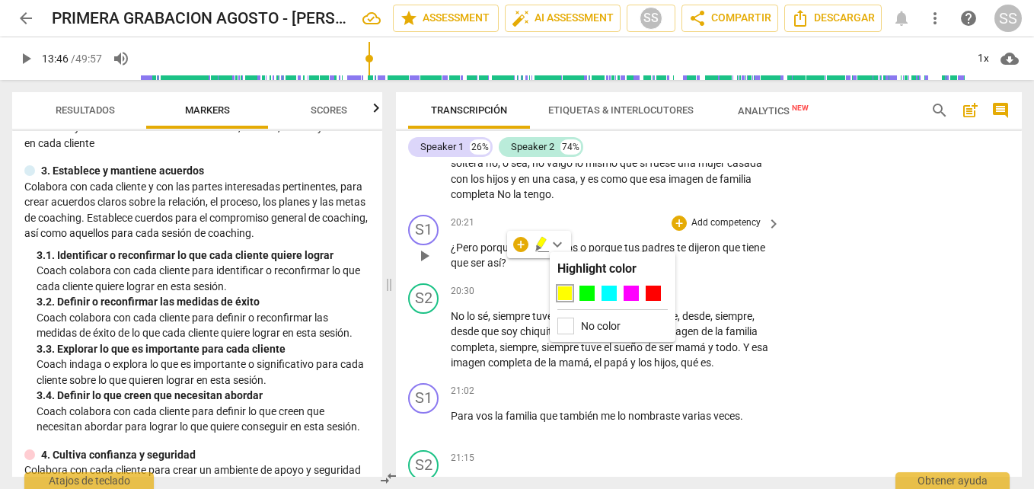
click at [801, 235] on div "S1 play_arrow pause 20:21 + Add competency keyboard_arrow_right ¿Pero porque la…" at bounding box center [709, 243] width 626 height 69
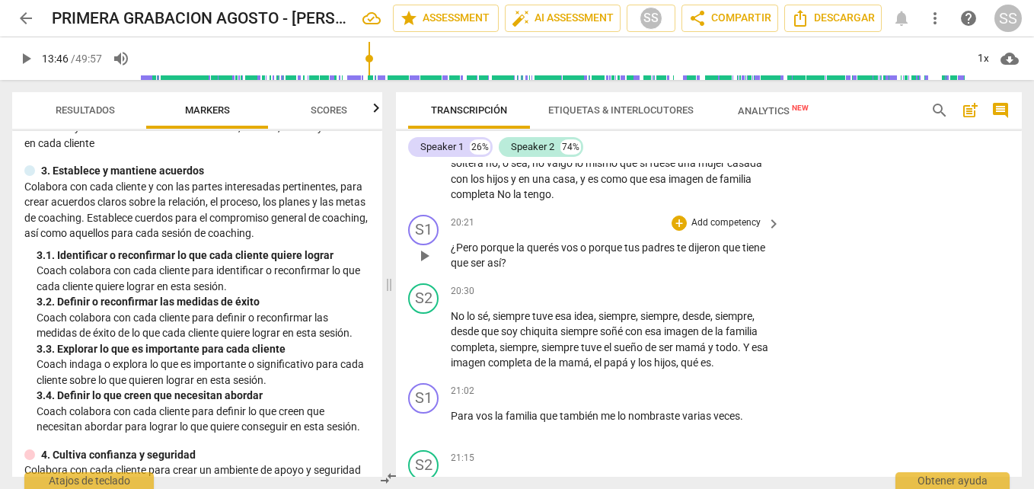
click at [448, 247] on div "play_arrow pause" at bounding box center [431, 255] width 39 height 21
drag, startPoint x: 449, startPoint y: 246, endPoint x: 459, endPoint y: 250, distance: 9.9
click at [459, 250] on div "S1 play_arrow pause 20:21 + Add competency keyboard_arrow_right ¿Pero porque la…" at bounding box center [709, 243] width 626 height 69
click at [459, 250] on span "¿Pero" at bounding box center [466, 247] width 30 height 12
click at [450, 250] on div "play_arrow pause" at bounding box center [431, 255] width 39 height 21
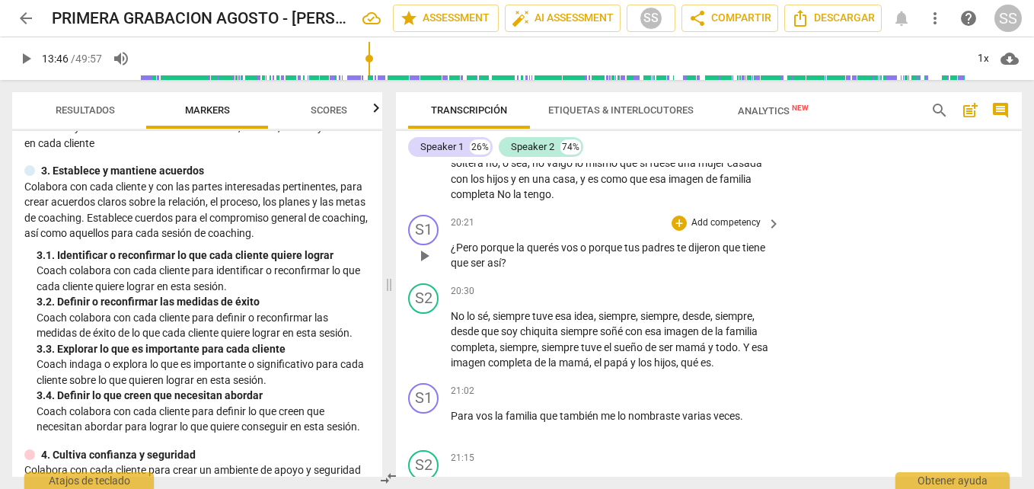
drag, startPoint x: 450, startPoint y: 250, endPoint x: 471, endPoint y: 244, distance: 21.4
click at [471, 244] on div "S1 play_arrow pause 20:21 + Add competency keyboard_arrow_right ¿Pero porque la…" at bounding box center [709, 243] width 626 height 69
click at [449, 260] on div "play_arrow pause" at bounding box center [431, 255] width 39 height 21
click at [456, 246] on span "¿Pero" at bounding box center [466, 247] width 30 height 12
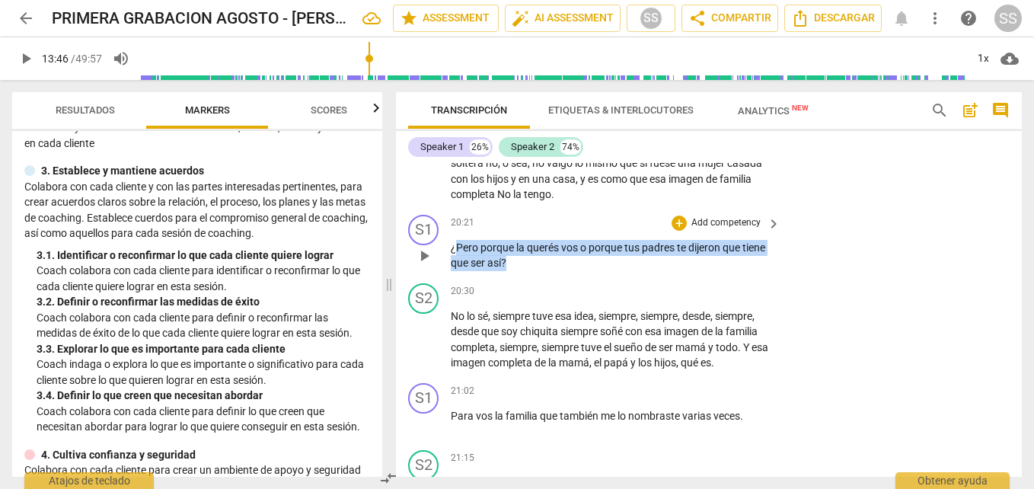
drag, startPoint x: 456, startPoint y: 246, endPoint x: 703, endPoint y: 262, distance: 247.3
click at [703, 262] on p "¿Pero porque la querés vos o porque tus padres te dijeron que tiene que ser así…" at bounding box center [612, 255] width 322 height 31
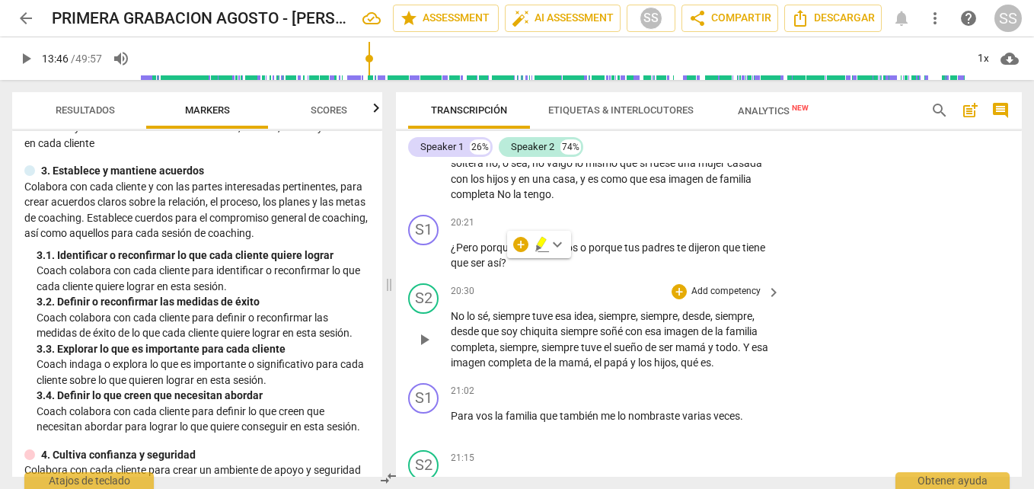
click at [928, 334] on div "S2 play_arrow pause 20:30 + Add competency keyboard_arrow_right No lo sé , siem…" at bounding box center [709, 327] width 626 height 100
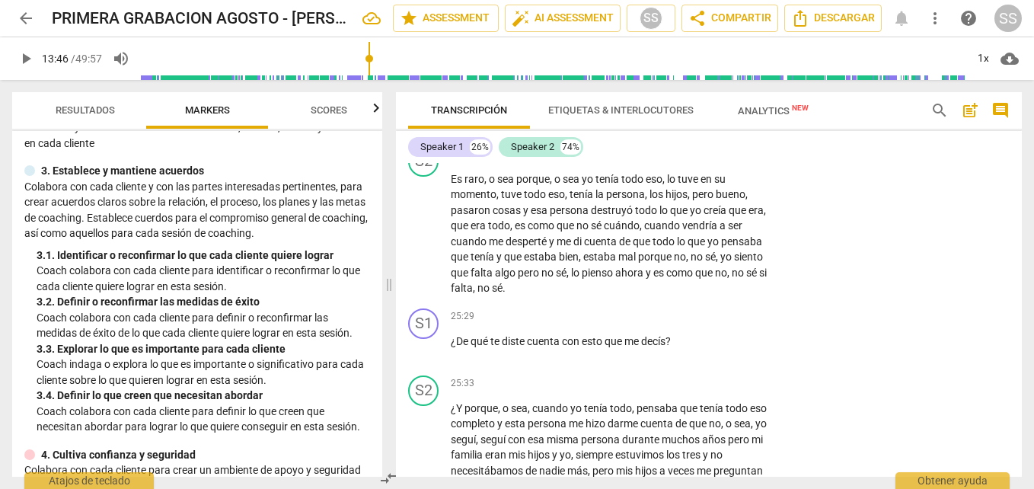
scroll to position [5939, 0]
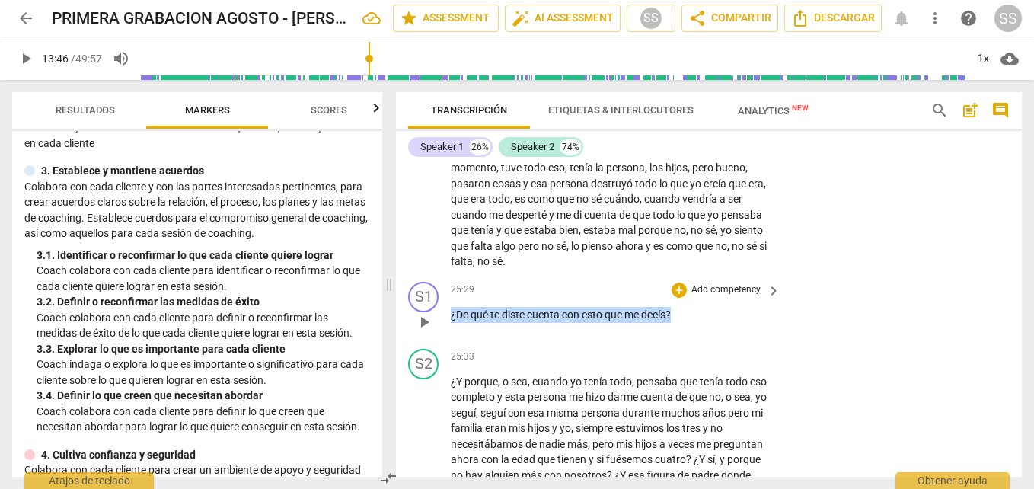
drag, startPoint x: 675, startPoint y: 312, endPoint x: 453, endPoint y: 304, distance: 221.8
click at [453, 304] on div "25:29 + Add competency keyboard_arrow_right ¿De qué te diste cuenta con esto qu…" at bounding box center [616, 309] width 331 height 55
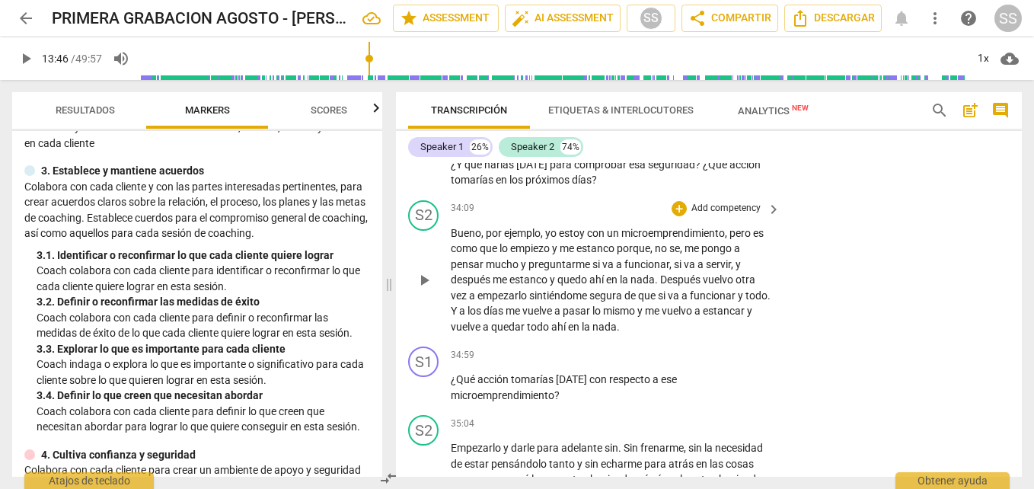
scroll to position [7919, 0]
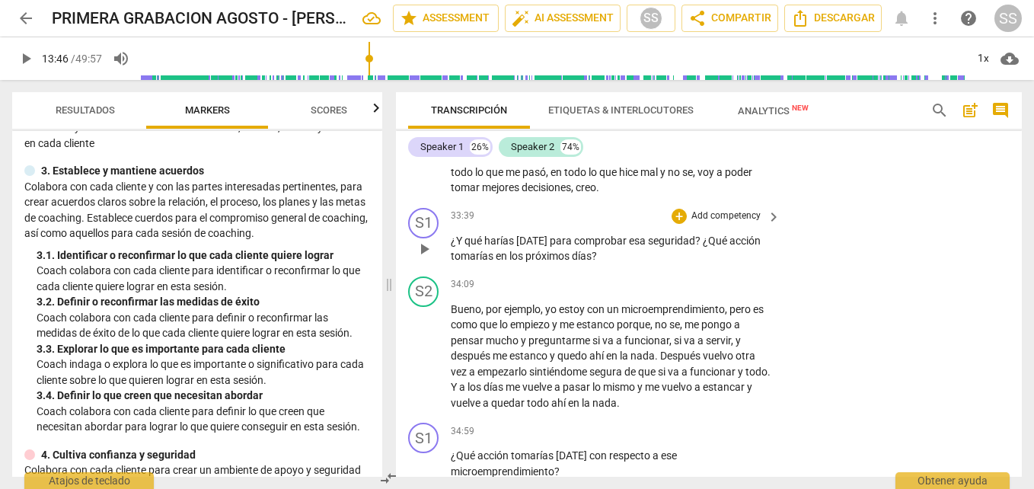
click at [648, 241] on span "seguridad" at bounding box center [671, 241] width 47 height 12
click at [679, 216] on div "+" at bounding box center [679, 216] width 15 height 15
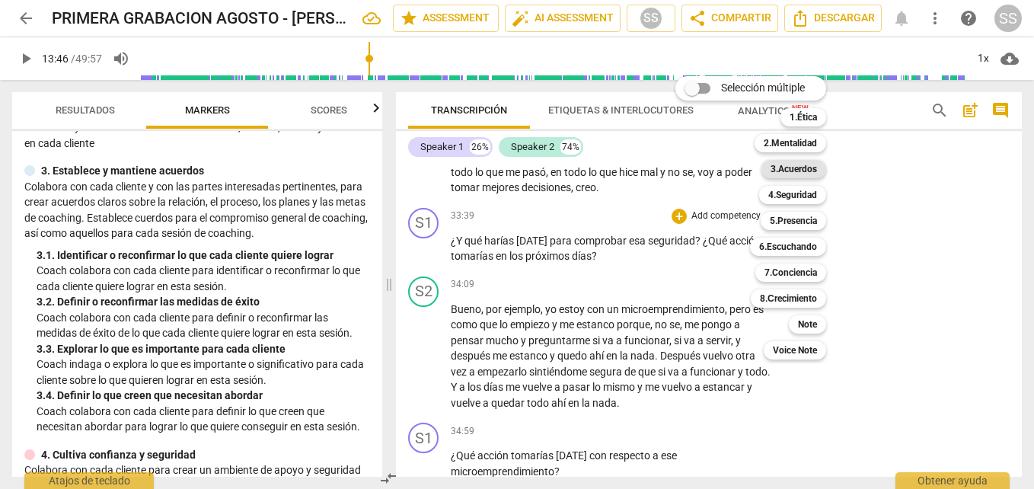
click at [789, 166] on b "3.Acuerdos" at bounding box center [794, 169] width 46 height 18
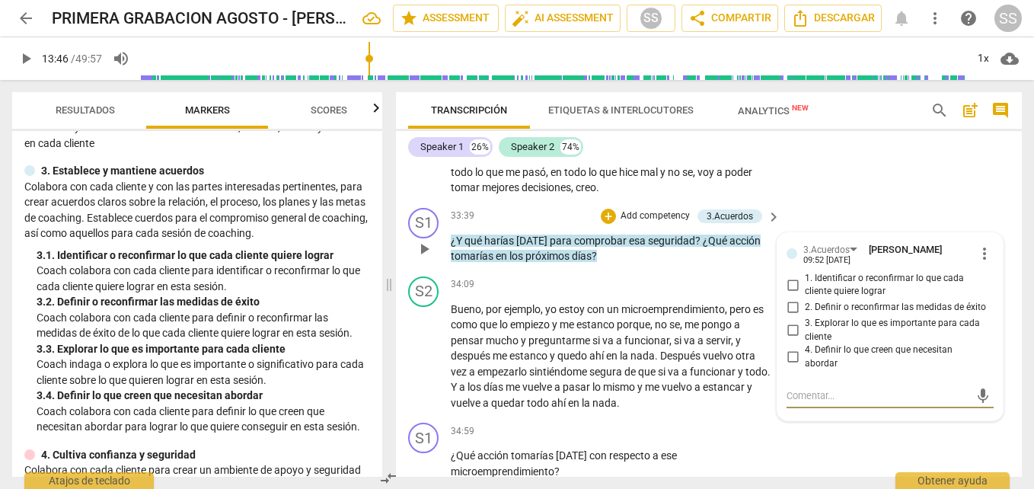
click at [790, 334] on input "3. Explorar lo que es importante para cada cliente" at bounding box center [793, 330] width 24 height 18
checkbox input "true"
click at [676, 355] on span "Después" at bounding box center [681, 356] width 43 height 12
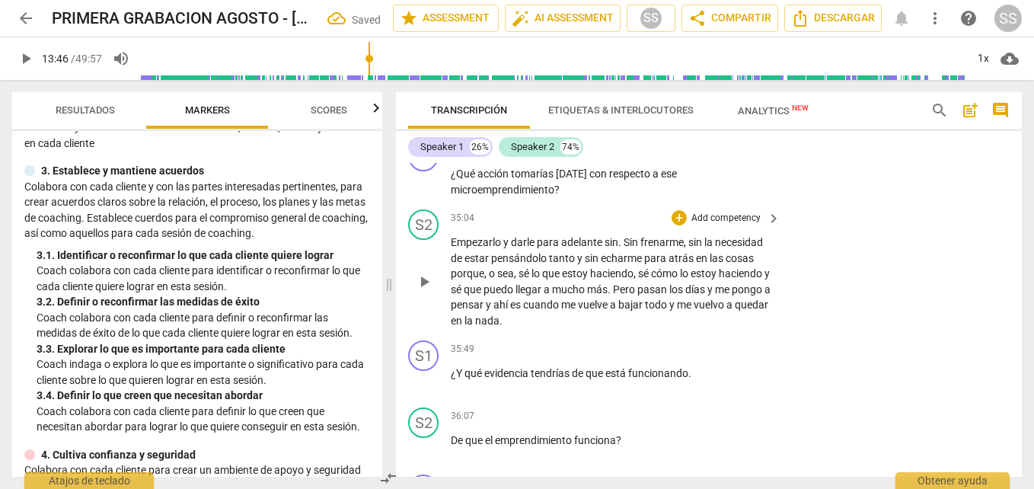
scroll to position [8224, 0]
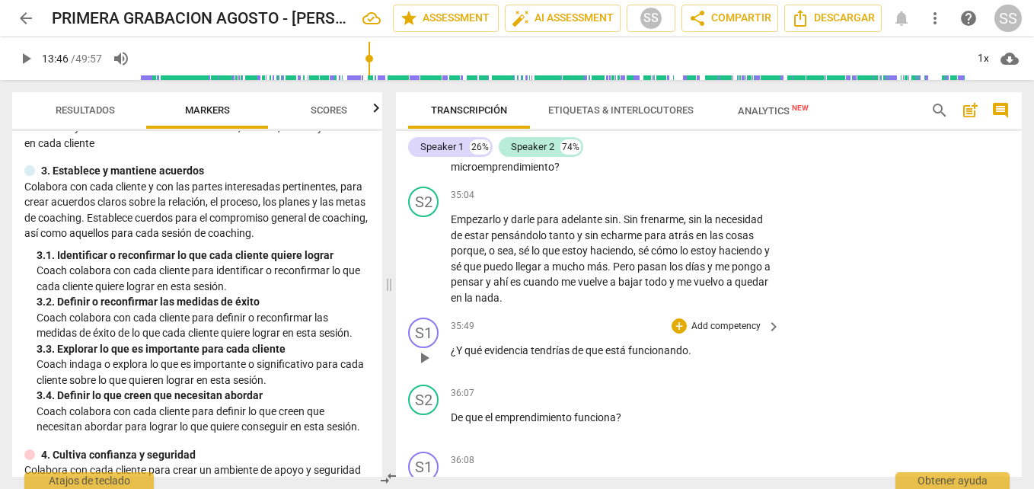
click at [636, 352] on span "funcionando" at bounding box center [658, 350] width 60 height 12
click at [677, 322] on div "+" at bounding box center [679, 325] width 15 height 15
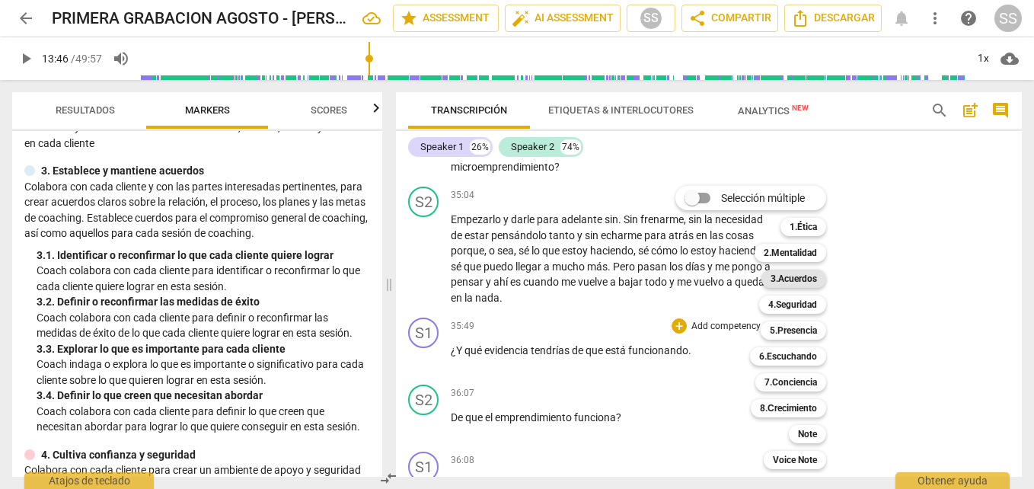
click at [794, 276] on b "3.Acuerdos" at bounding box center [794, 279] width 46 height 18
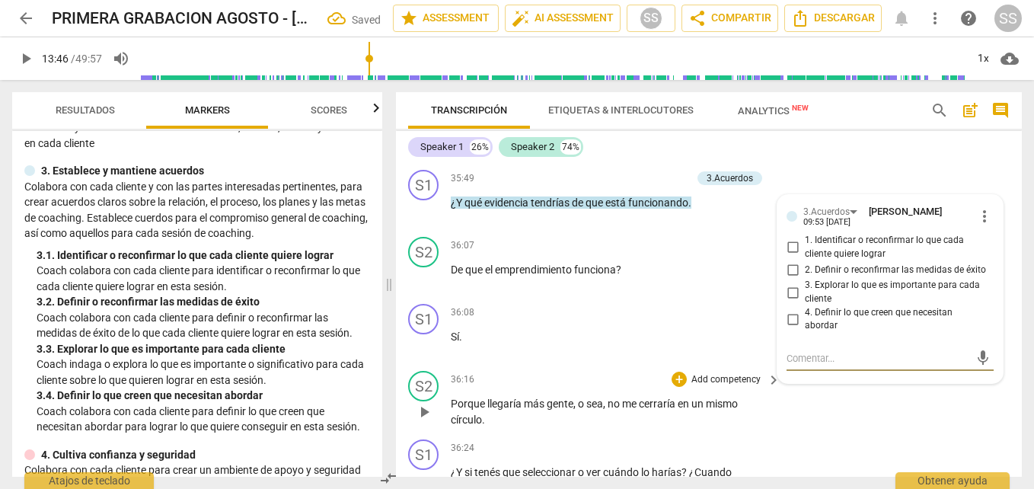
scroll to position [8335, 0]
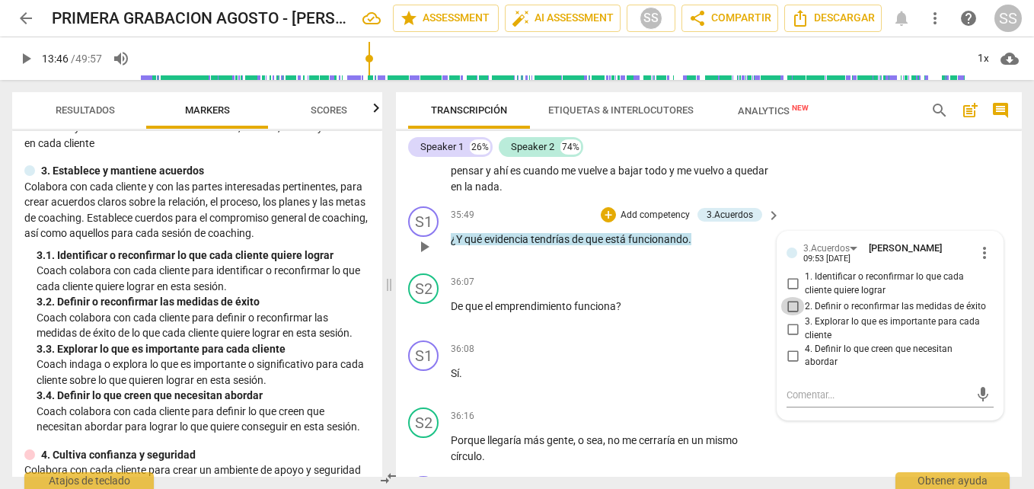
click at [798, 307] on input "2. Definir o reconfirmar las medidas de éxito" at bounding box center [793, 306] width 24 height 18
checkbox input "true"
click at [704, 401] on div "S1 play_arrow pause 36:08 + Add competency keyboard_arrow_right Sí ." at bounding box center [709, 367] width 626 height 67
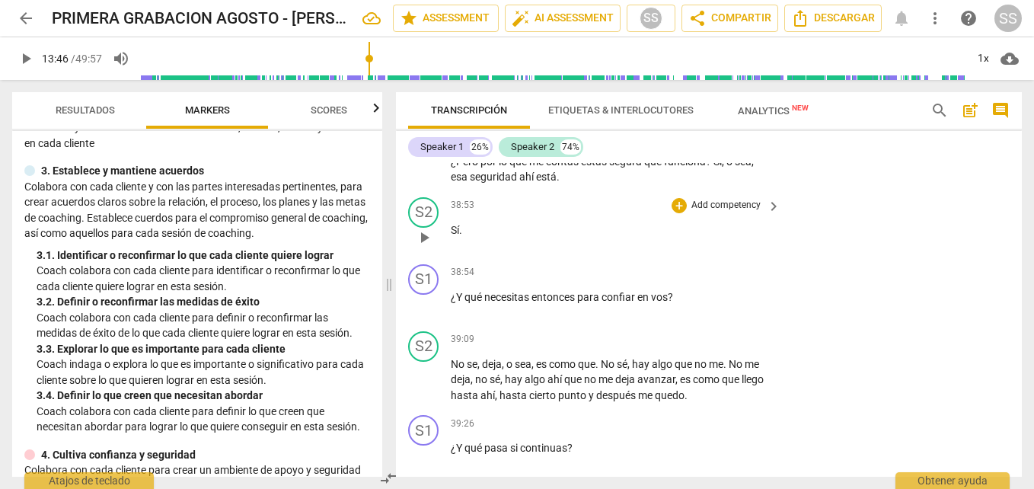
scroll to position [9401, 0]
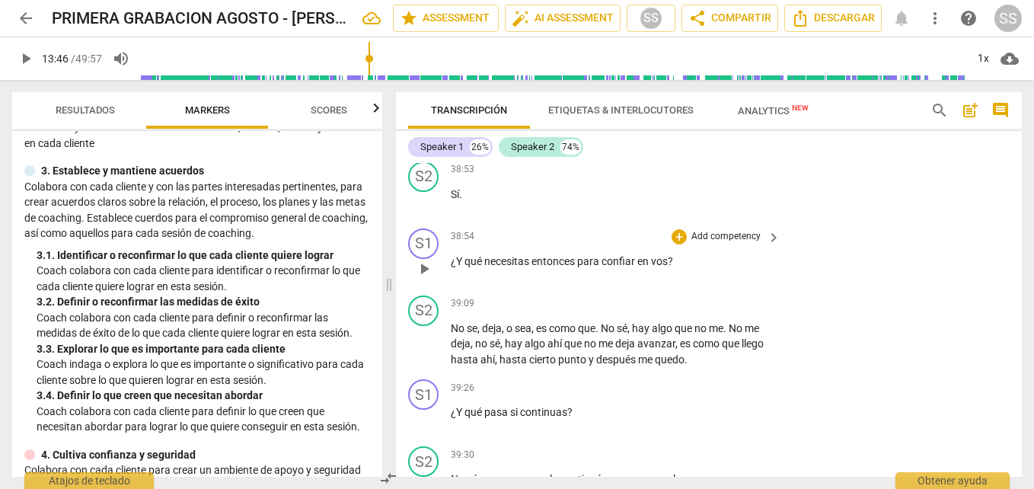
click at [622, 267] on span "confiar" at bounding box center [620, 261] width 36 height 12
click at [673, 244] on div "+" at bounding box center [679, 236] width 15 height 15
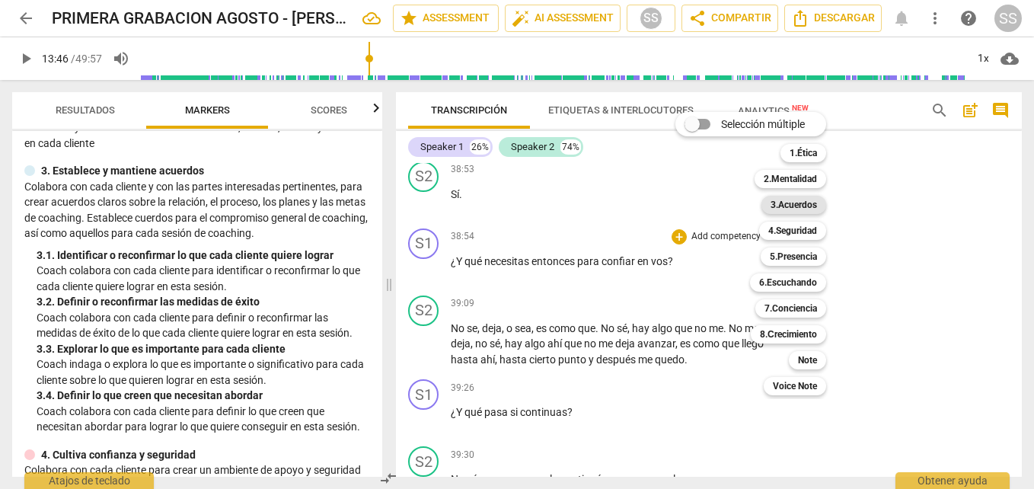
click at [793, 202] on b "3.Acuerdos" at bounding box center [794, 205] width 46 height 18
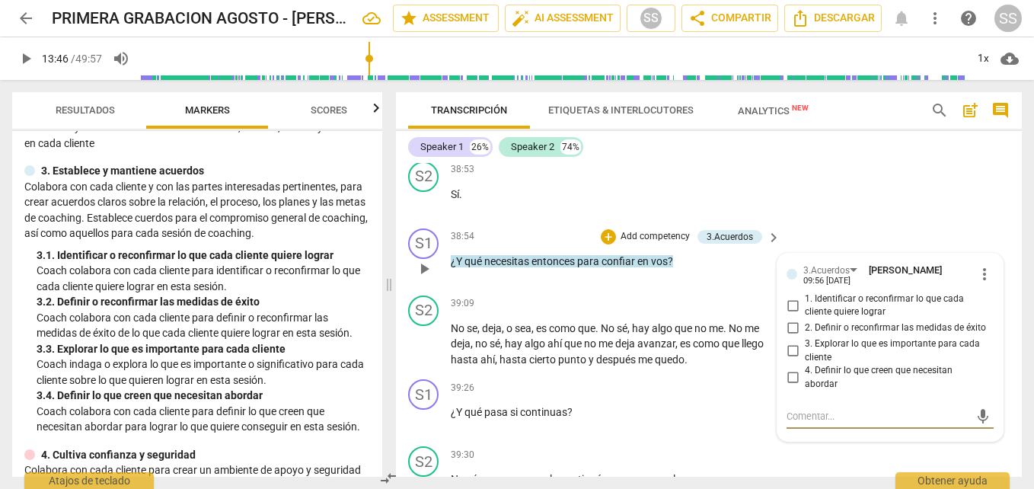
click at [790, 360] on input "3. Explorar lo que es importante para cada cliente" at bounding box center [793, 351] width 24 height 18
checkbox input "true"
click at [726, 420] on p "¿Y qué pasa si continuas ?" at bounding box center [612, 412] width 322 height 16
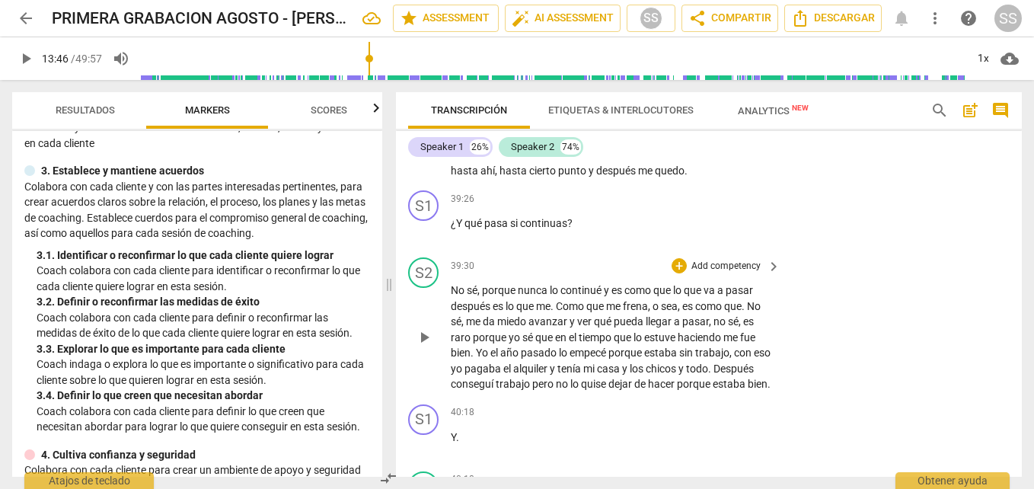
scroll to position [9514, 0]
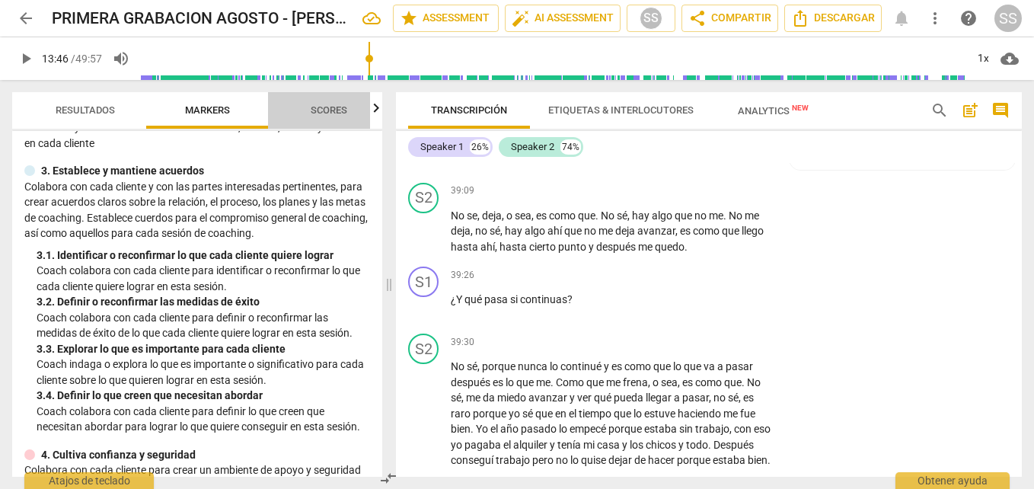
click at [333, 104] on span "Scores" at bounding box center [329, 109] width 37 height 11
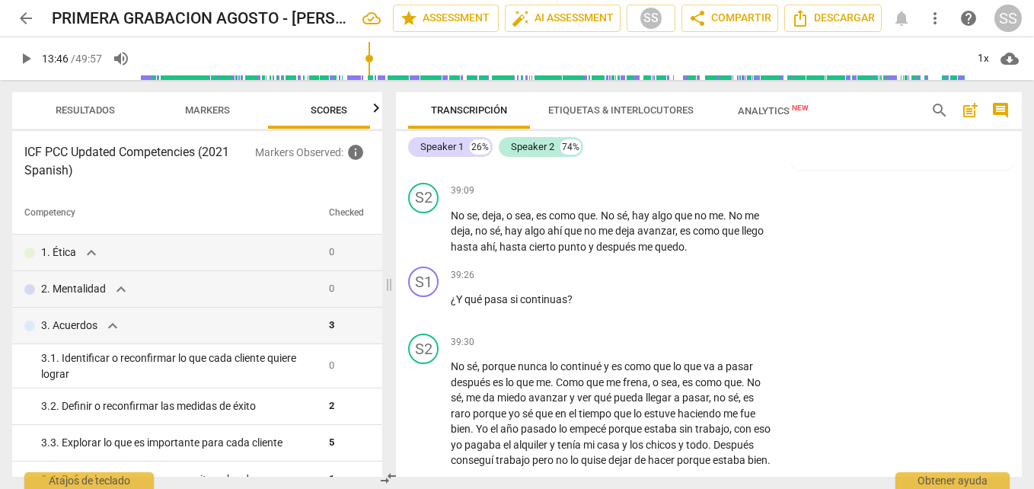
scroll to position [0, 20]
click at [191, 111] on span "Markers" at bounding box center [187, 109] width 45 height 11
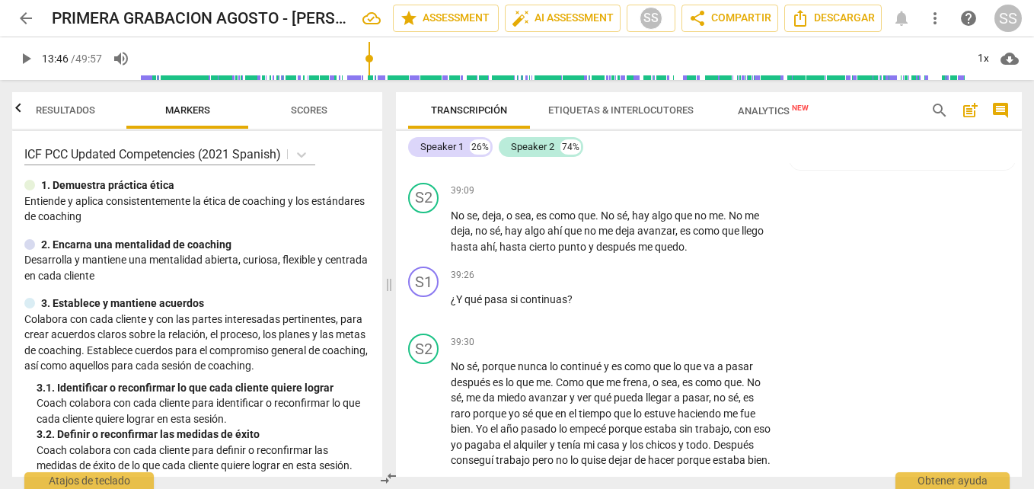
click at [769, 113] on span "Analytics New" at bounding box center [773, 110] width 71 height 11
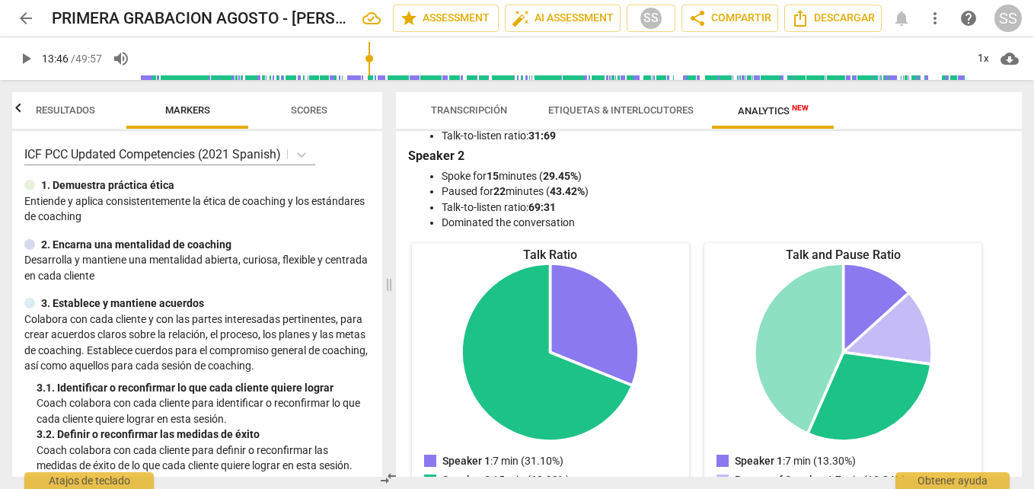
scroll to position [76, 0]
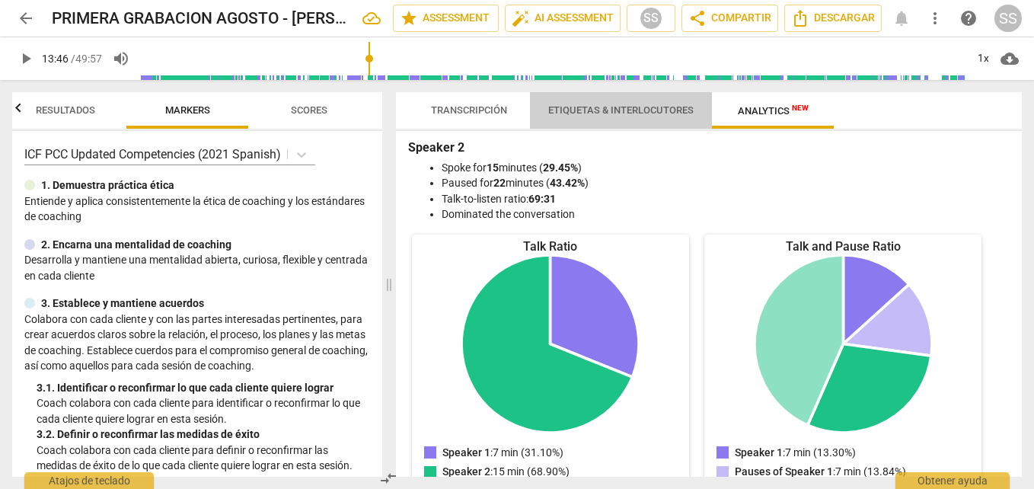
click at [653, 109] on span "Etiquetas & Interlocutores" at bounding box center [620, 109] width 145 height 11
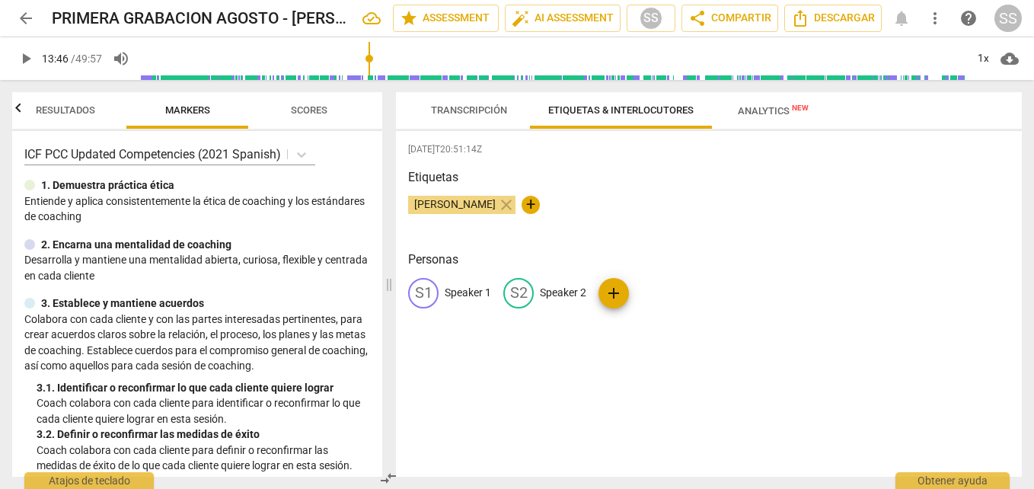
click at [456, 105] on span "Transcripción" at bounding box center [469, 109] width 76 height 11
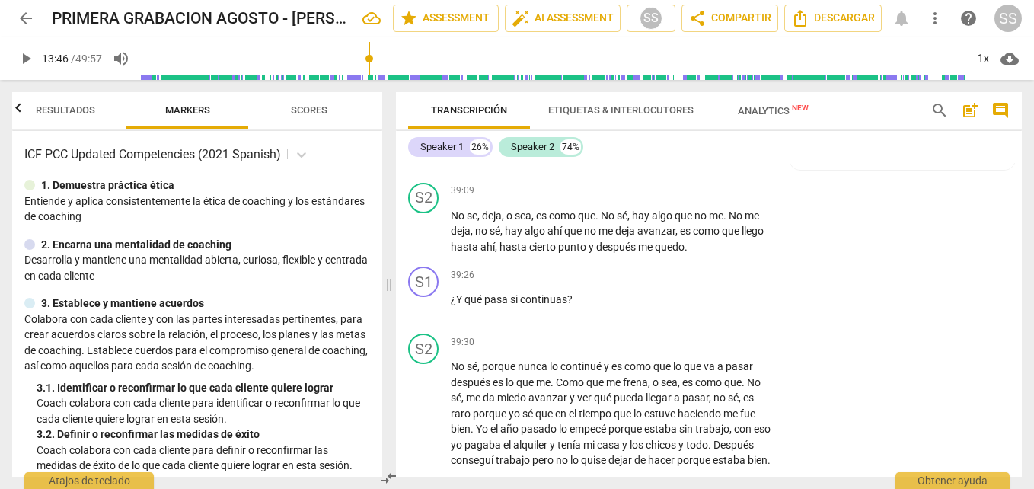
type input "826"
